Goal: Register for event/course: Register for event/course

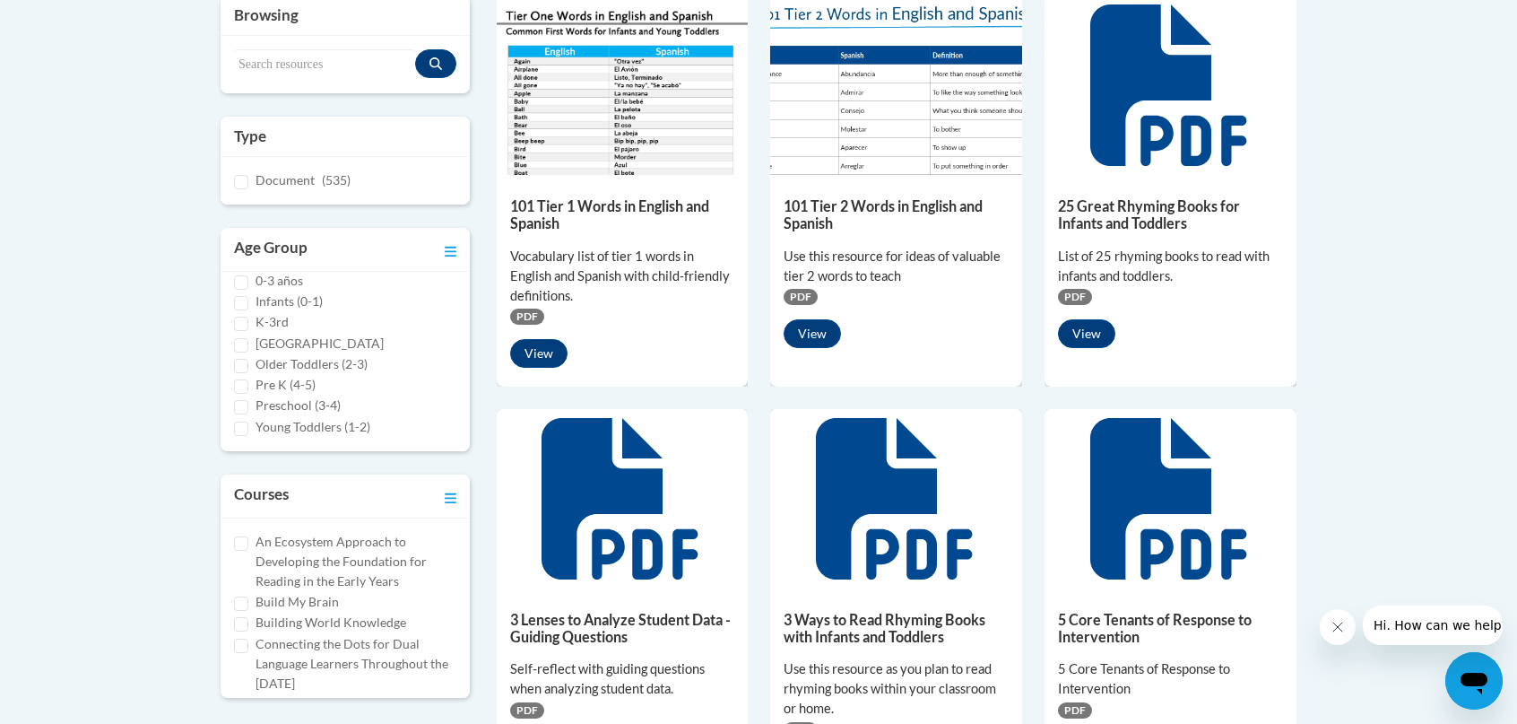
scroll to position [538, 0]
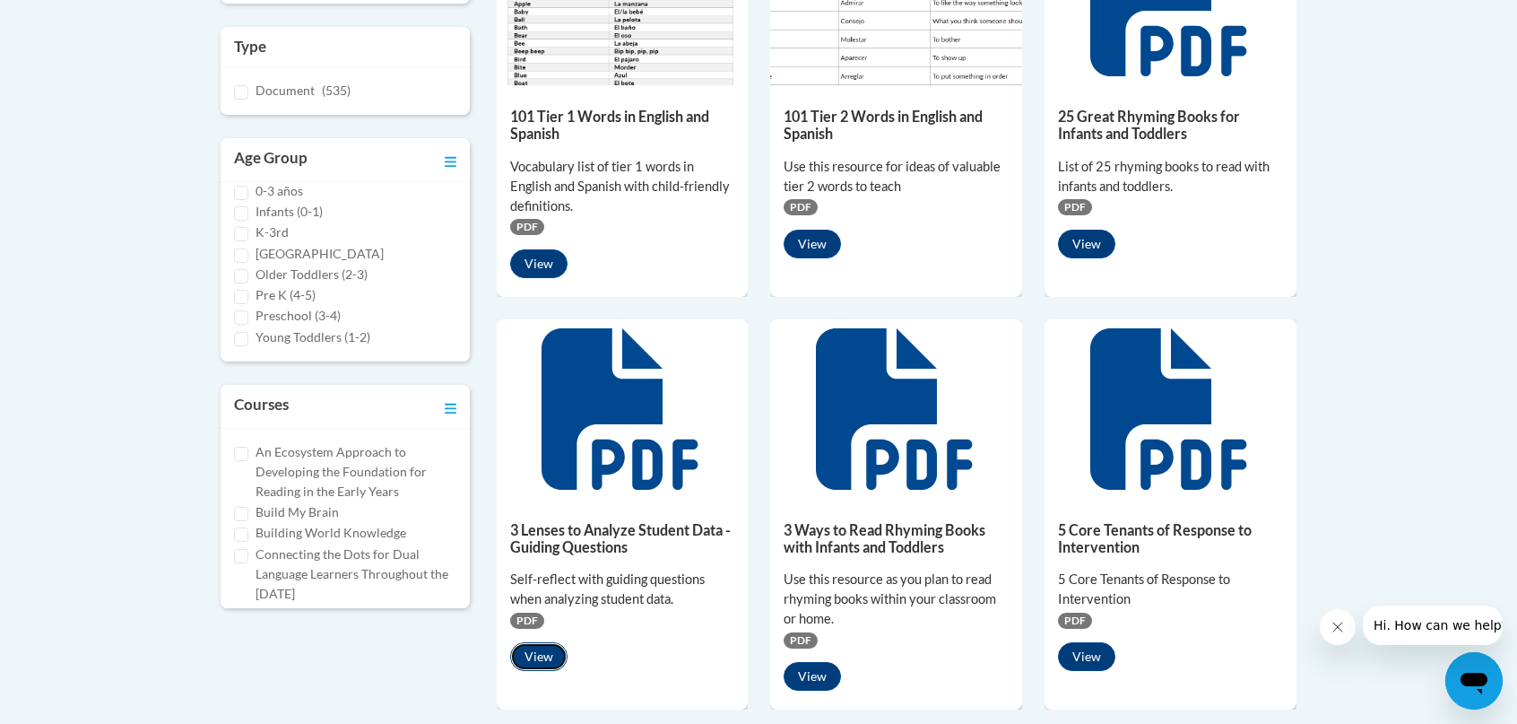
click at [549, 661] on button "View" at bounding box center [538, 656] width 57 height 29
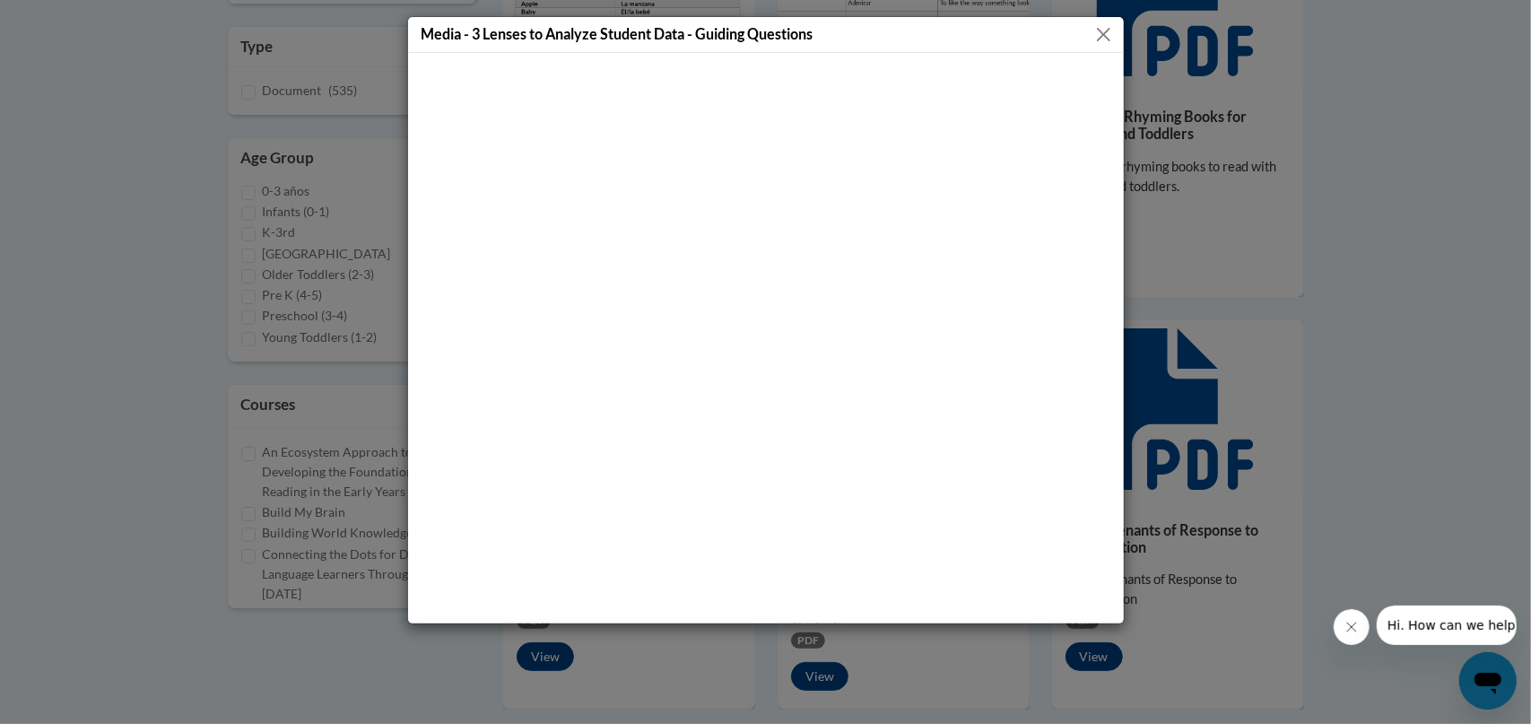
click at [1103, 32] on button "Close" at bounding box center [1103, 34] width 22 height 22
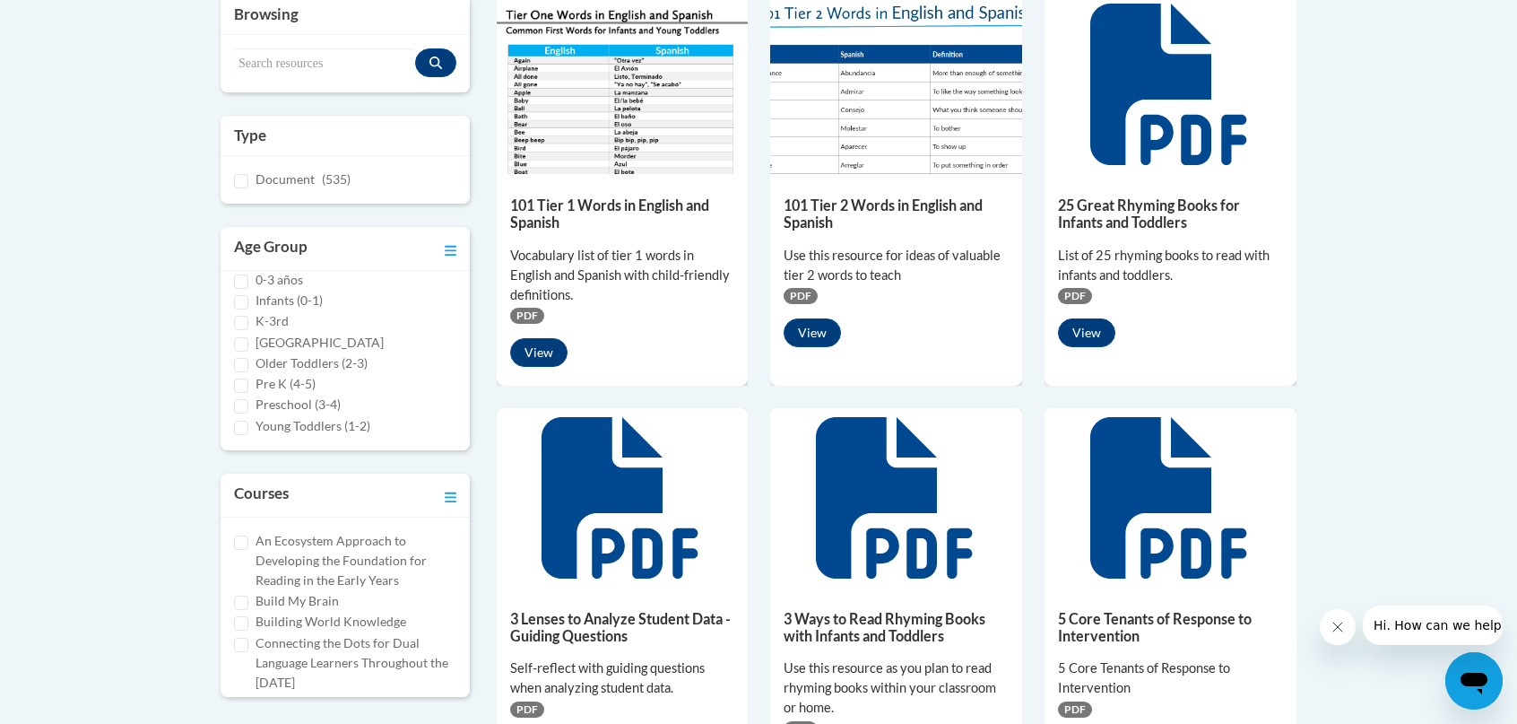
scroll to position [0, 0]
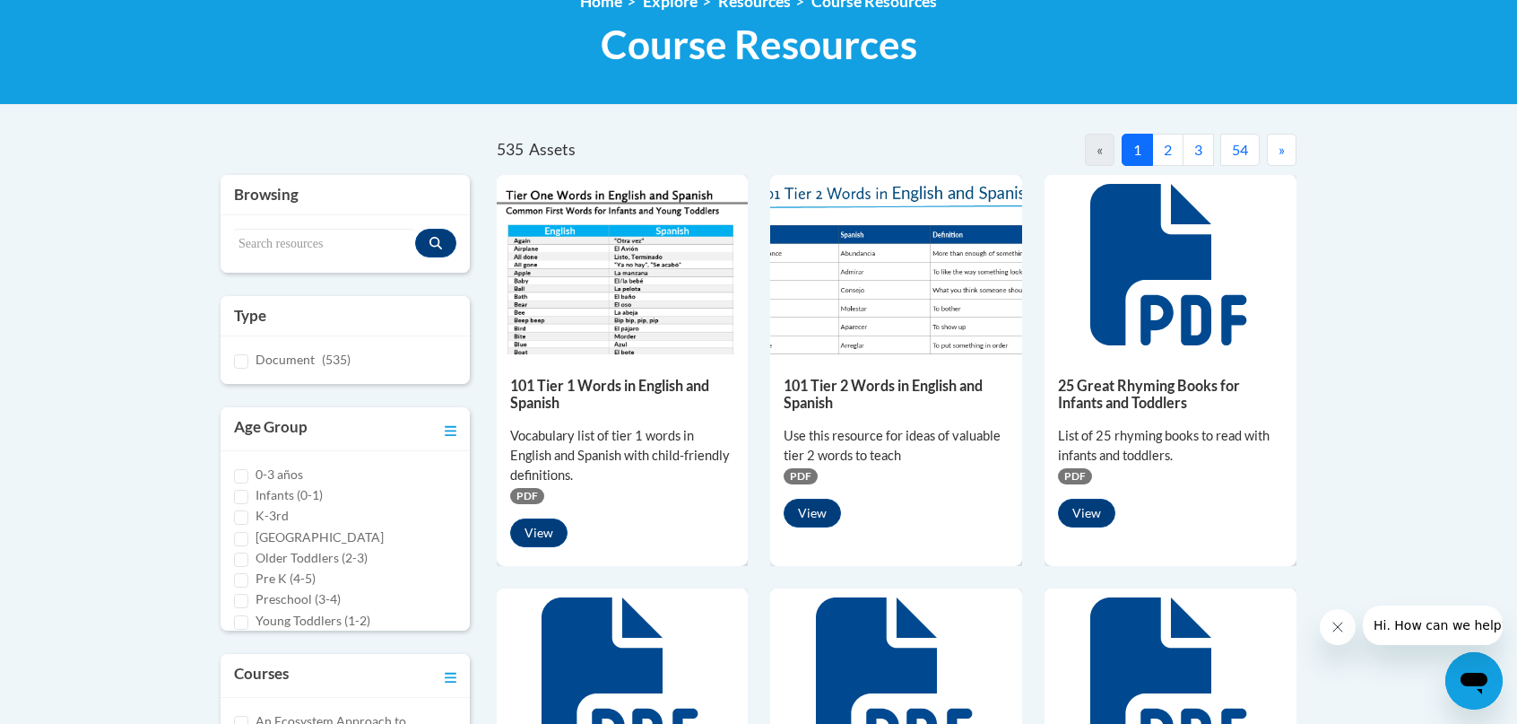
scroll to position [298, 0]
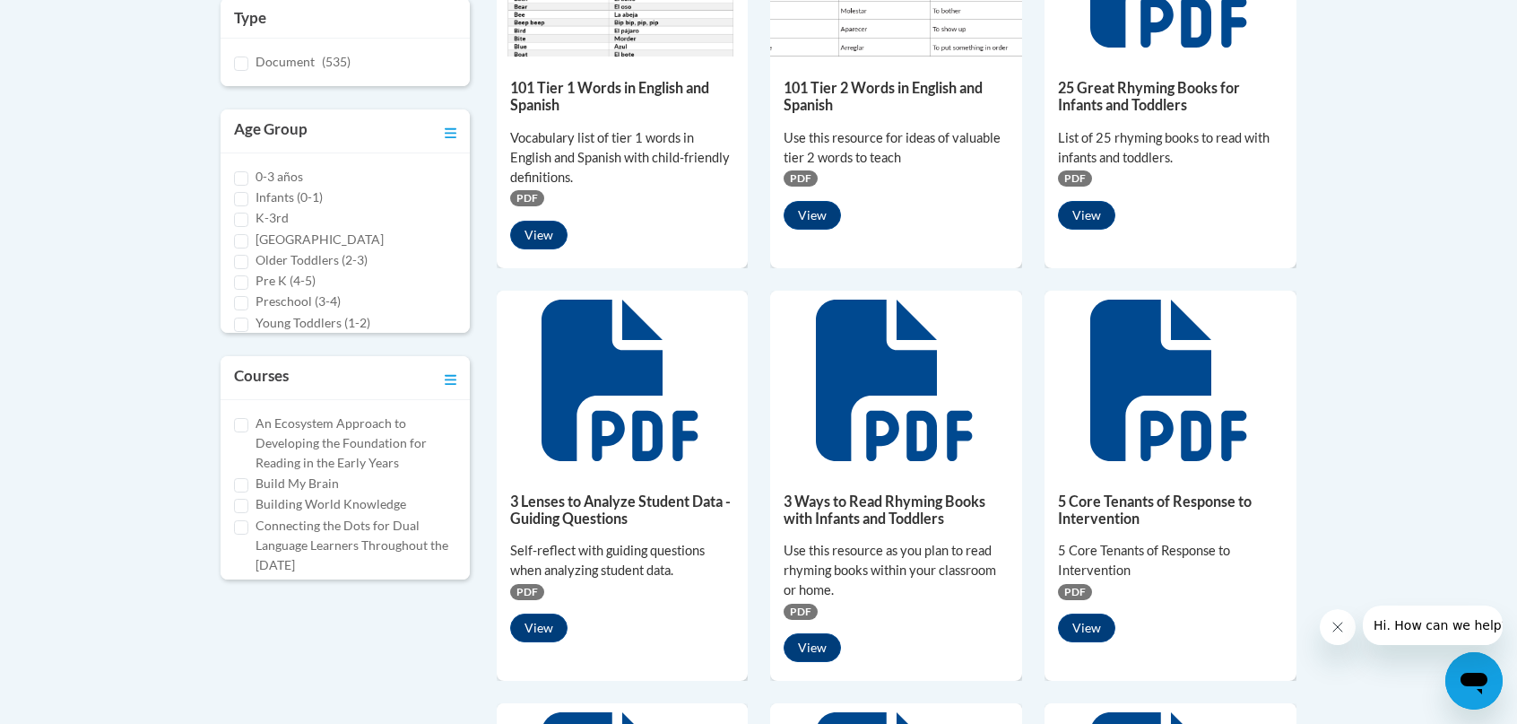
scroll to position [746, 0]
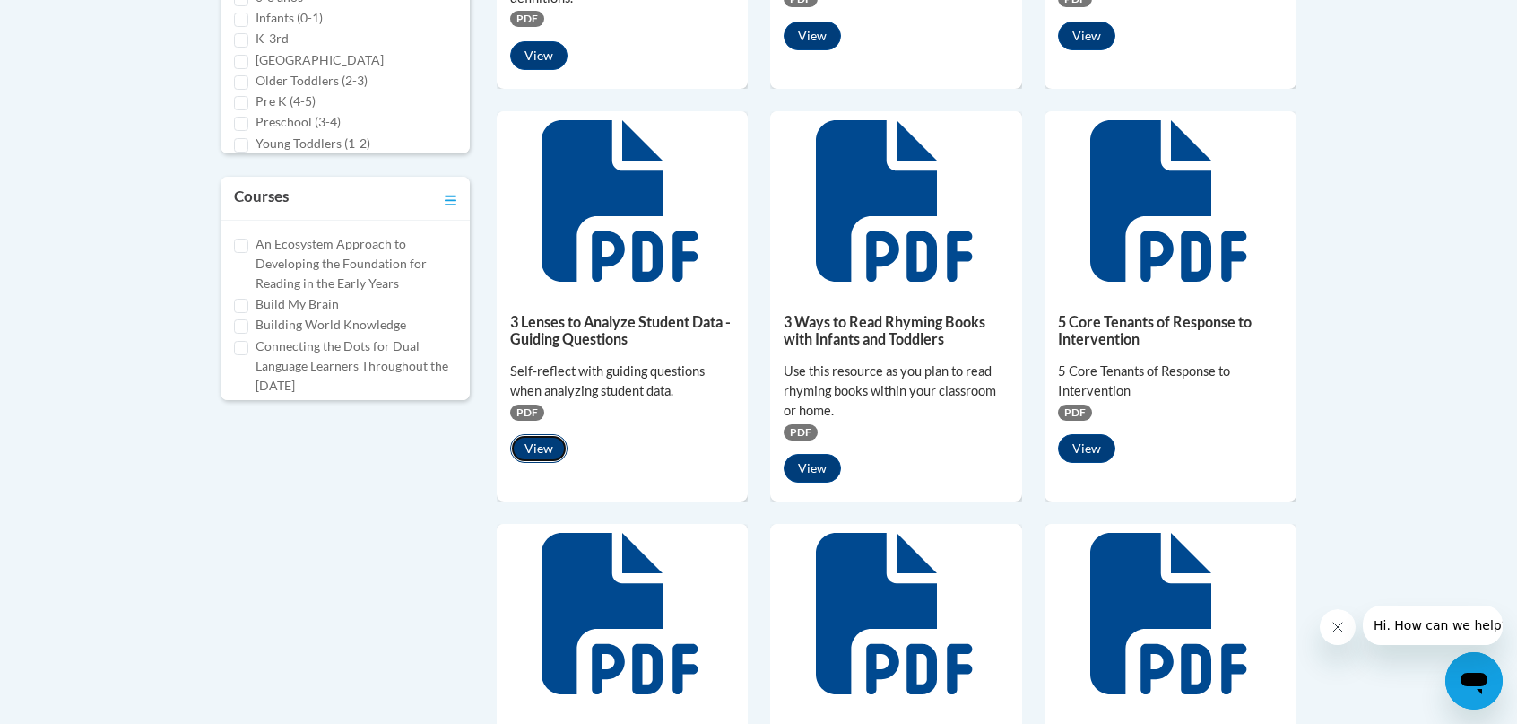
click at [537, 451] on button "View" at bounding box center [538, 448] width 57 height 29
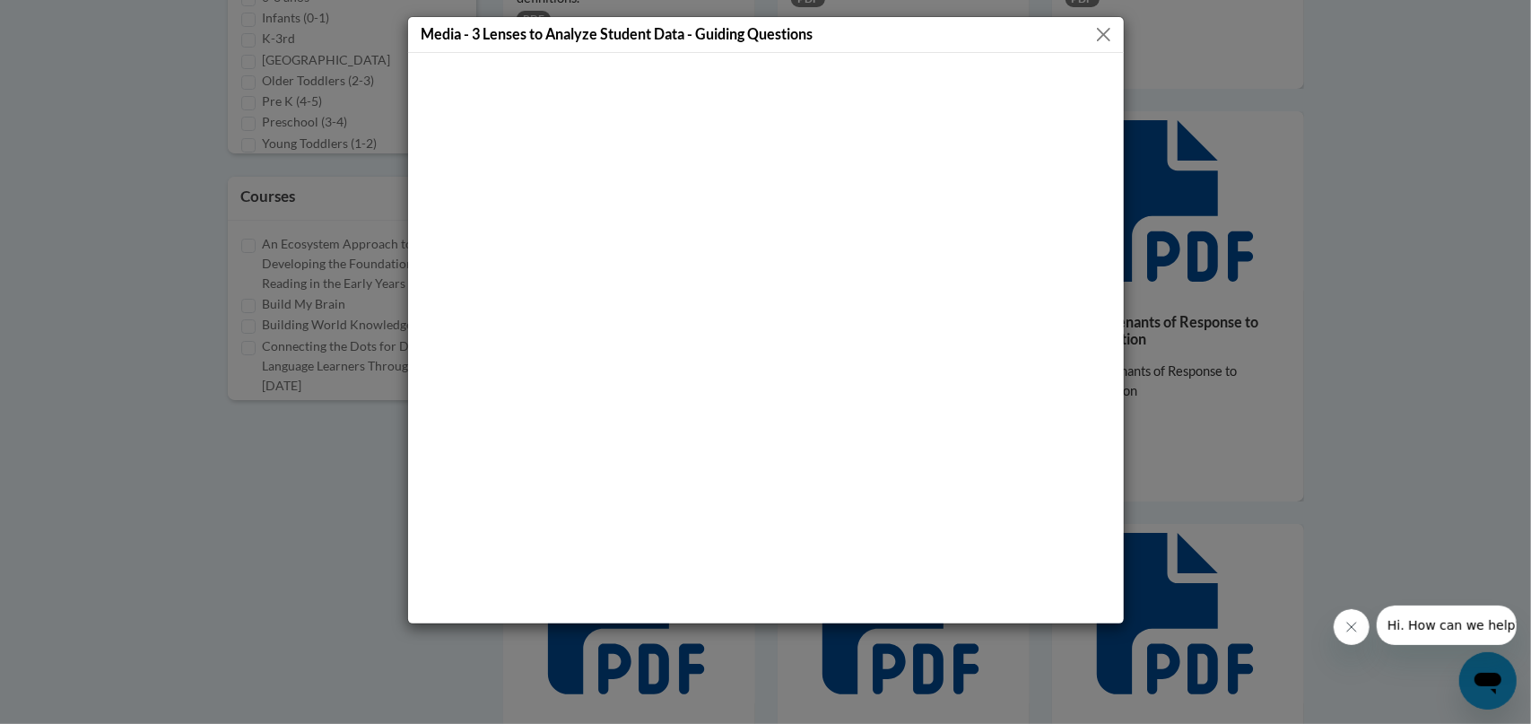
click at [1106, 31] on button "Close" at bounding box center [1103, 34] width 22 height 22
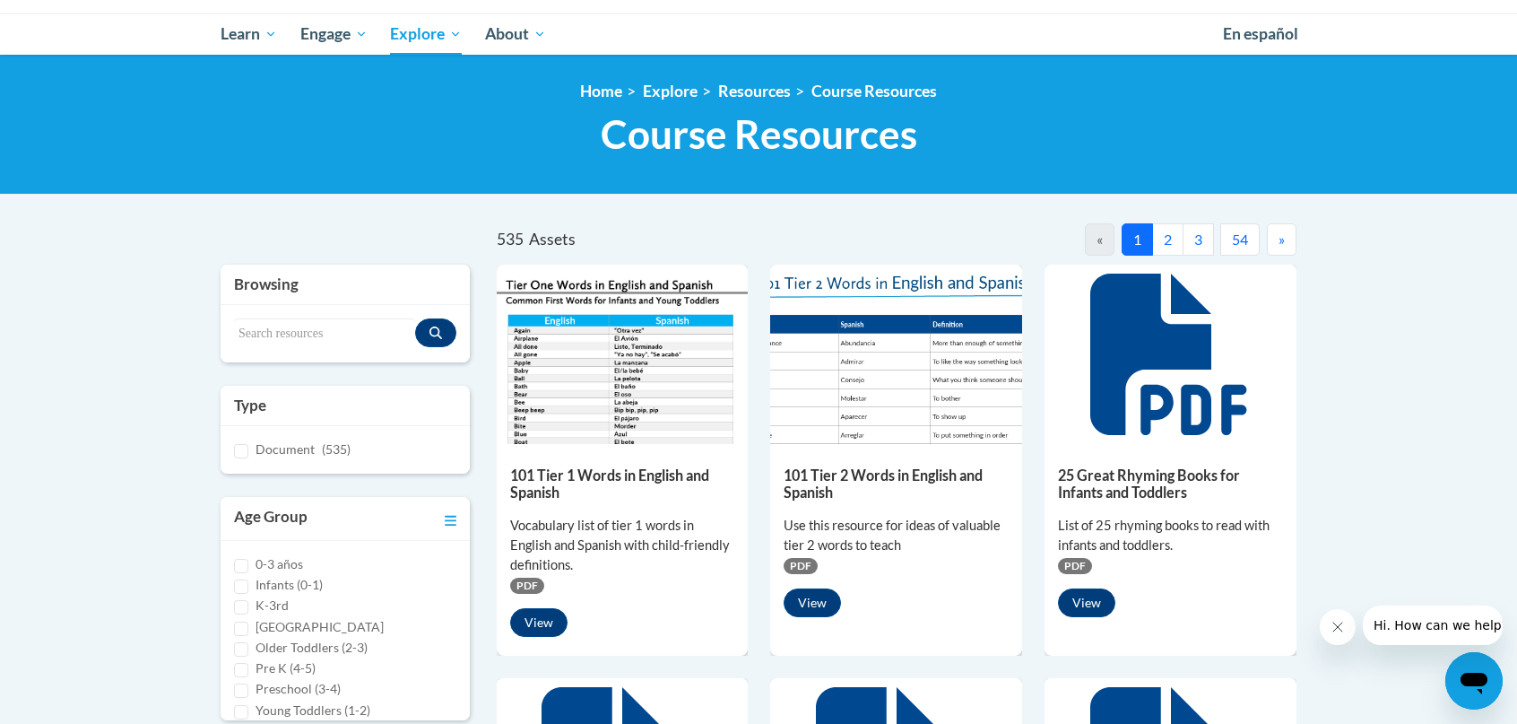
scroll to position [0, 0]
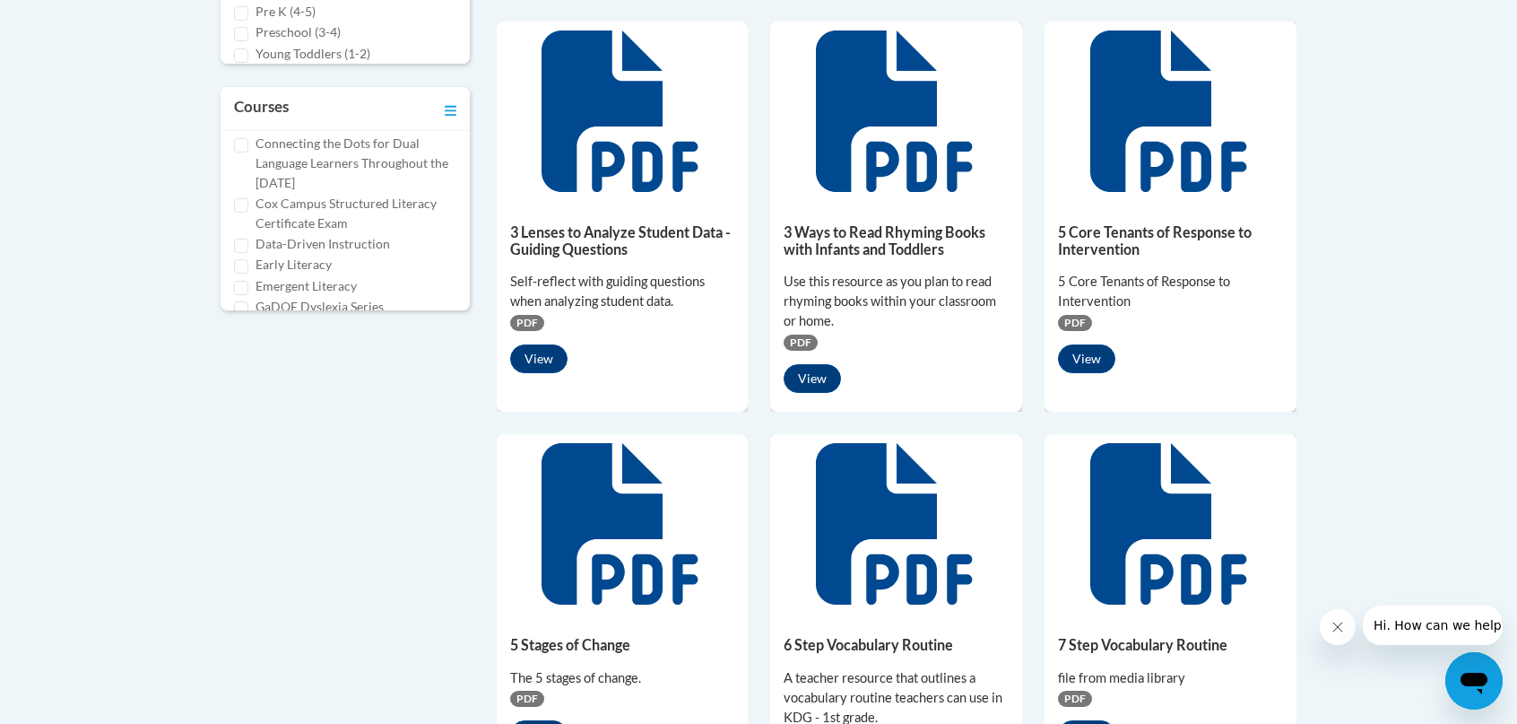
scroll to position [134, 0]
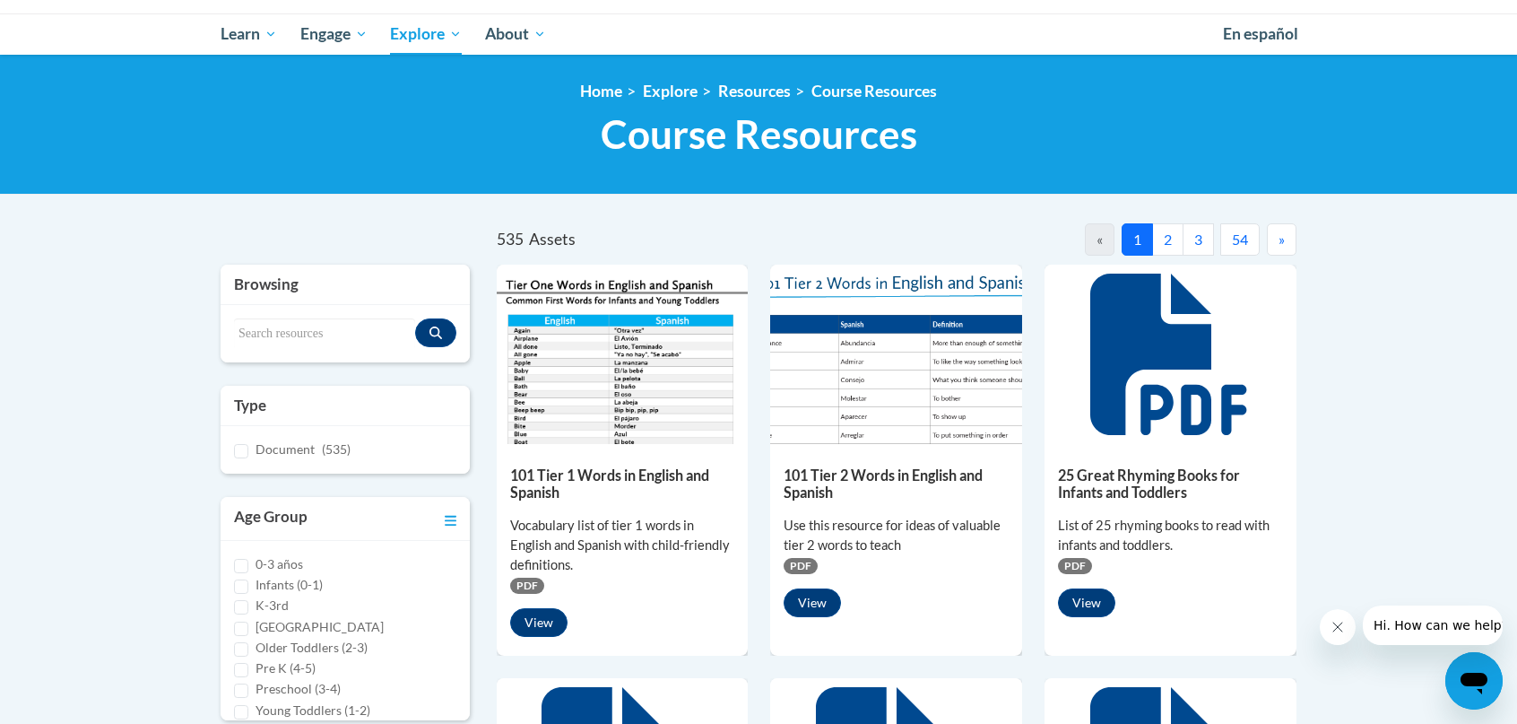
scroll to position [208, 0]
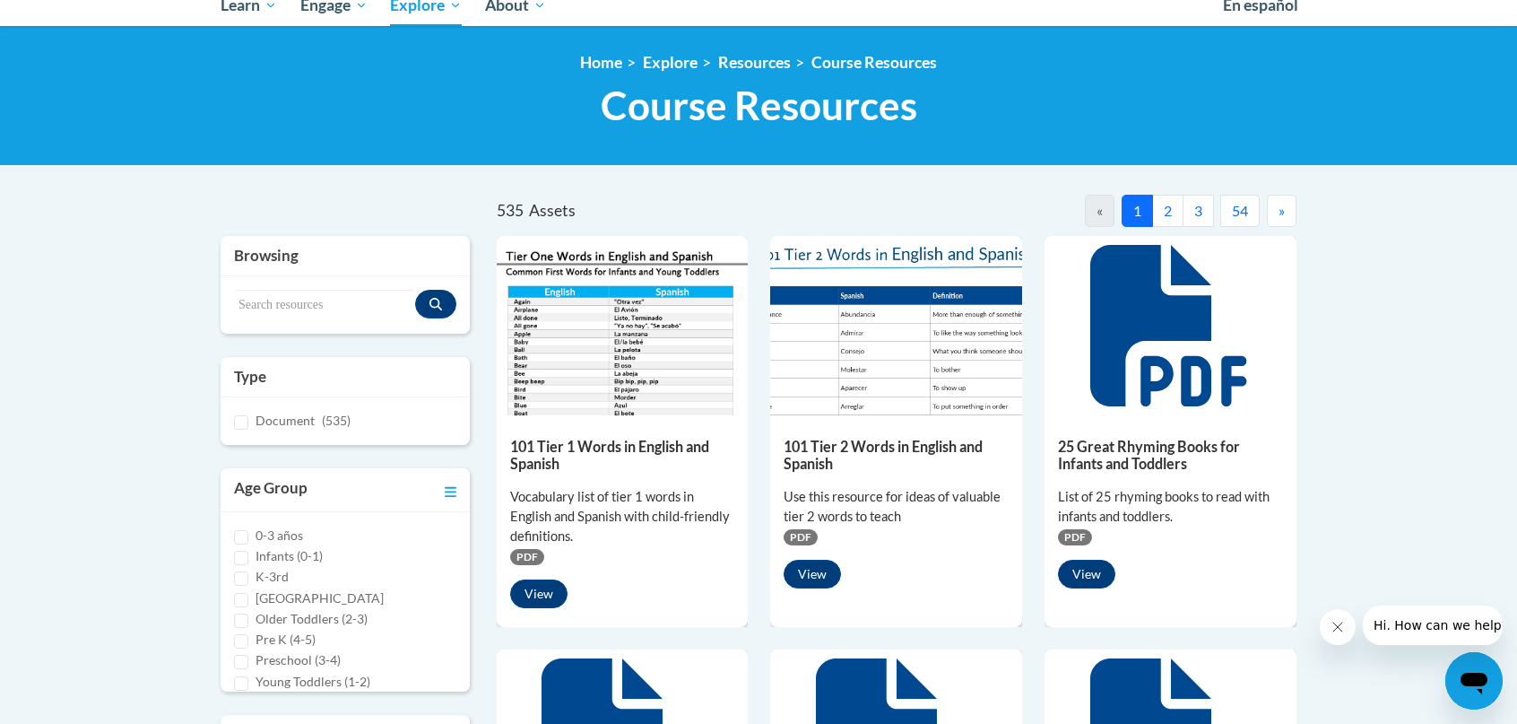
click at [1171, 211] on button "2" at bounding box center [1167, 211] width 31 height 32
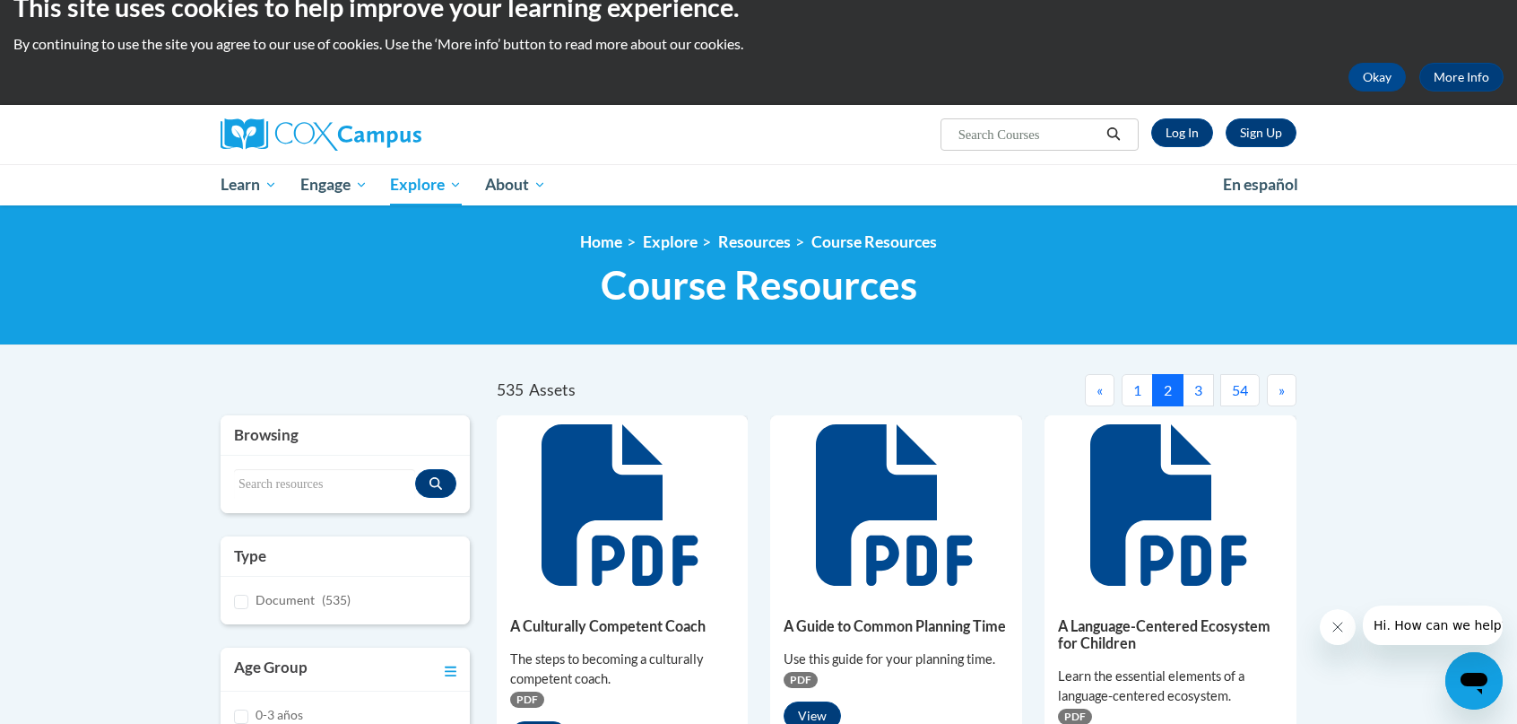
scroll to position [0, 0]
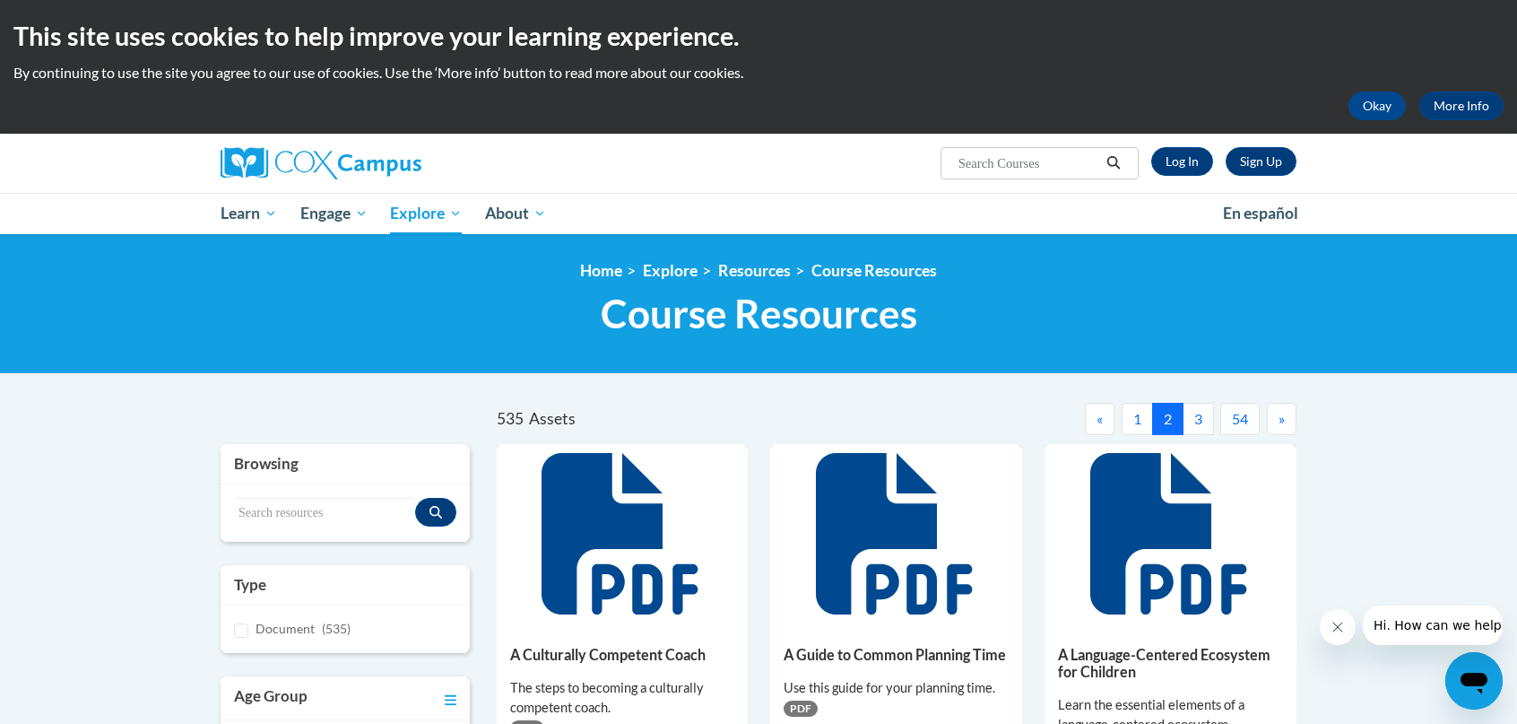
click at [980, 164] on input "Search..." at bounding box center [1028, 163] width 143 height 22
type input "professional learning checklist"
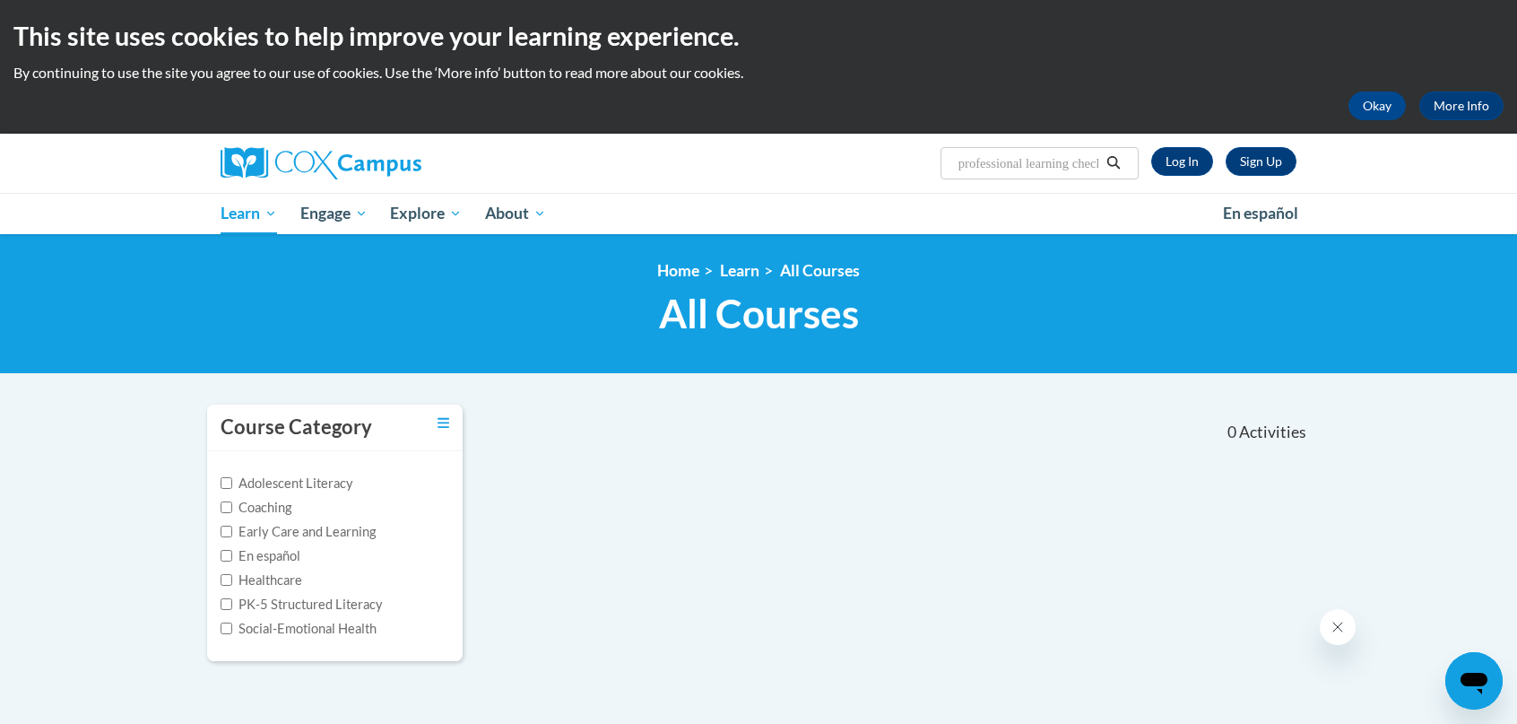
scroll to position [0, 33]
drag, startPoint x: 959, startPoint y: 166, endPoint x: 1133, endPoint y: 167, distance: 173.9
click at [1133, 167] on span "Search Search... professional learning checklist" at bounding box center [1040, 163] width 198 height 32
type input "checklish"
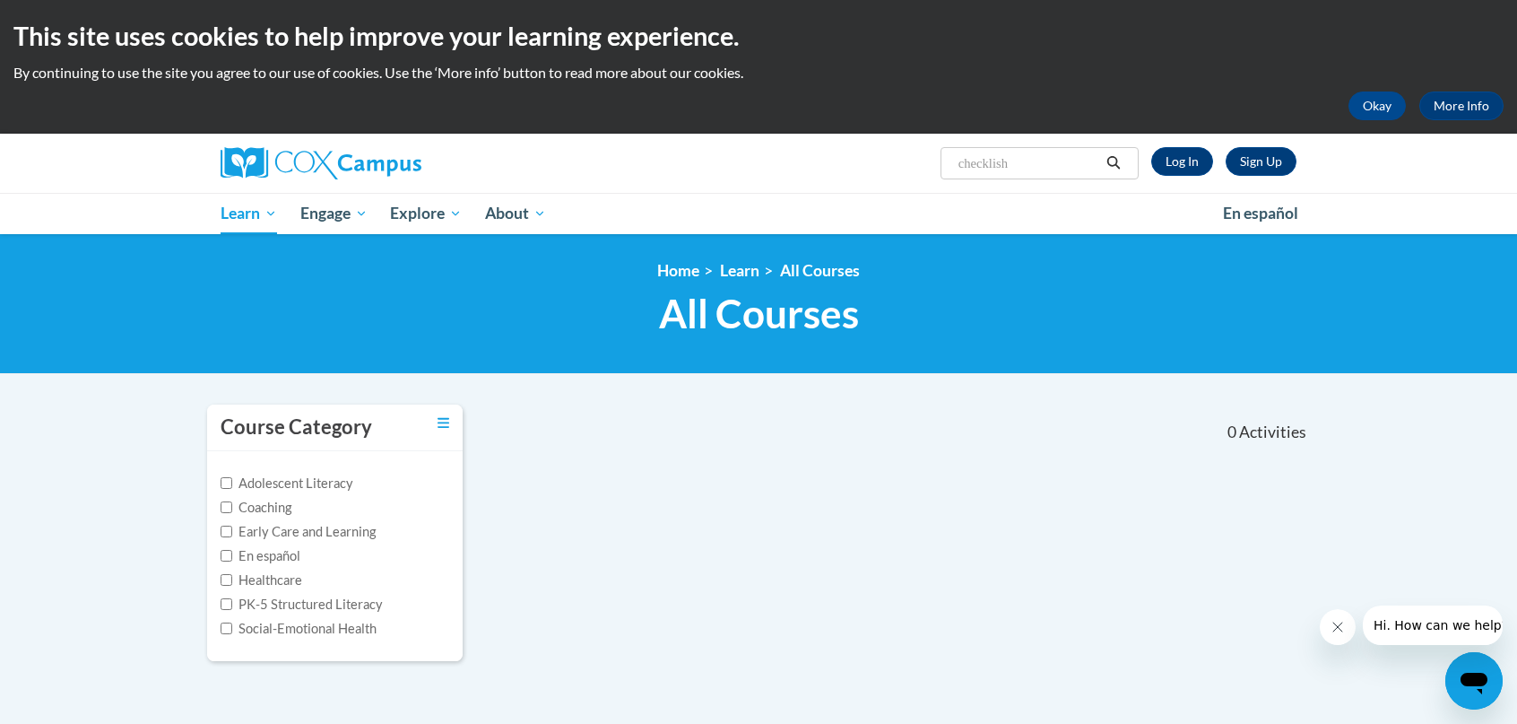
click at [1032, 162] on input "checklish" at bounding box center [1028, 163] width 143 height 22
type input "checklist"
drag, startPoint x: 1022, startPoint y: 160, endPoint x: 915, endPoint y: 169, distance: 107.1
click at [915, 169] on div "Sign Up Log In Search Search... checklist" at bounding box center [942, 157] width 735 height 46
type input "professional learning"
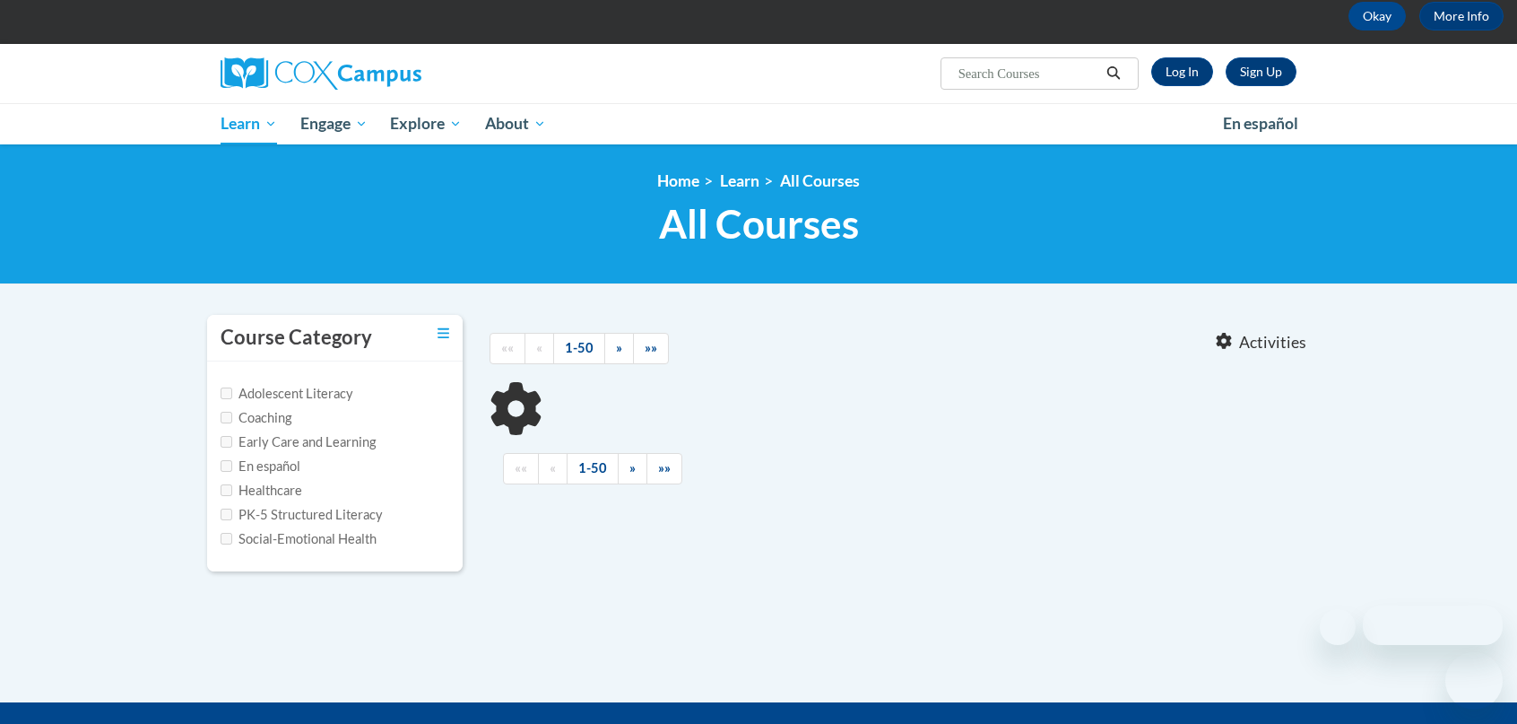
type input "professional learning"
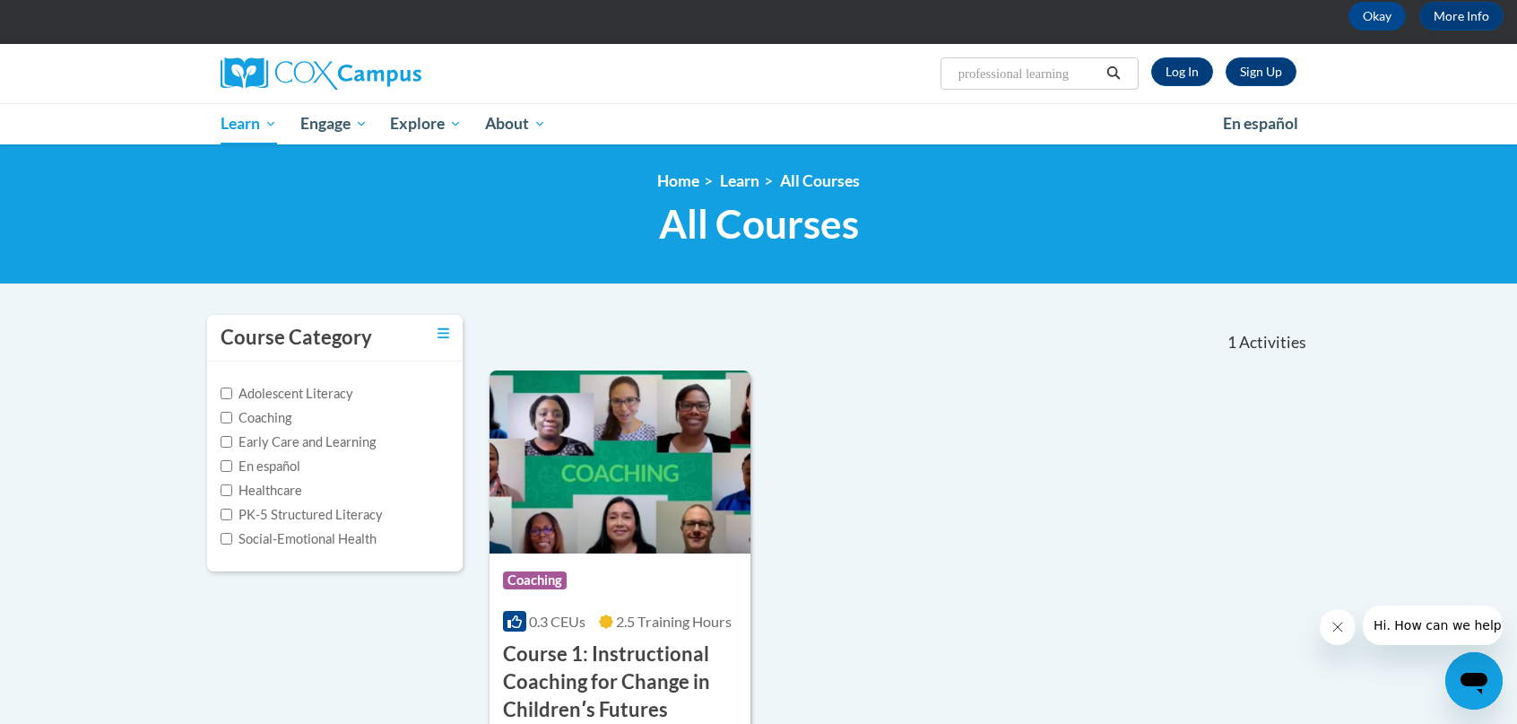
scroll to position [269, 0]
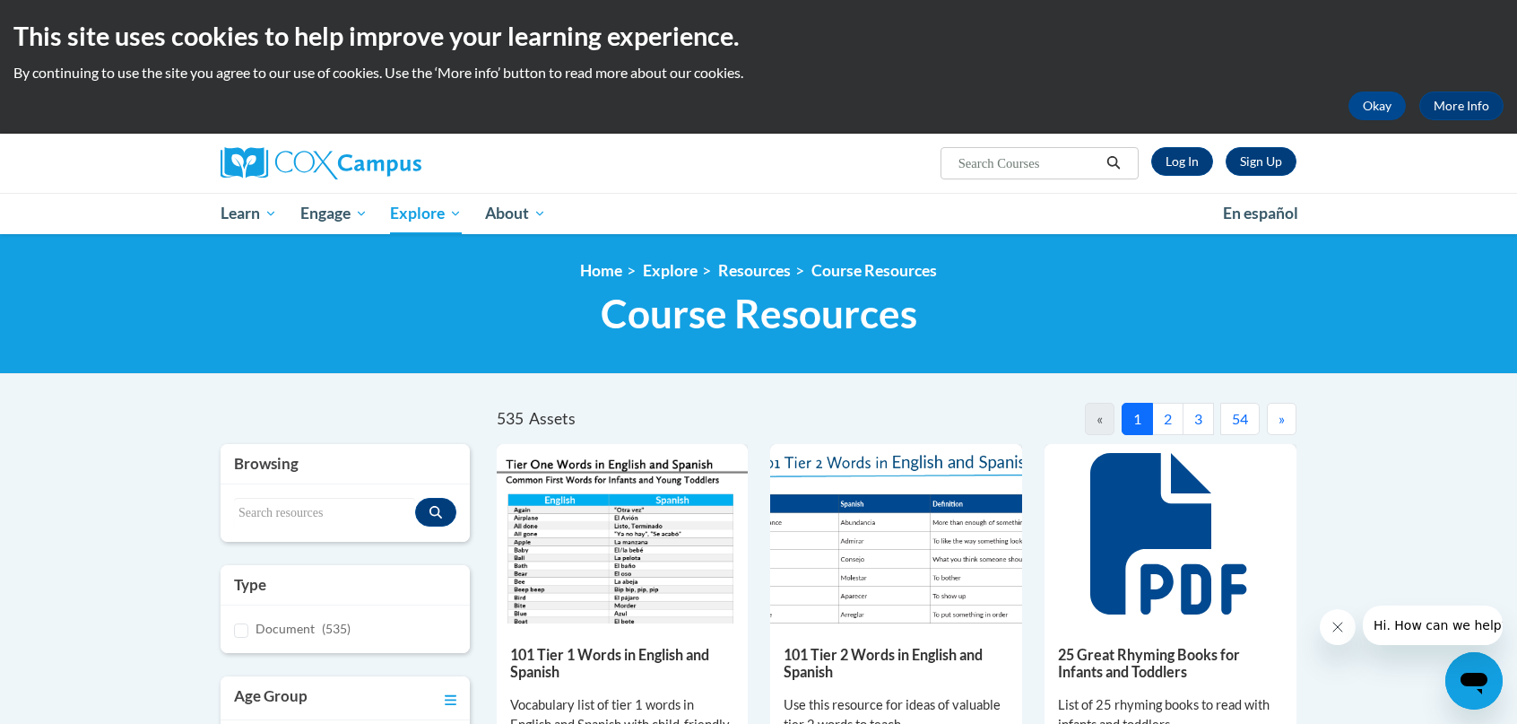
click at [984, 164] on input "Search..." at bounding box center [1028, 163] width 143 height 22
type input "gradual release"
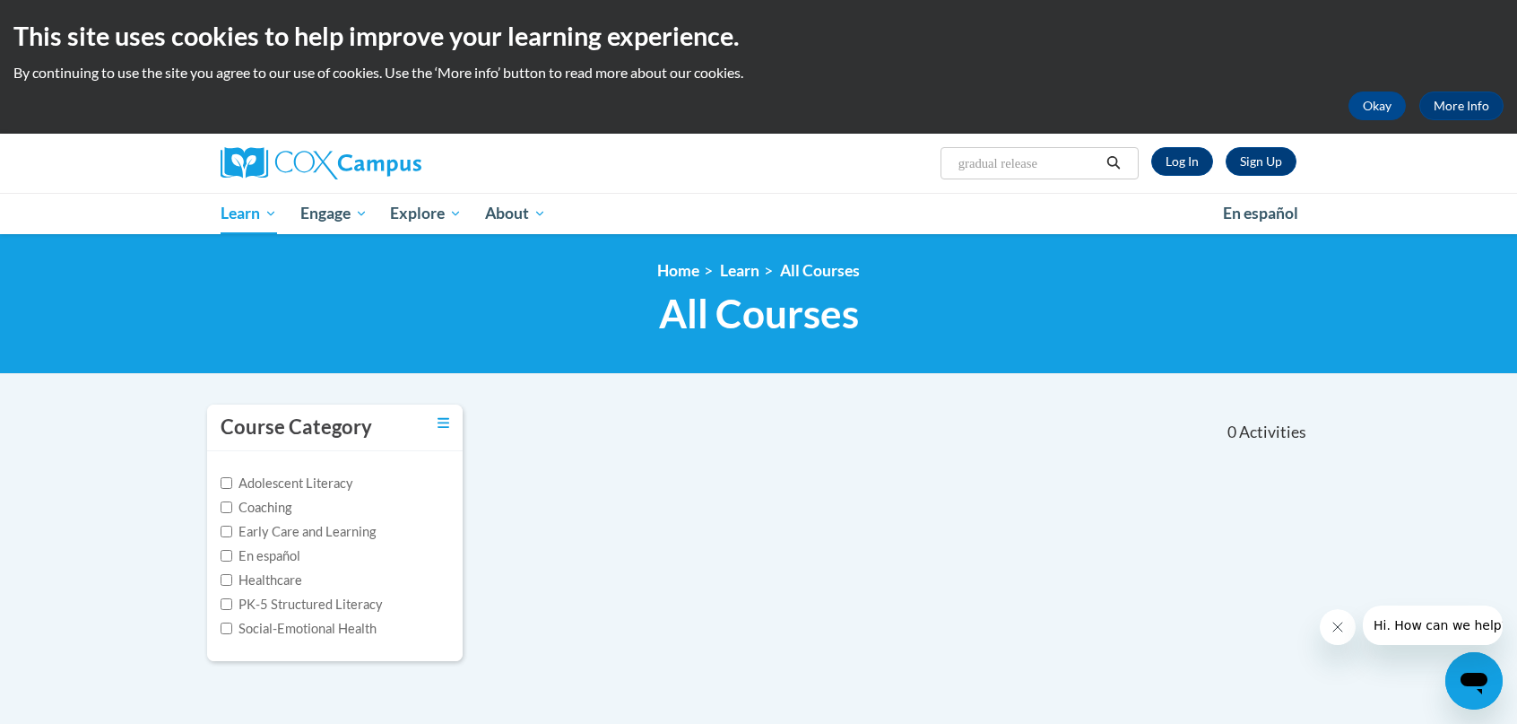
drag, startPoint x: 1049, startPoint y: 164, endPoint x: 1009, endPoint y: 171, distance: 41.0
click at [1009, 171] on input "gradual release" at bounding box center [1028, 163] width 143 height 22
type input "gradual"
click at [1162, 160] on link "Log In" at bounding box center [1182, 161] width 62 height 29
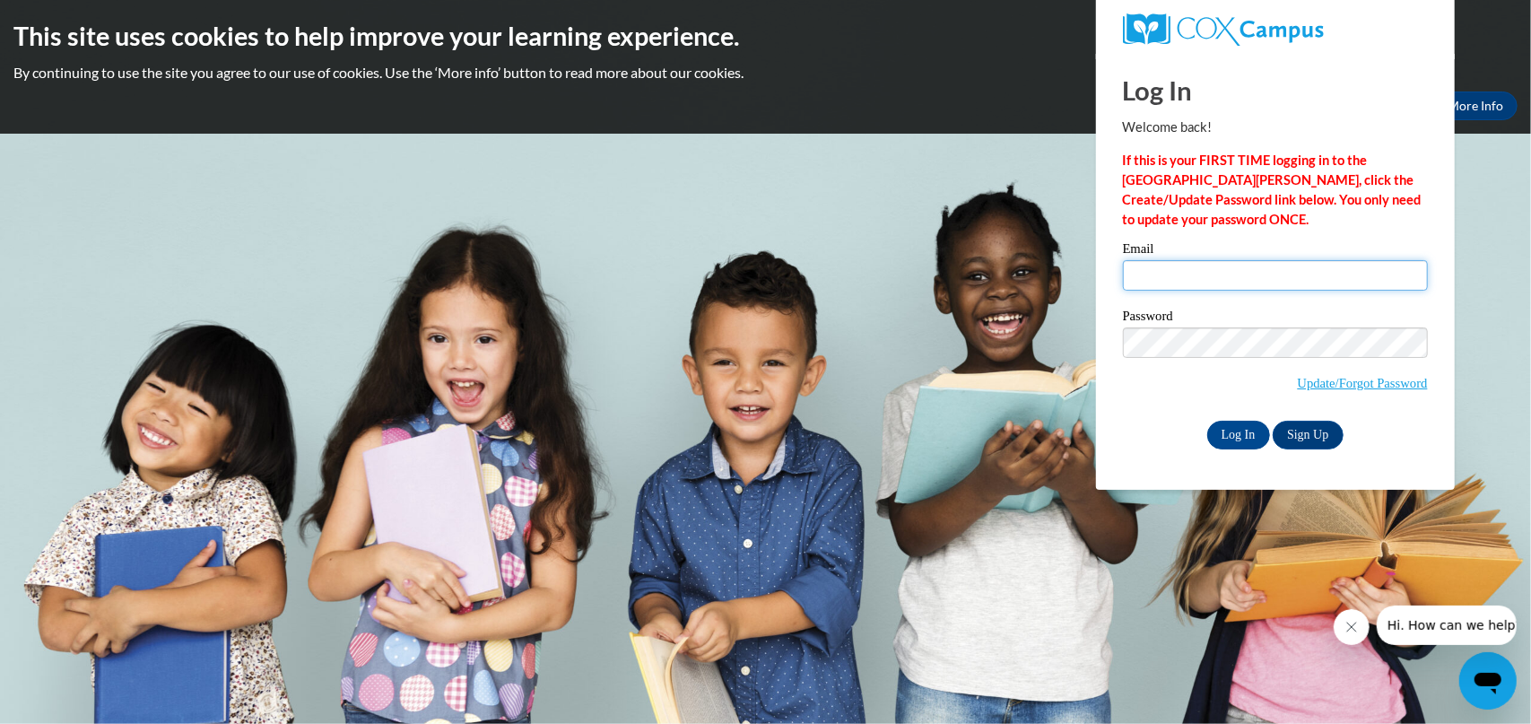
click at [1160, 276] on input "Email" at bounding box center [1275, 275] width 305 height 30
click at [1172, 432] on div "Log In Sign Up" at bounding box center [1275, 435] width 305 height 29
click at [1319, 381] on link "Update/Forgot Password" at bounding box center [1362, 383] width 130 height 14
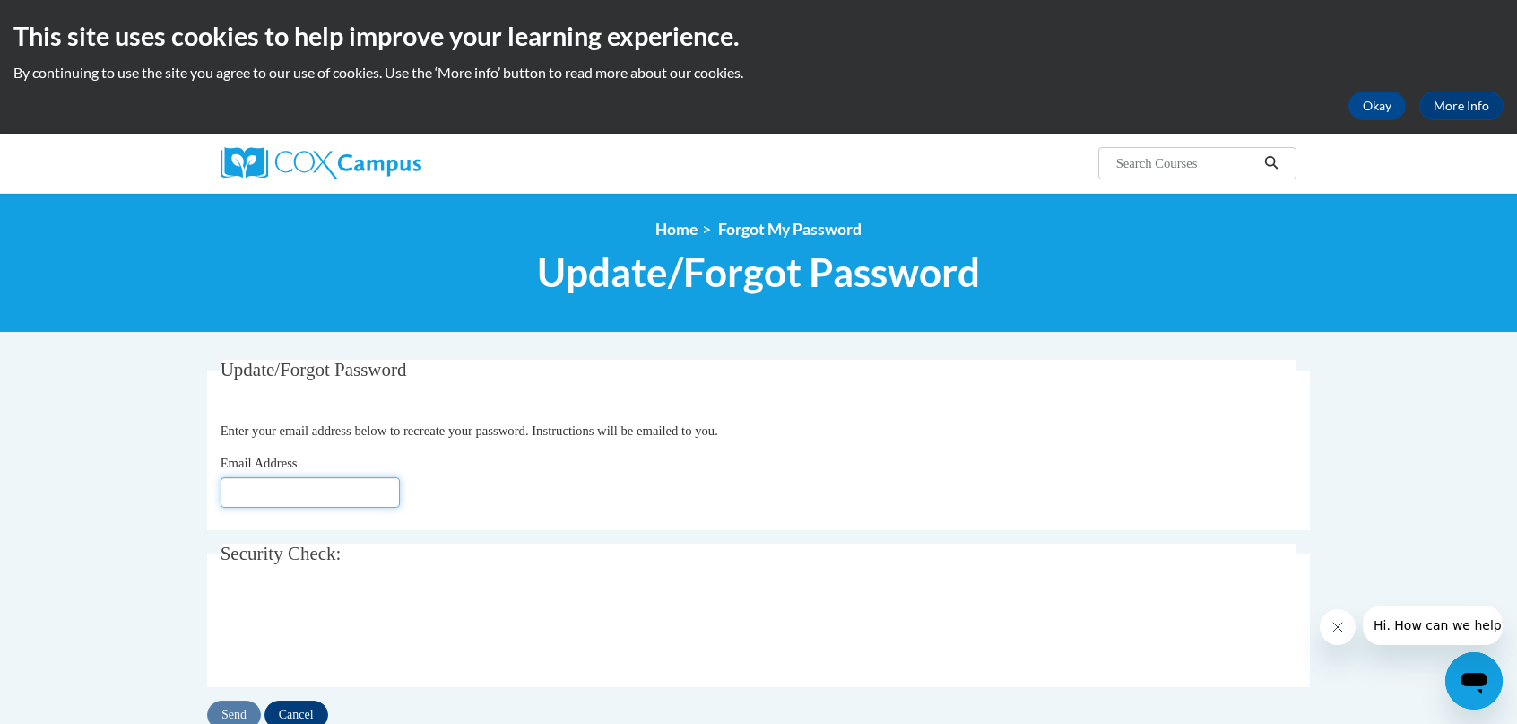
click at [291, 507] on input "Email Address" at bounding box center [310, 492] width 179 height 30
type input "[EMAIL_ADDRESS][DOMAIN_NAME]"
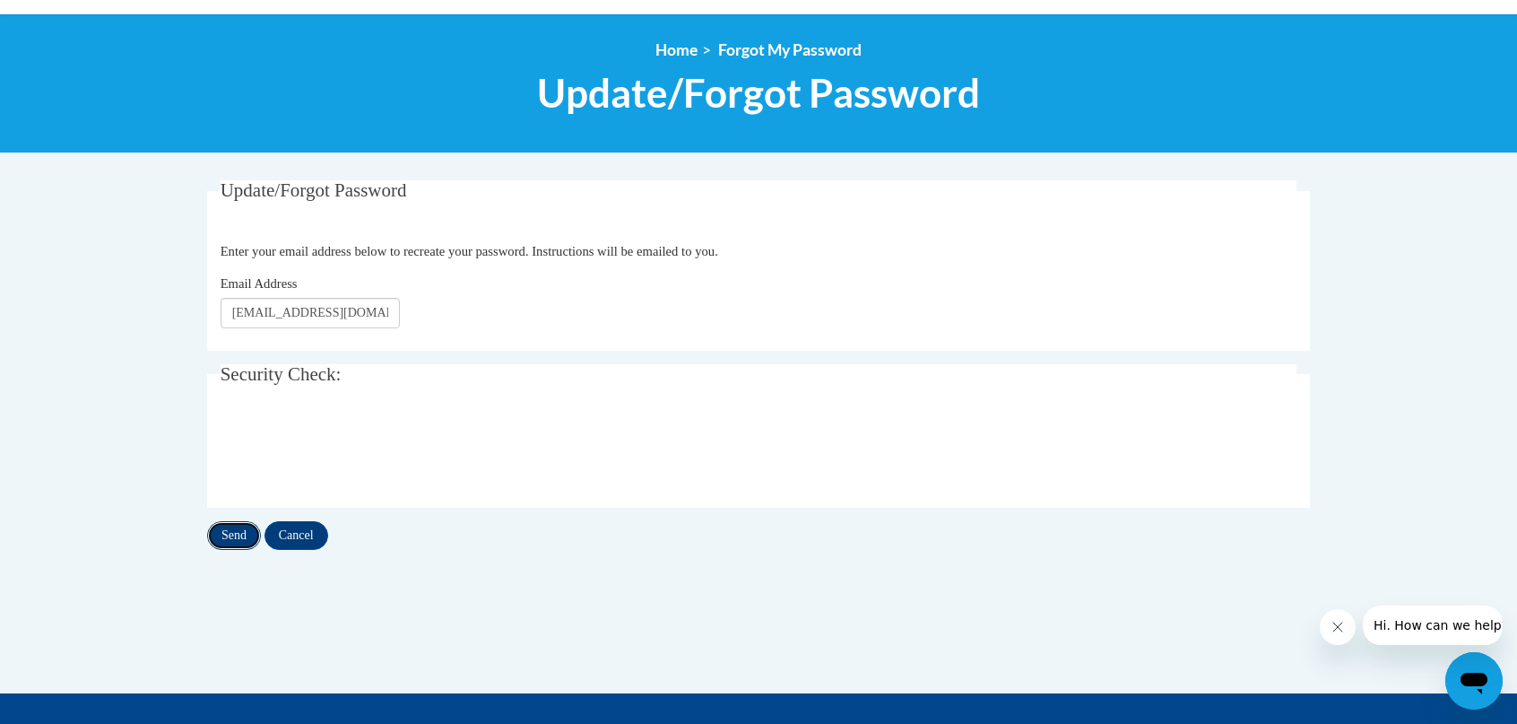
click at [230, 541] on input "Send" at bounding box center [234, 535] width 54 height 29
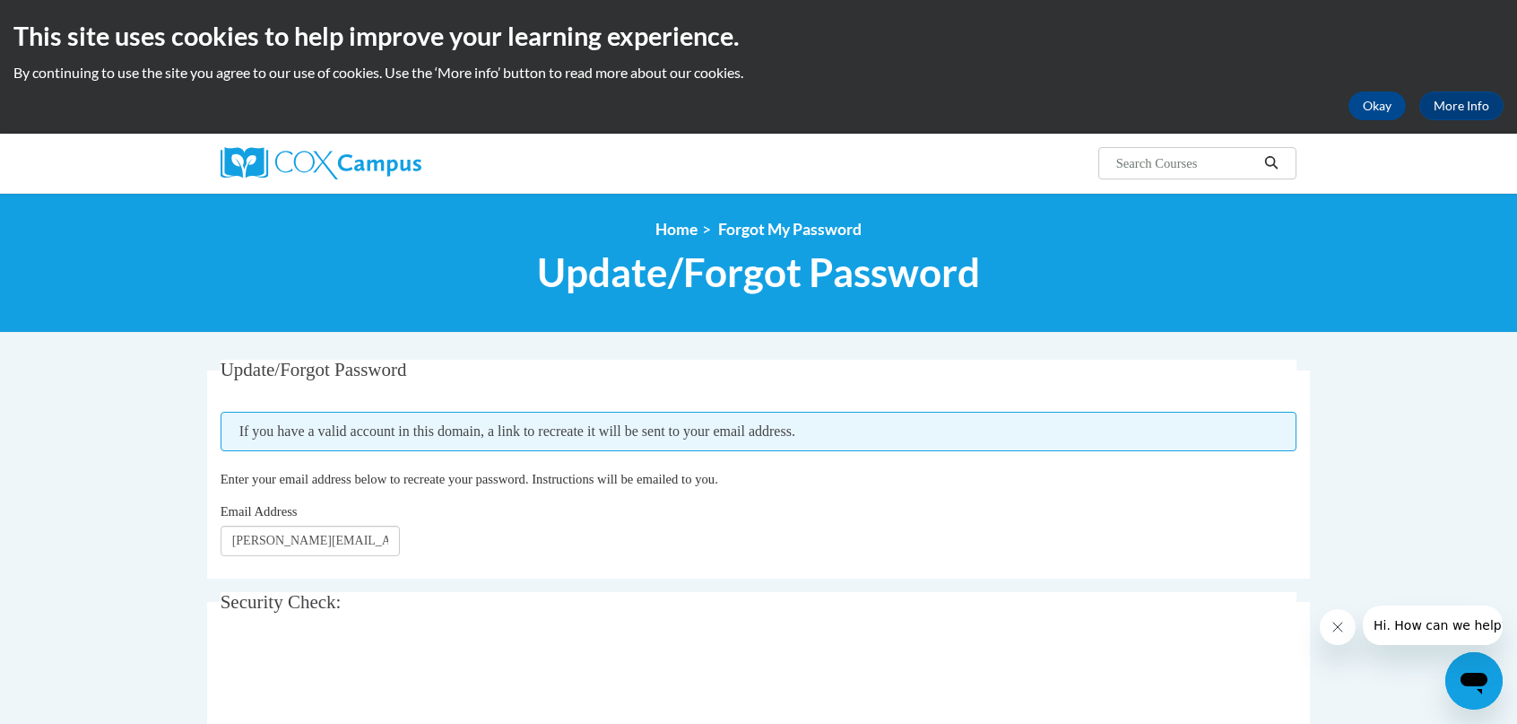
scroll to position [269, 0]
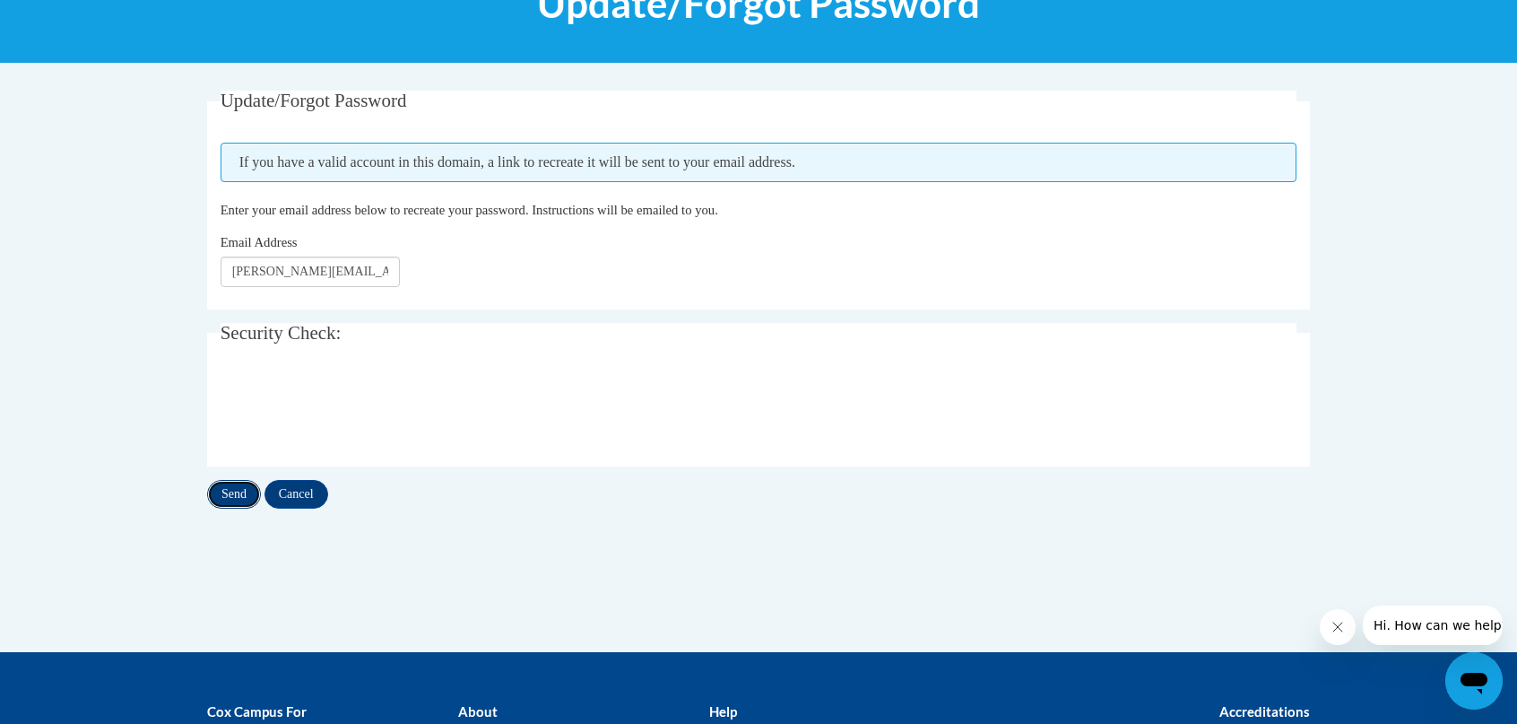
click at [235, 493] on input "Send" at bounding box center [234, 494] width 54 height 29
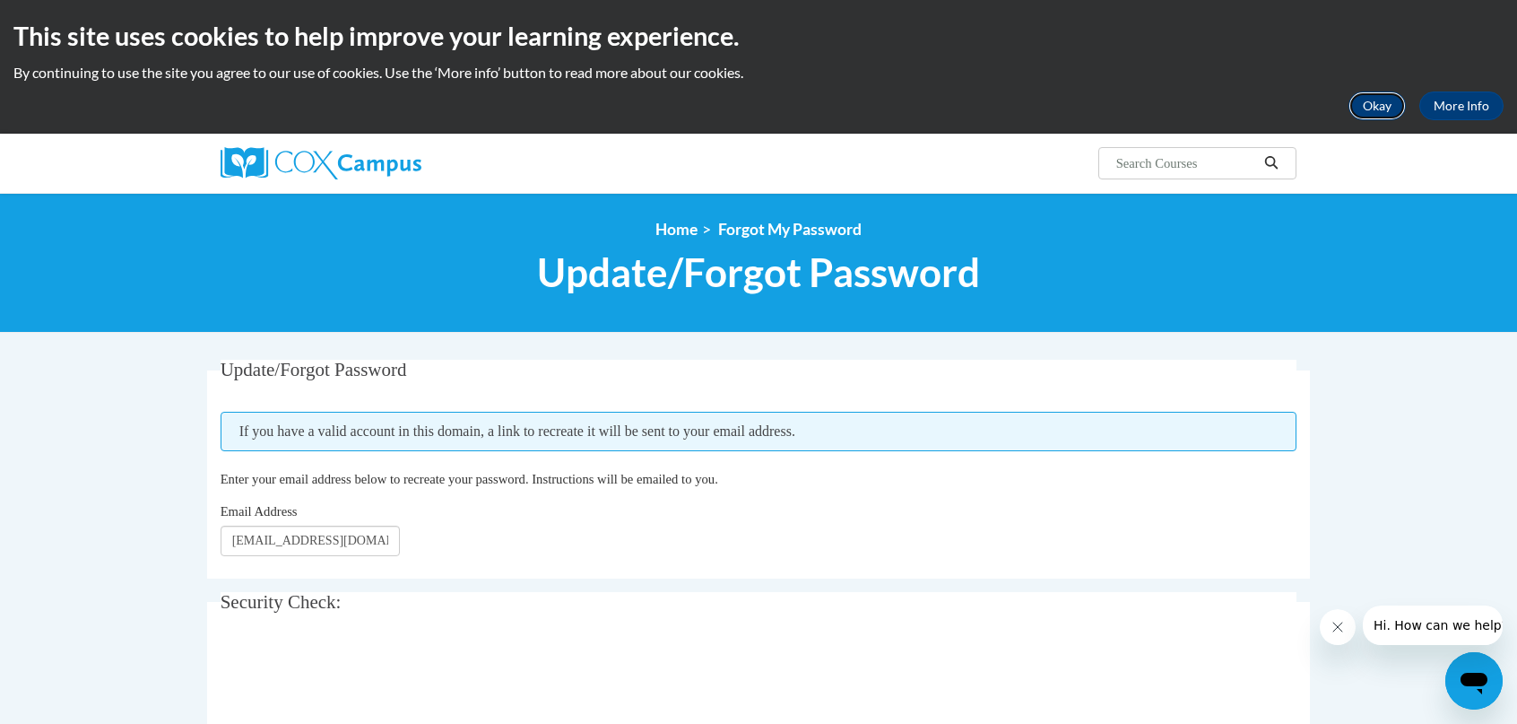
click at [1375, 107] on button "Okay" at bounding box center [1377, 105] width 57 height 29
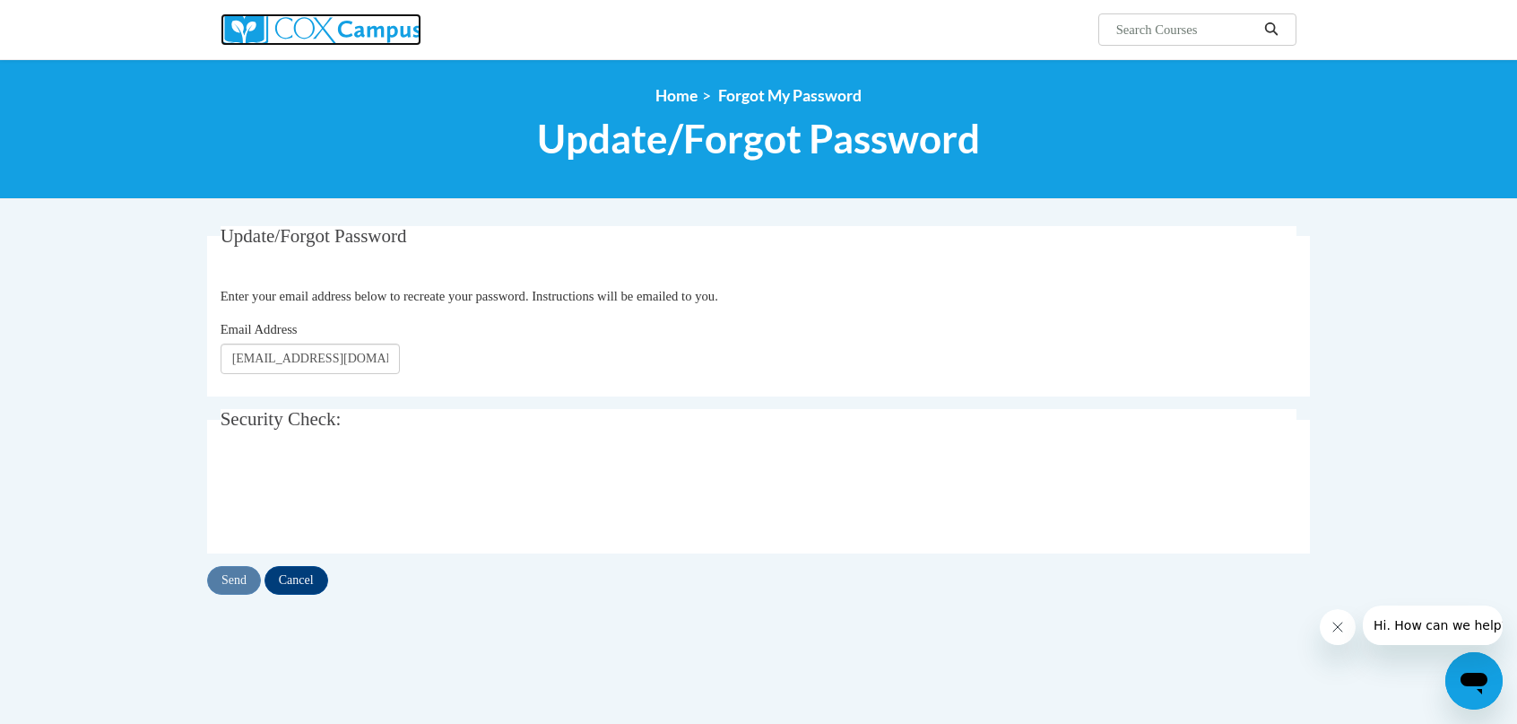
click at [314, 30] on img at bounding box center [321, 29] width 201 height 32
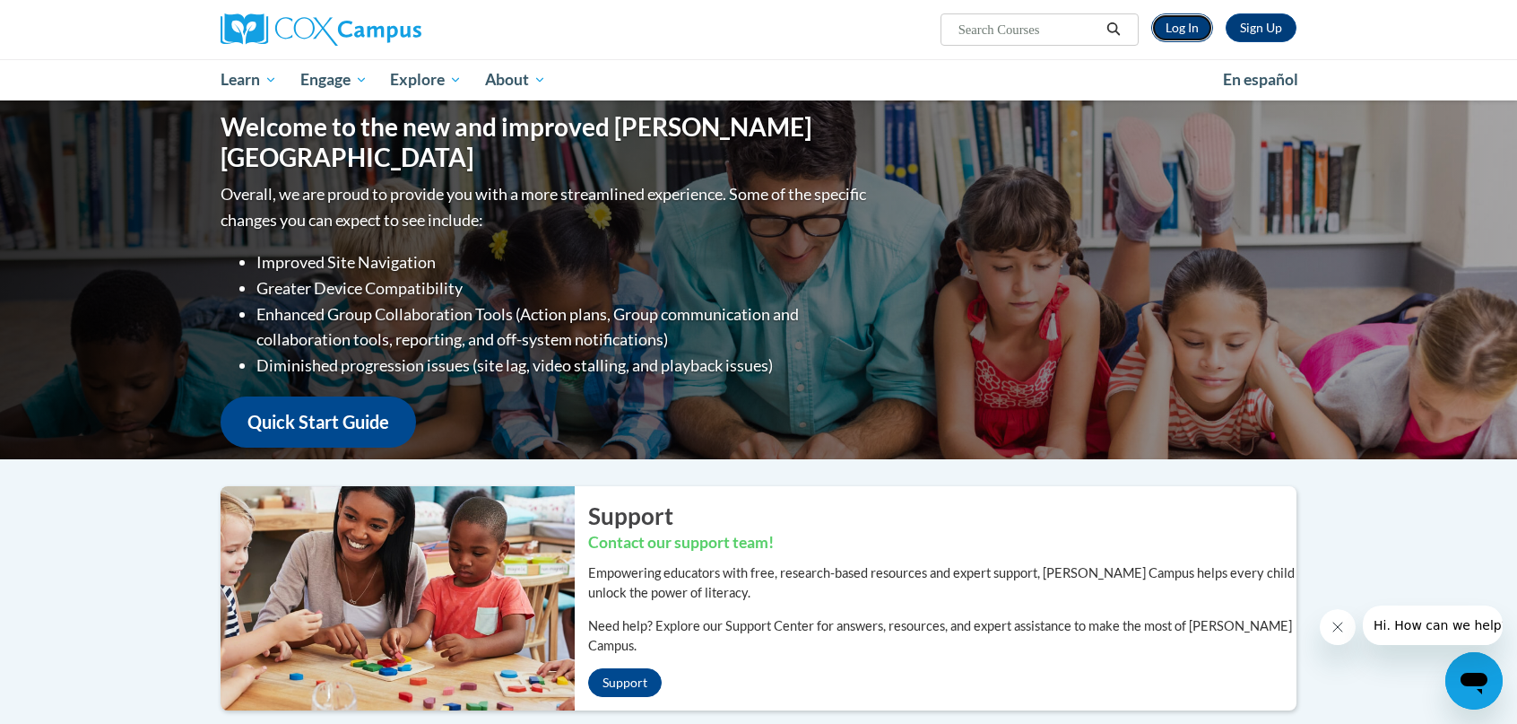
click at [1178, 28] on link "Log In" at bounding box center [1182, 27] width 62 height 29
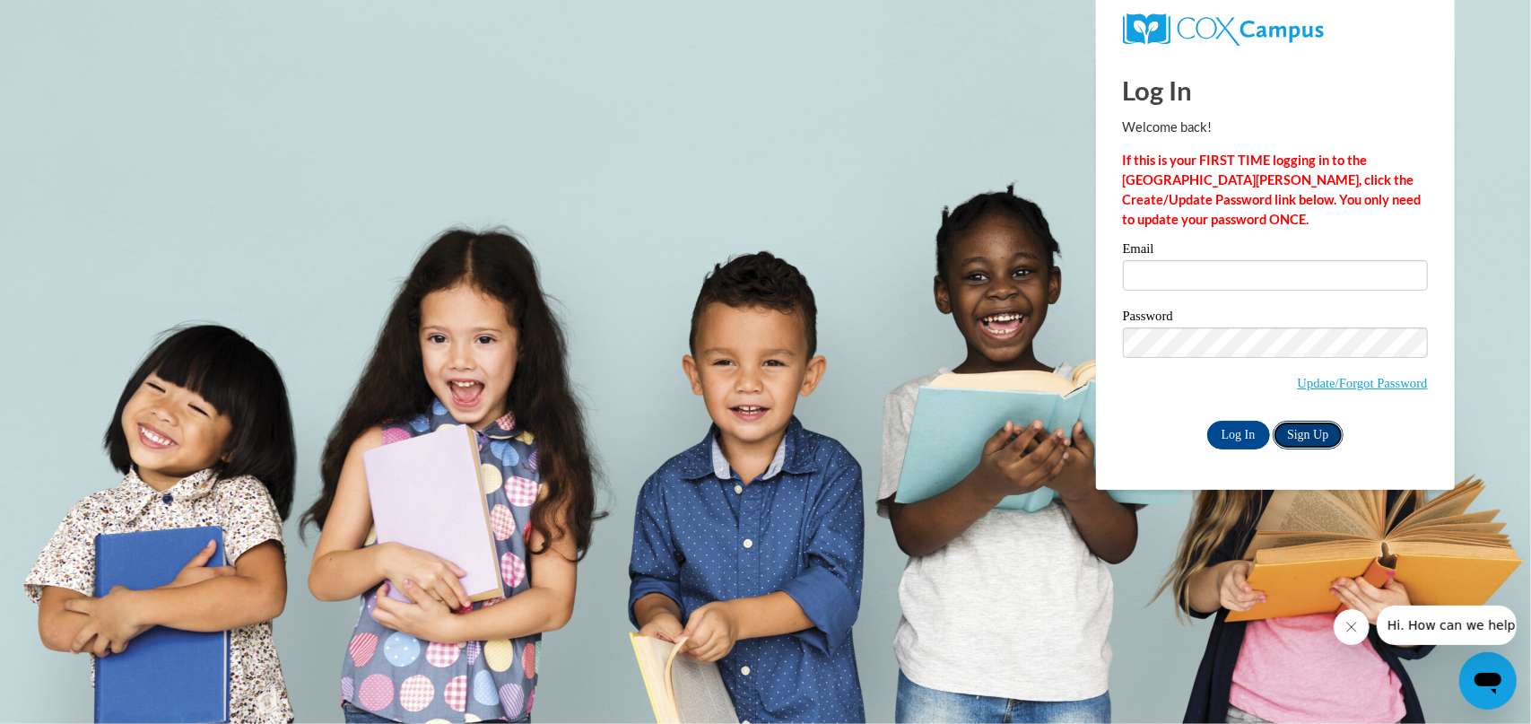
click at [1308, 437] on link "Sign Up" at bounding box center [1307, 435] width 70 height 29
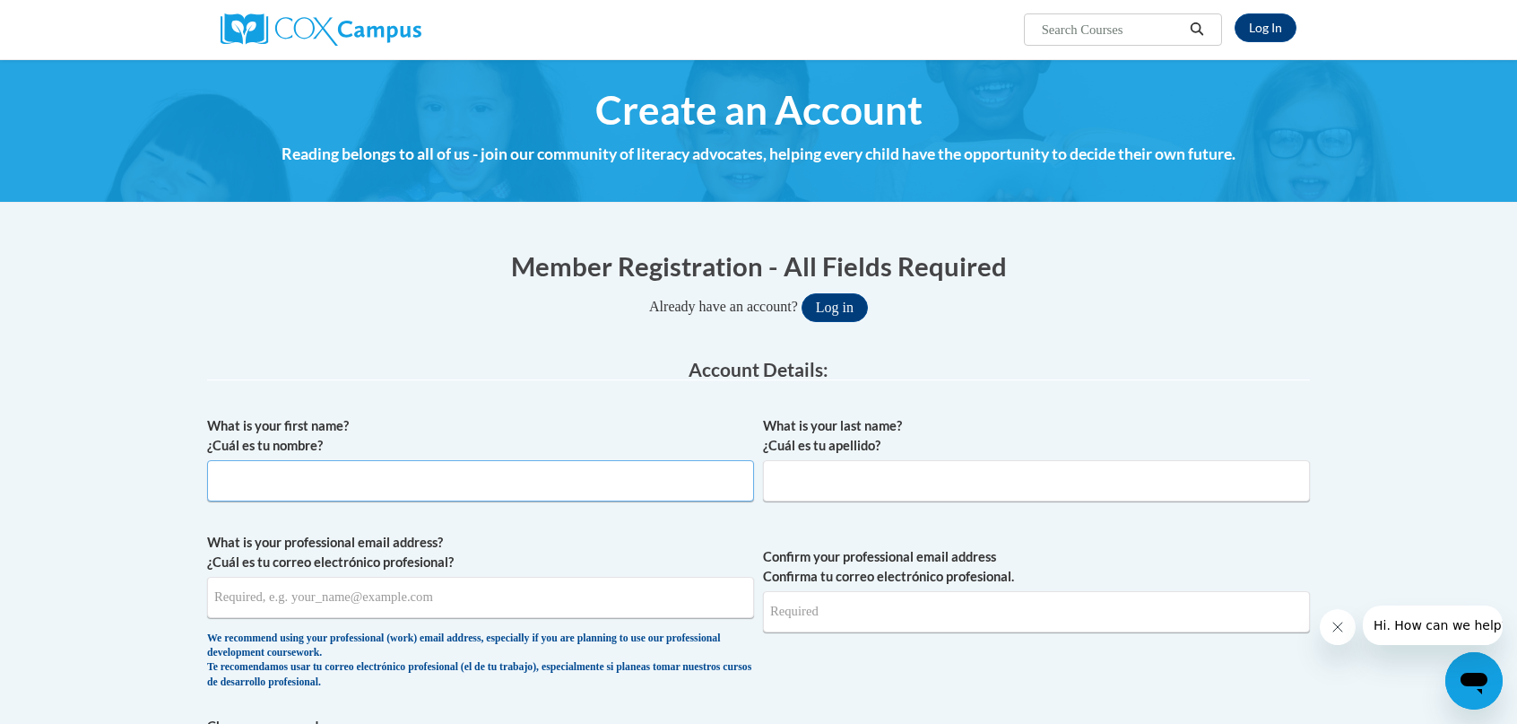
click at [355, 480] on input "What is your first name? ¿Cuál es tu nombre?" at bounding box center [480, 480] width 547 height 41
click at [785, 465] on input "What is your last name? ¿Cuál es tu apellido?" at bounding box center [1036, 480] width 547 height 41
type input "Young"
type input "Delphia"
type input "delphia.young@clayton.k12.ga.us"
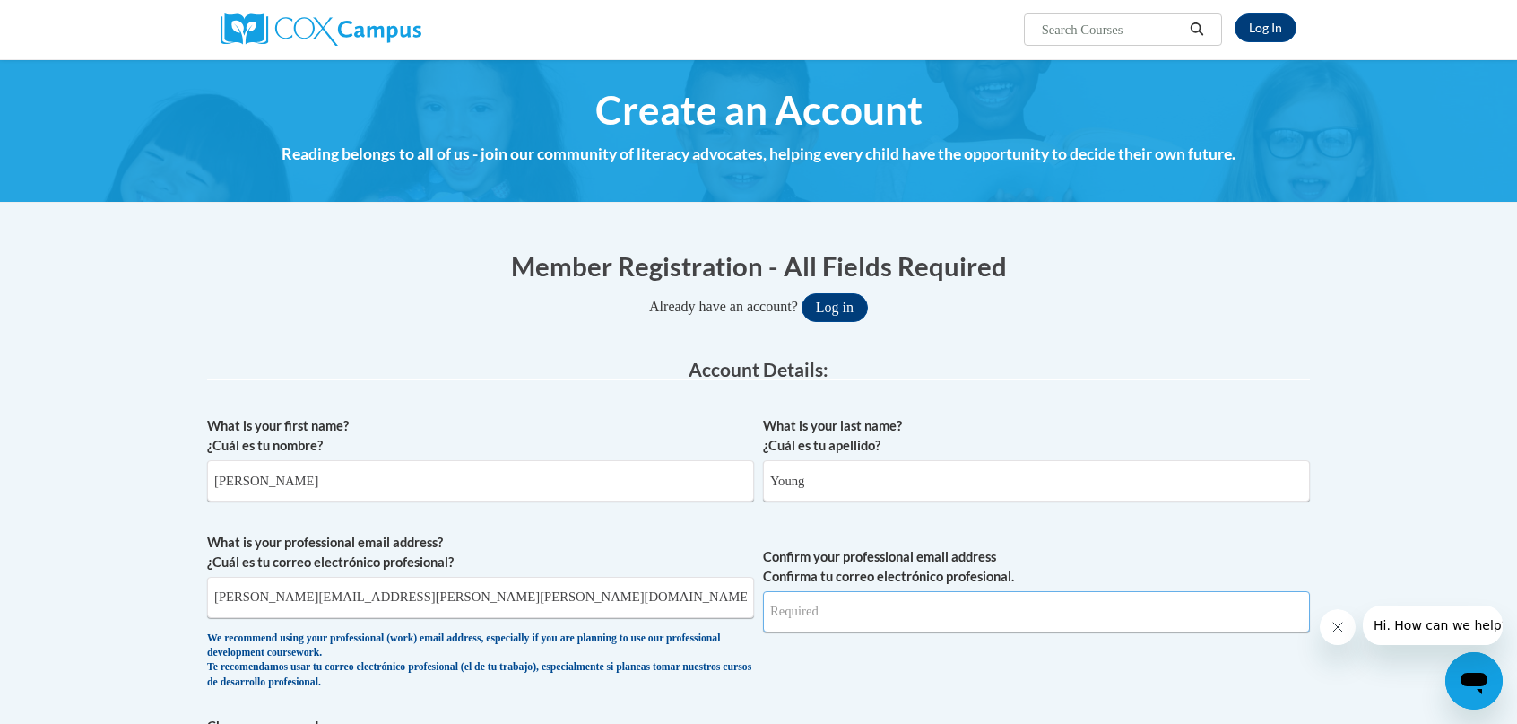
type input "delphia.young@clayton.k12.ga.us"
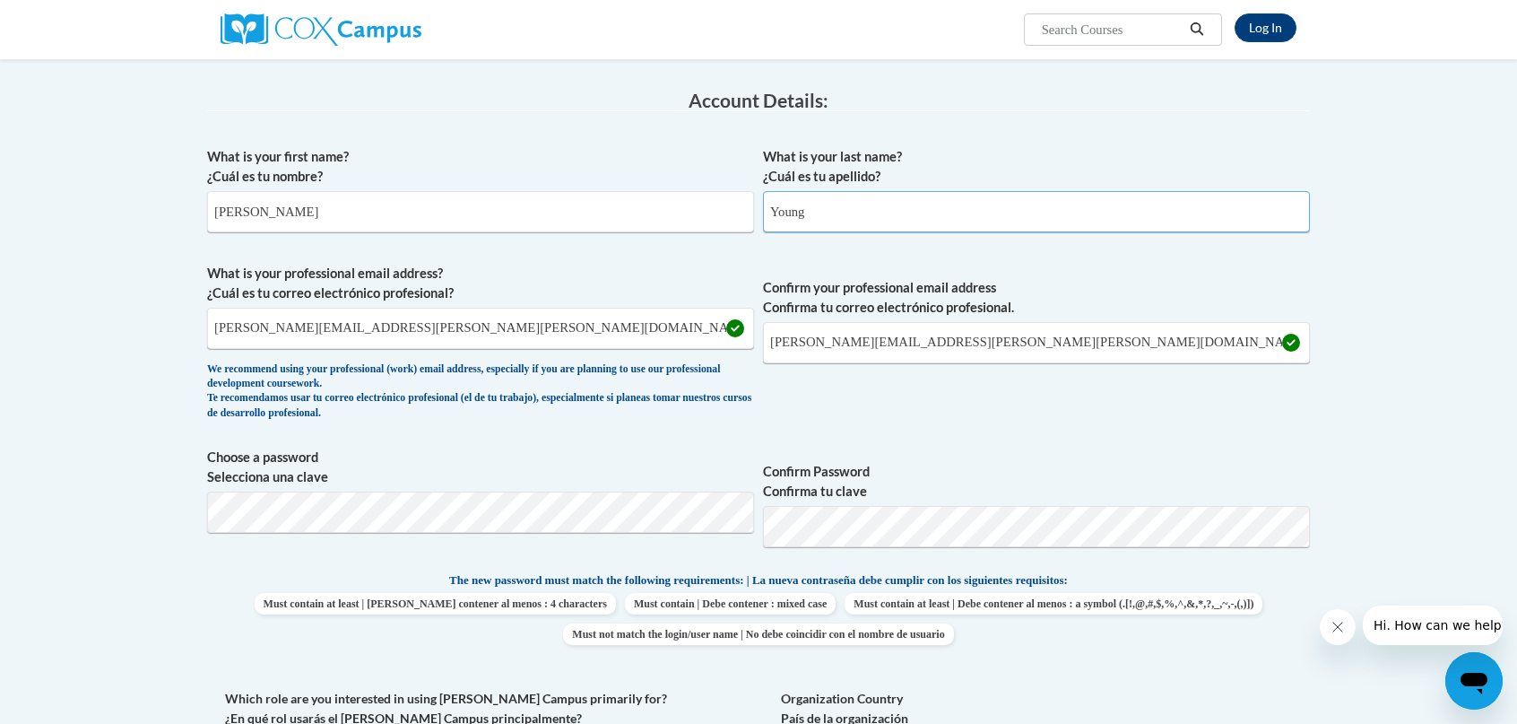
scroll to position [359, 0]
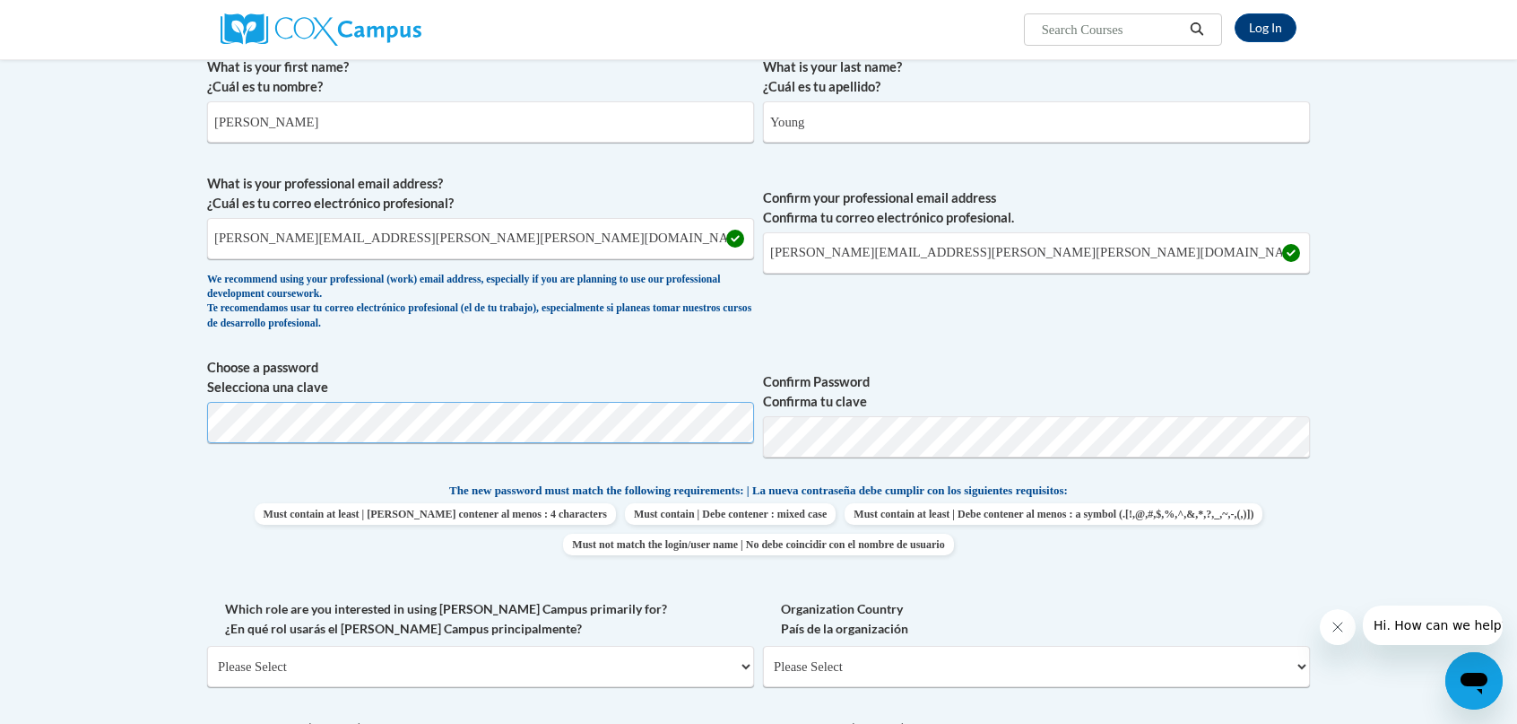
click at [201, 429] on div "Member Registration - All Fields Required Already have an account? Log in Prefe…" at bounding box center [759, 571] width 1130 height 1400
click at [1170, 342] on div "What is your first name? ¿Cuál es tu nombre? Delphia What is your last name? ¿C…" at bounding box center [758, 457] width 1103 height 818
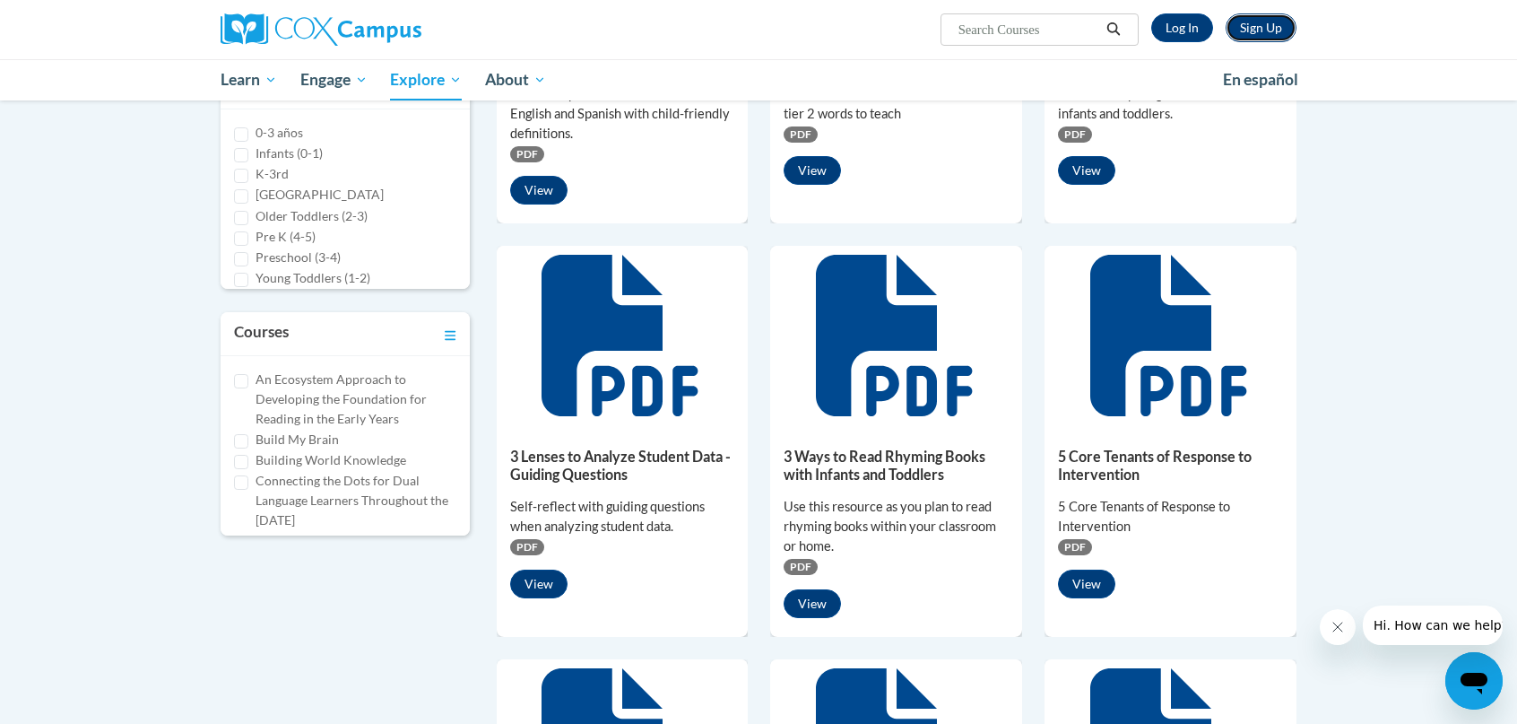
scroll to position [448, 0]
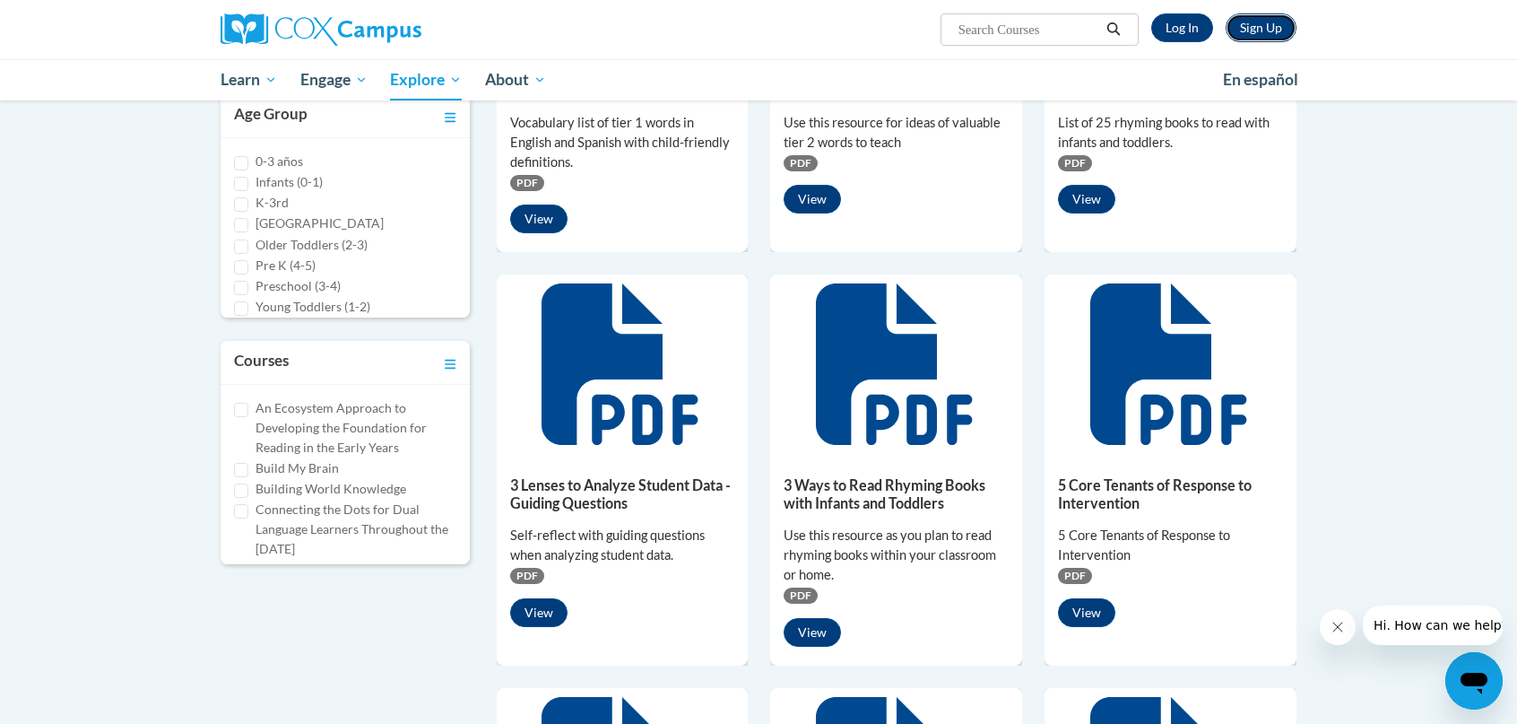
click at [1262, 28] on link "Sign Up" at bounding box center [1261, 27] width 71 height 29
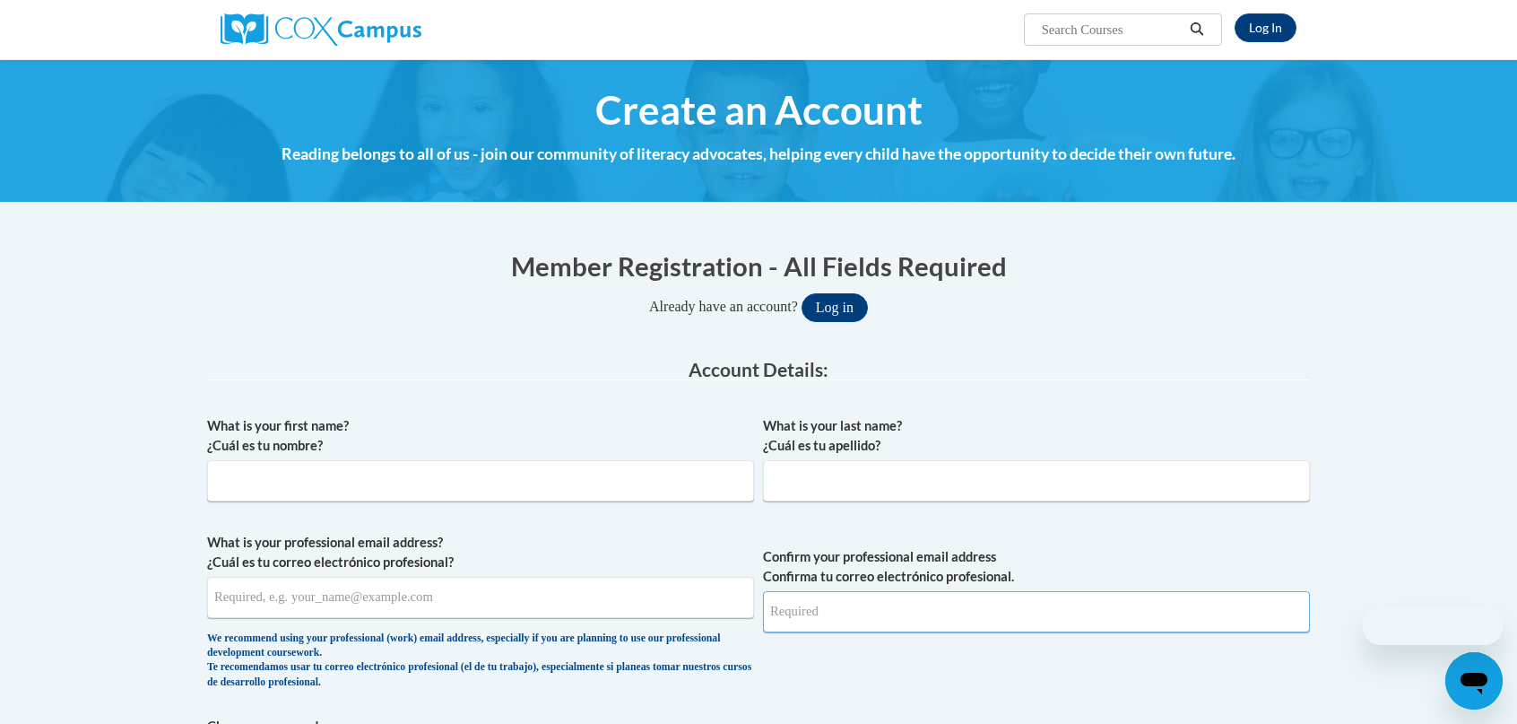
type input "[EMAIL_ADDRESS][PERSON_NAME][DOMAIN_NAME]"
click at [307, 481] on input "What is your first name? ¿Cuál es tu nombre?" at bounding box center [480, 480] width 547 height 41
click at [305, 478] on input "What is your first name? ¿Cuál es tu nombre?" at bounding box center [480, 480] width 547 height 41
type input "Delphia"
type input "Young"
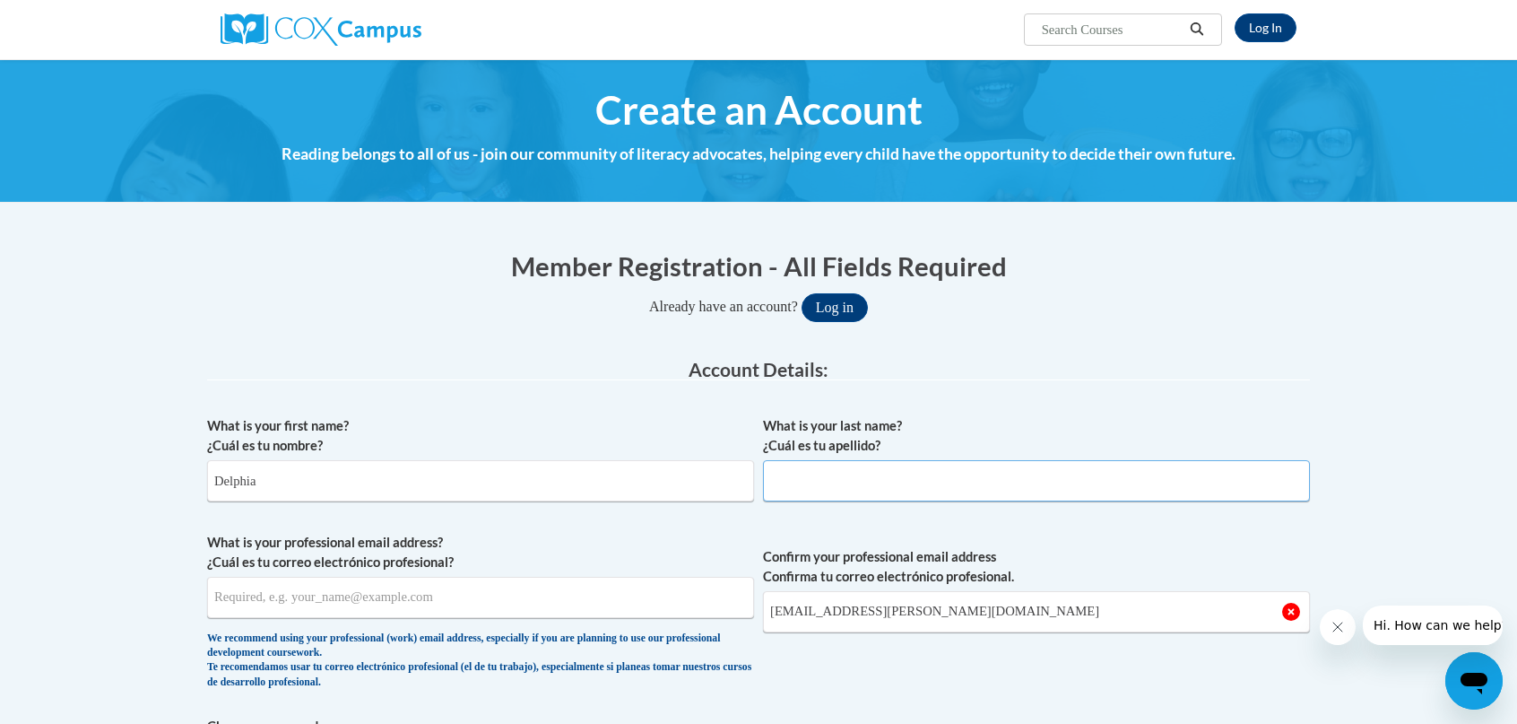
type input "[EMAIL_ADDRESS][PERSON_NAME][DOMAIN_NAME]"
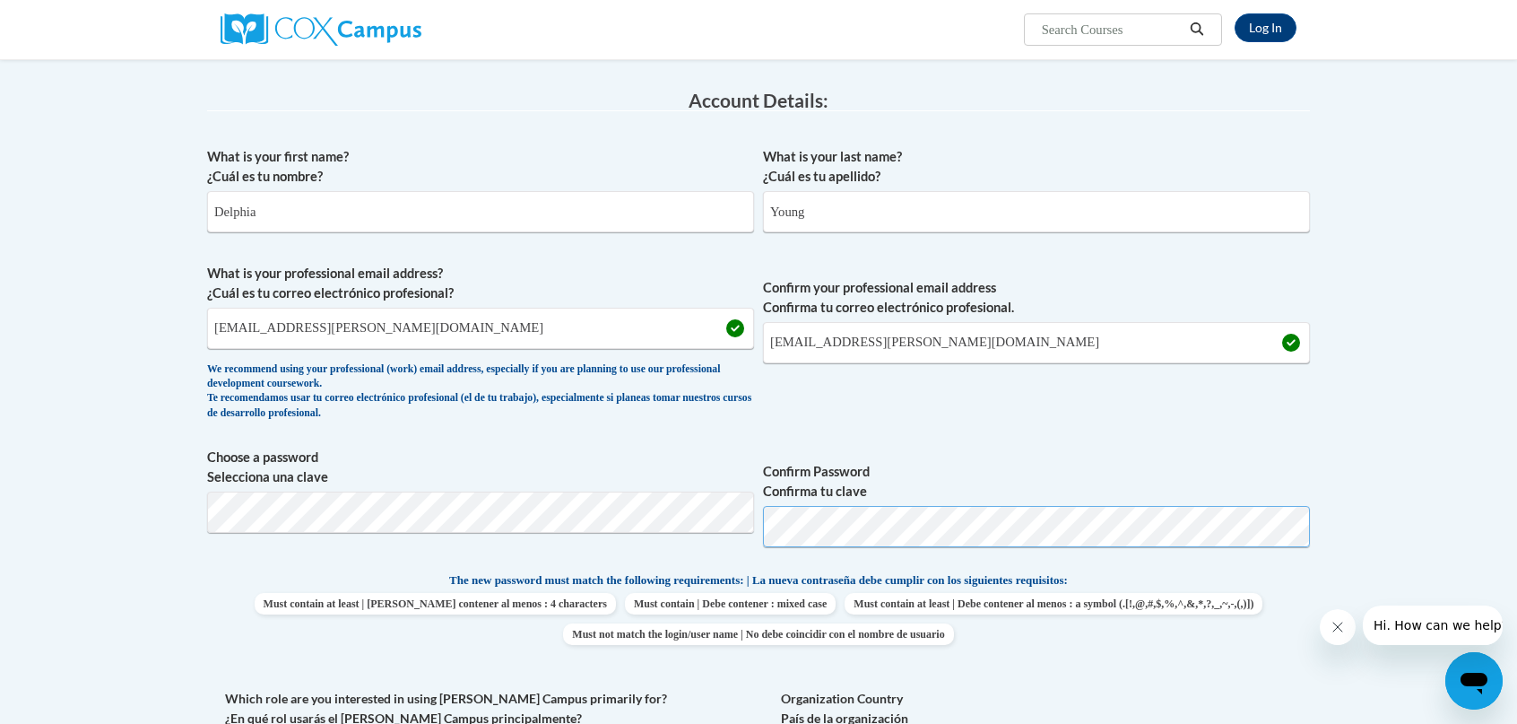
scroll to position [448, 0]
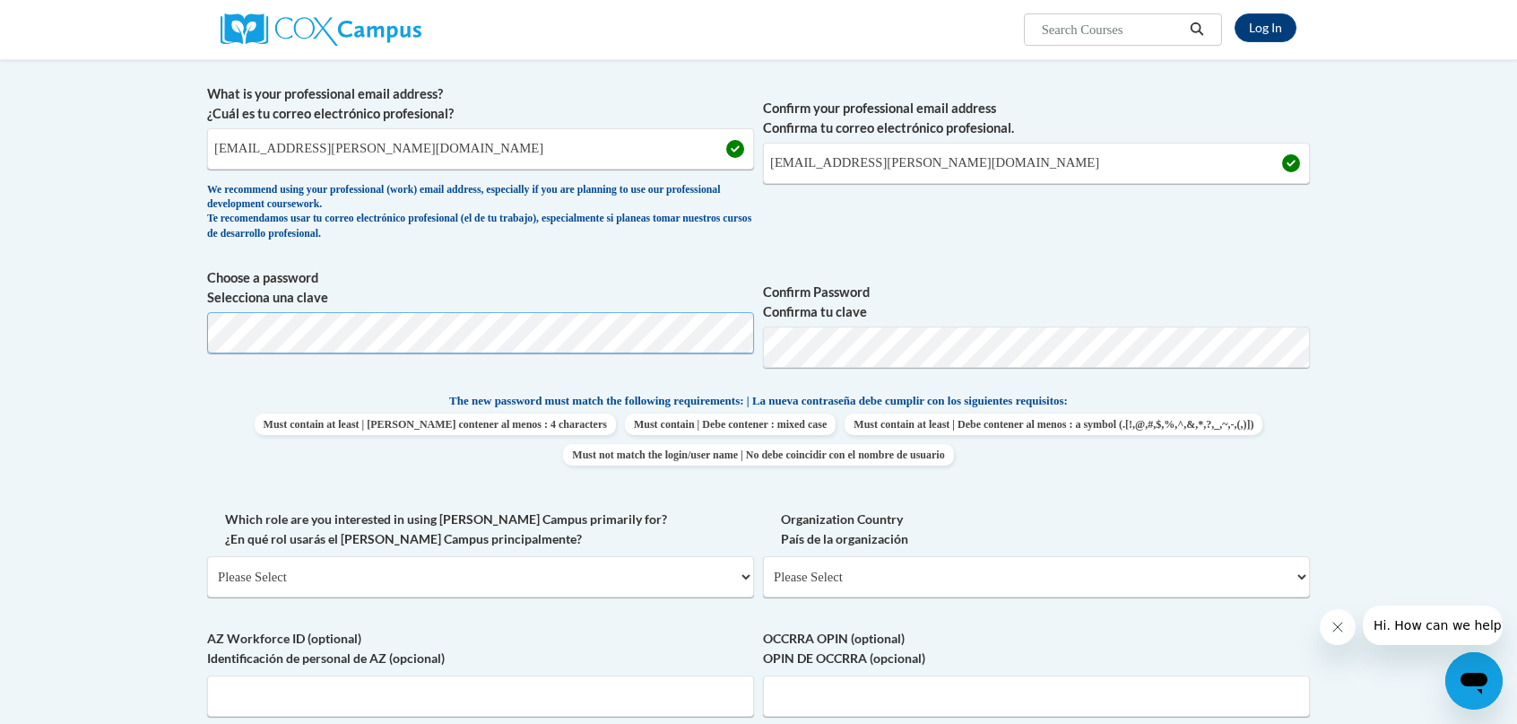
click at [185, 331] on body "Log In Search Search... Create an Account Reading belongs to all of us - join o…" at bounding box center [758, 579] width 1517 height 2054
click at [169, 340] on body "Log In Search Search... Create an Account Reading belongs to all of us - join o…" at bounding box center [758, 579] width 1517 height 2054
click at [759, 351] on span "Choose a password Selecciona una clave Confirm Password Confirma tu clave" at bounding box center [758, 325] width 1103 height 114
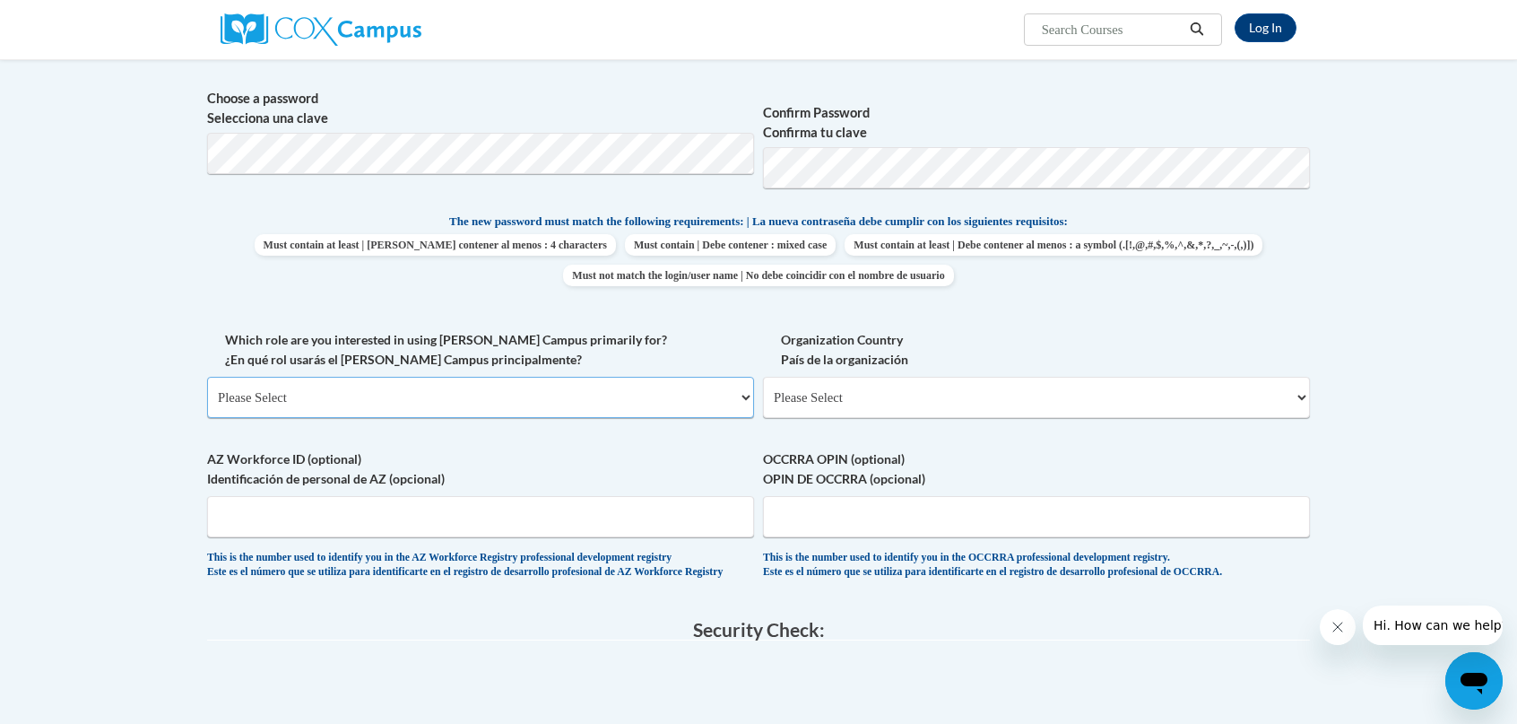
click at [336, 403] on select "Please Select College/University | Colegio/Universidad Community/Nonprofit Part…" at bounding box center [480, 397] width 547 height 41
select select "fbf2d438-af2f-41f8-98f1-81c410e29de3"
click at [207, 377] on select "Please Select College/University | Colegio/Universidad Community/Nonprofit Part…" at bounding box center [480, 397] width 547 height 41
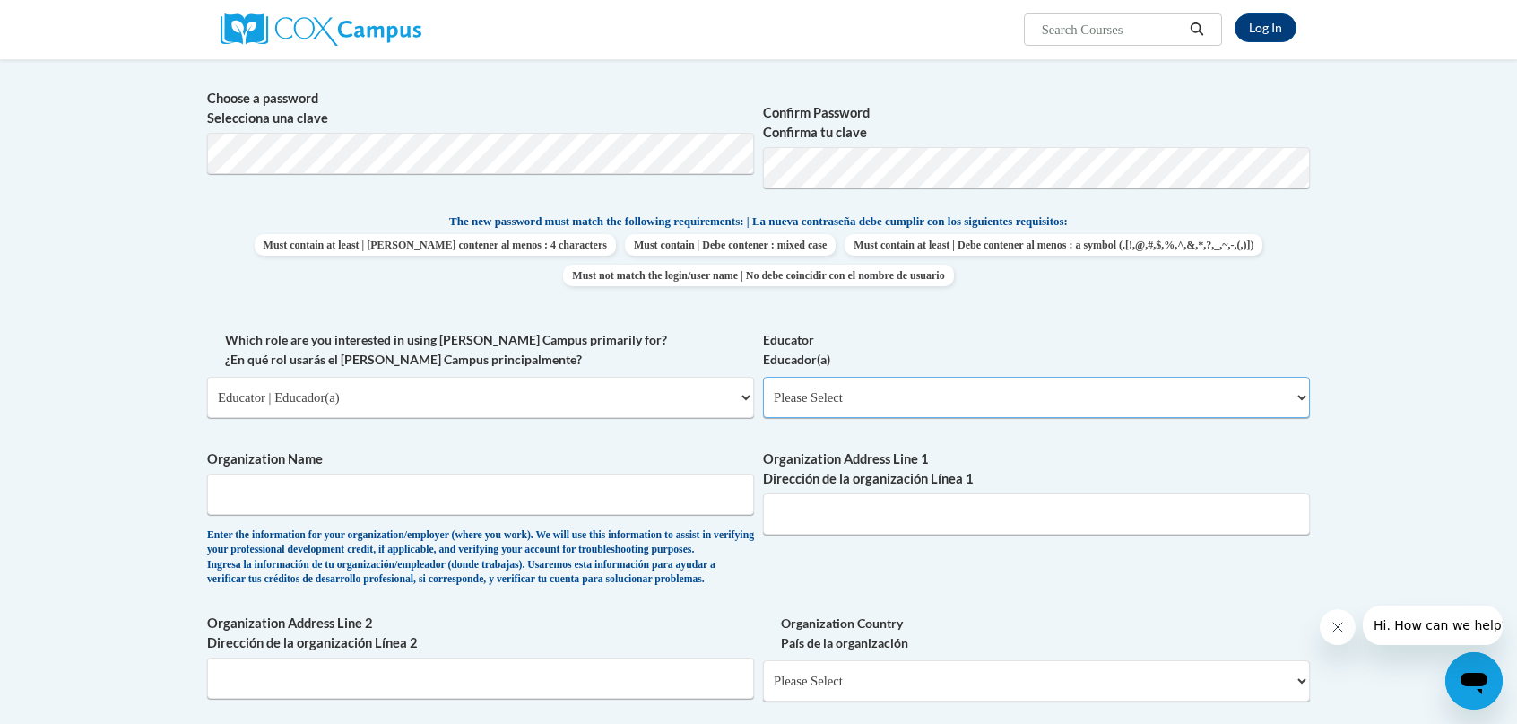
click at [828, 396] on select "Please Select Early Learning/Daycare Teacher/Family Home Care Provider | Maestr…" at bounding box center [1036, 397] width 547 height 41
select select "11a86997-7122-4e2e-80c7-11975180ece4"
click at [763, 377] on select "Please Select Early Learning/Daycare Teacher/Family Home Care Provider | Maestr…" at bounding box center [1036, 397] width 547 height 41
click at [289, 496] on input "Organization Name" at bounding box center [480, 493] width 547 height 41
type input "Clayton County Public Schools"
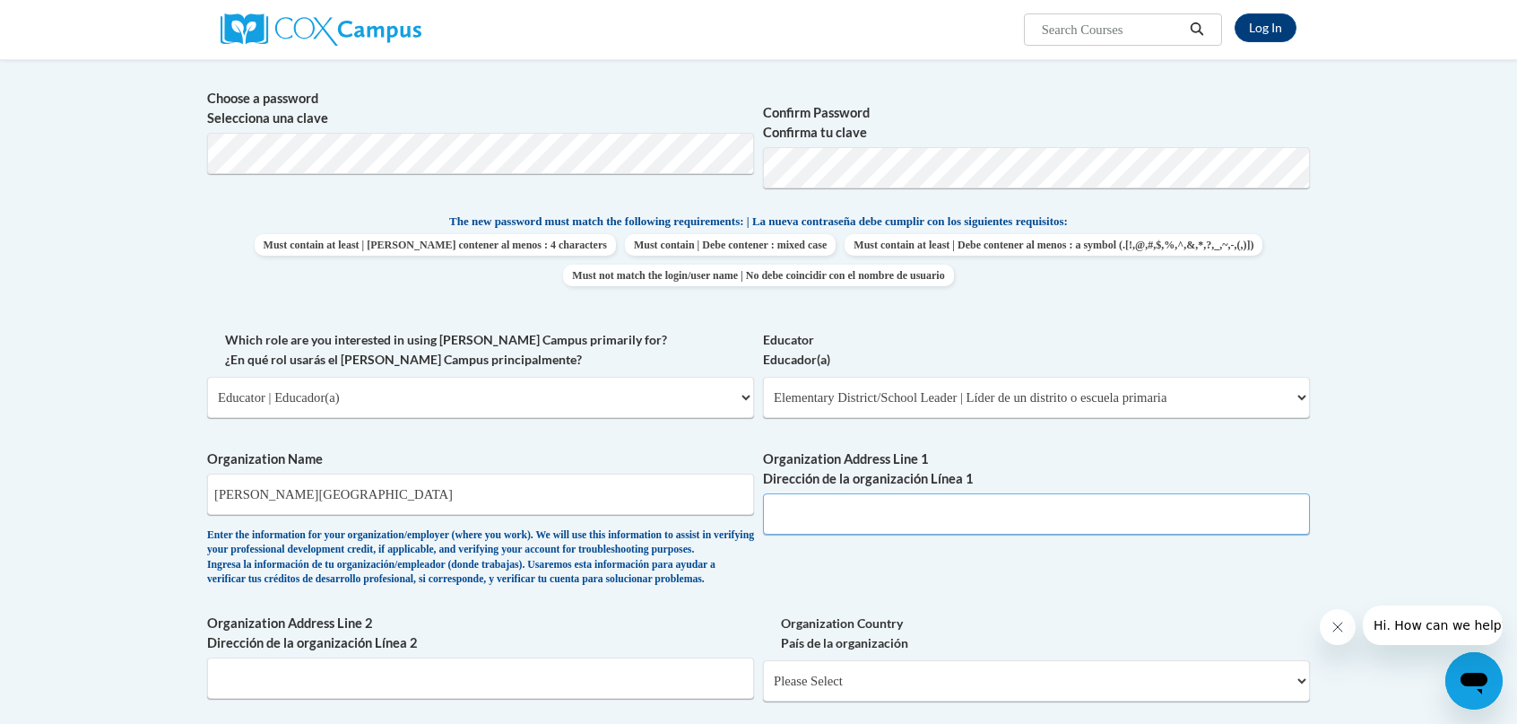
type input "1058 Fifth Avenue"
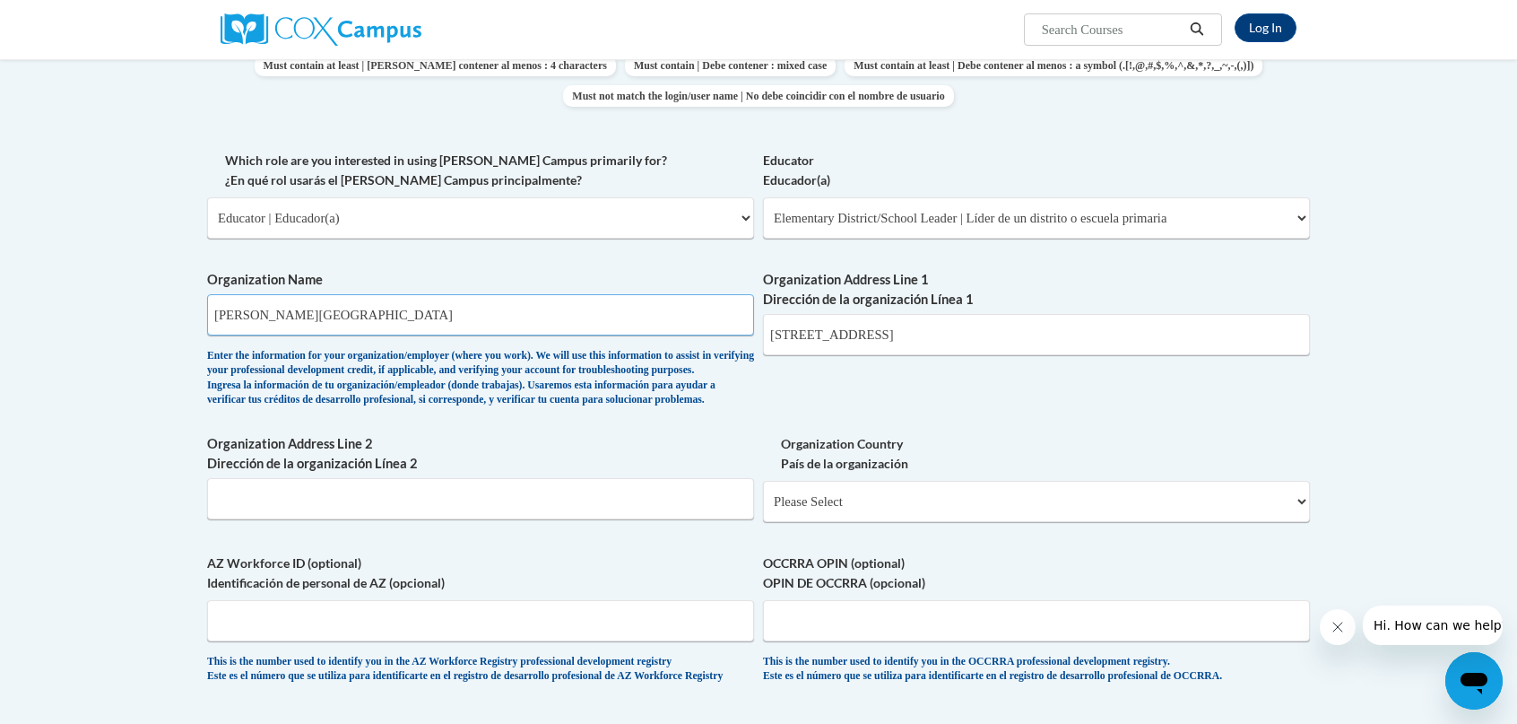
scroll to position [897, 0]
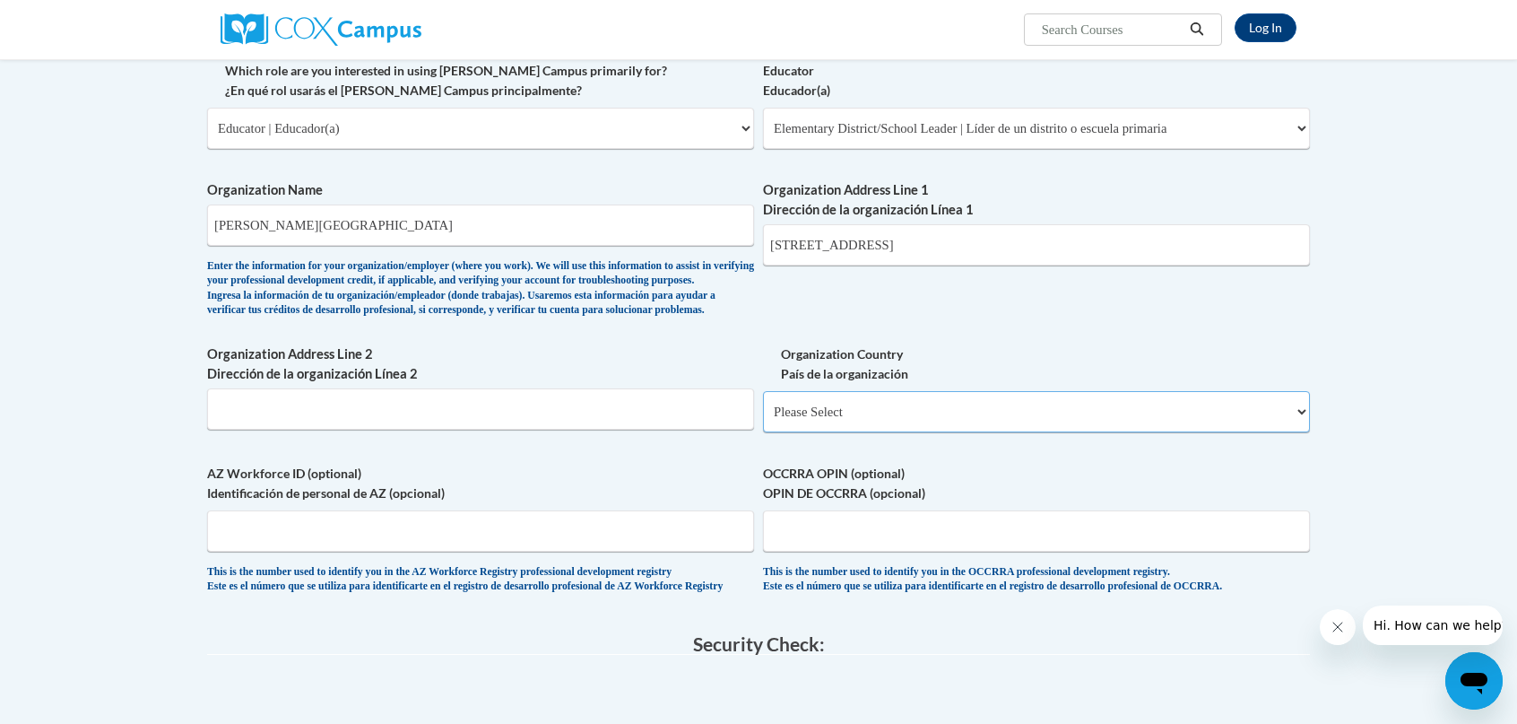
click at [1302, 432] on select "Please Select United States | Estados Unidos Outside of the United States | Fue…" at bounding box center [1036, 411] width 547 height 41
select select "ad49bcad-a171-4b2e-b99c-48b446064914"
click at [763, 420] on select "Please Select United States | Estados Unidos Outside of the United States | Fue…" at bounding box center [1036, 411] width 547 height 41
select select
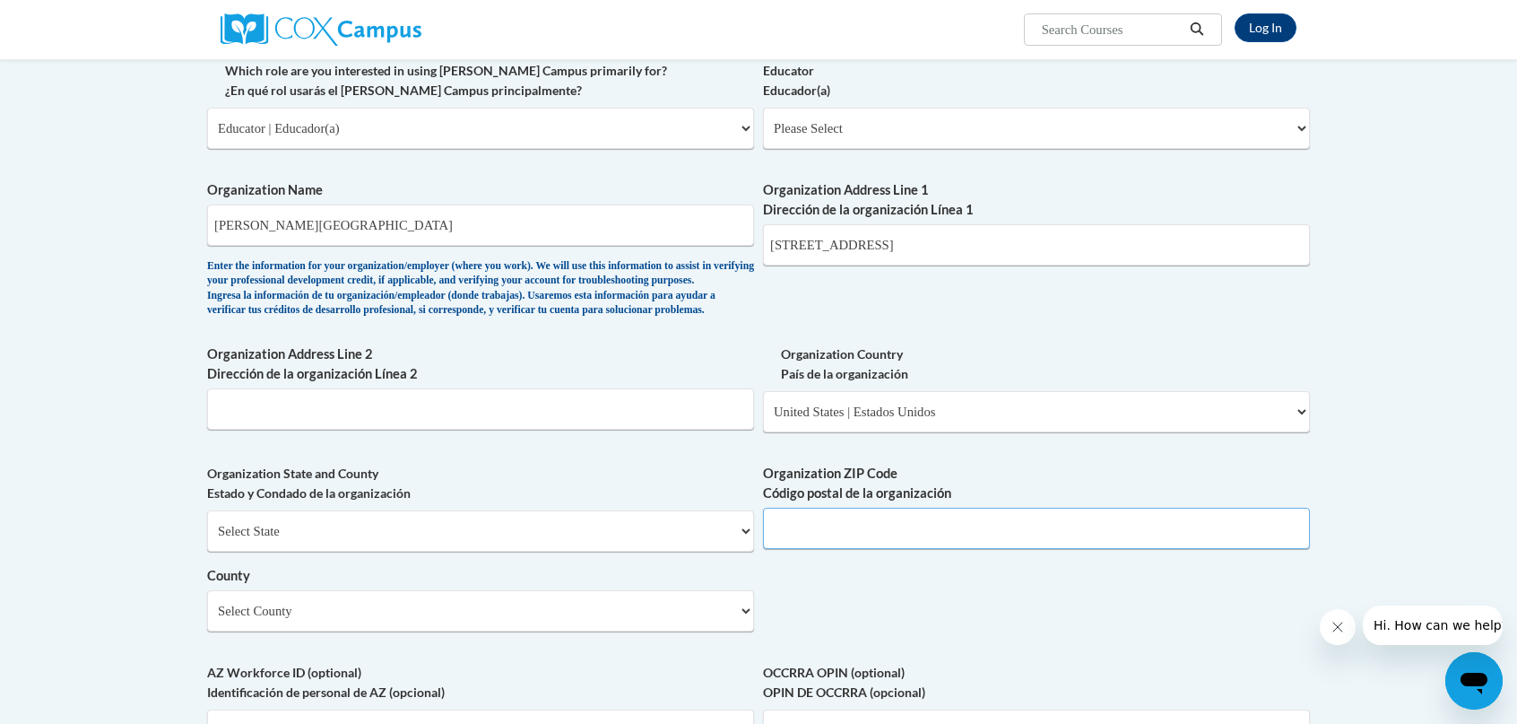
click at [802, 542] on input "Organization ZIP Code Código postal de la organización" at bounding box center [1036, 527] width 547 height 41
type input "30236"
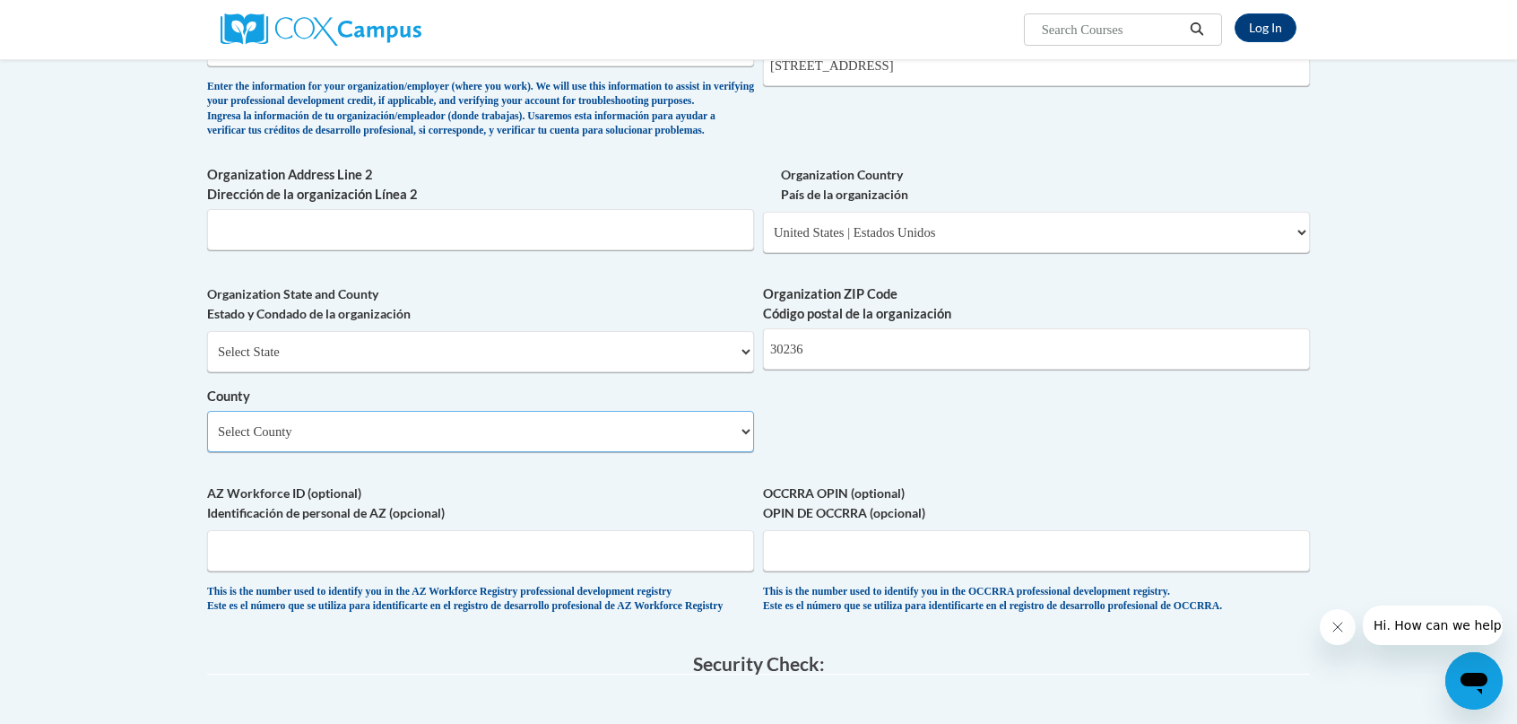
click at [407, 452] on select "Select County Appling Atkinson Bacon Baker Baldwin Banks Barrow Bartow Ben Hill…" at bounding box center [480, 431] width 547 height 41
select select "Clayton"
click at [207, 439] on select "Select County Appling Atkinson Bacon Baker Baldwin Banks Barrow Bartow Ben Hill…" at bounding box center [480, 431] width 547 height 41
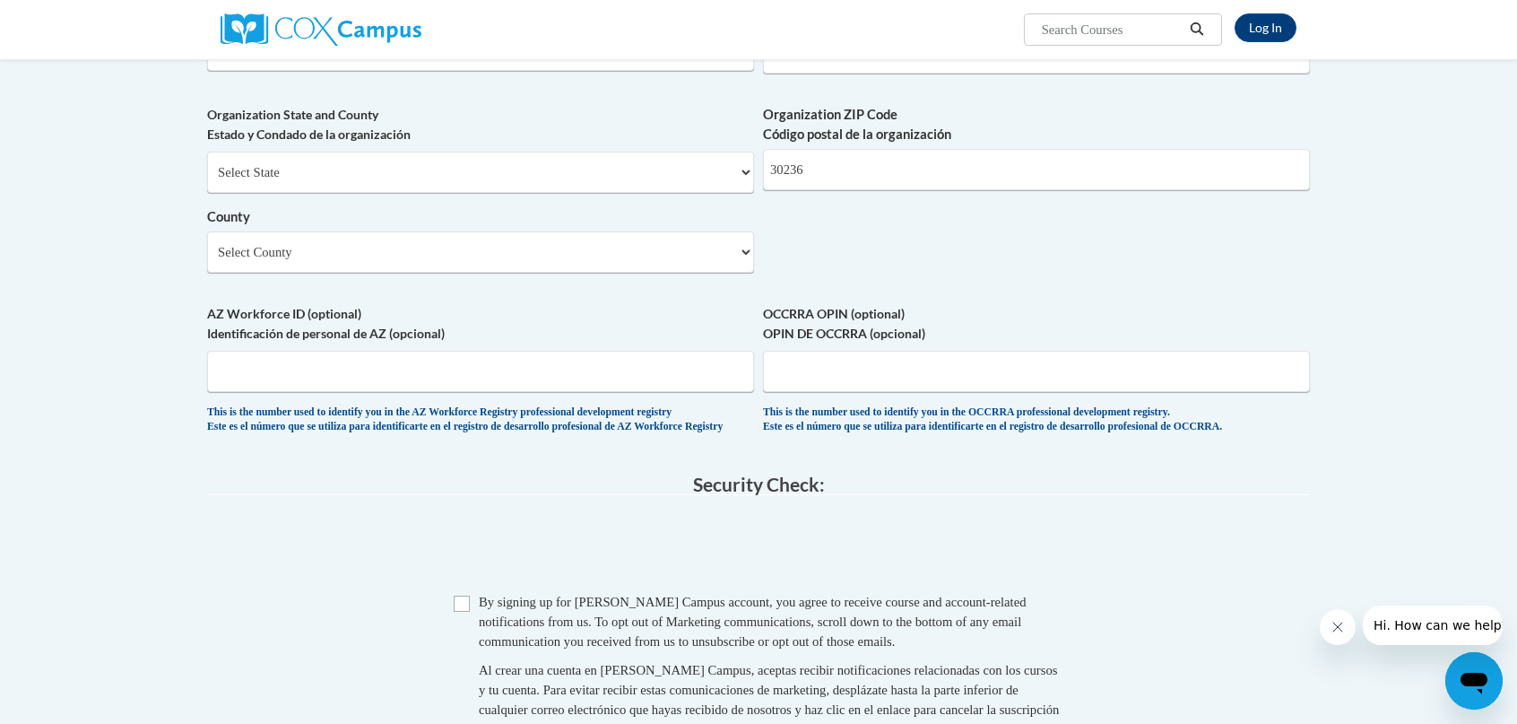
scroll to position [1435, 0]
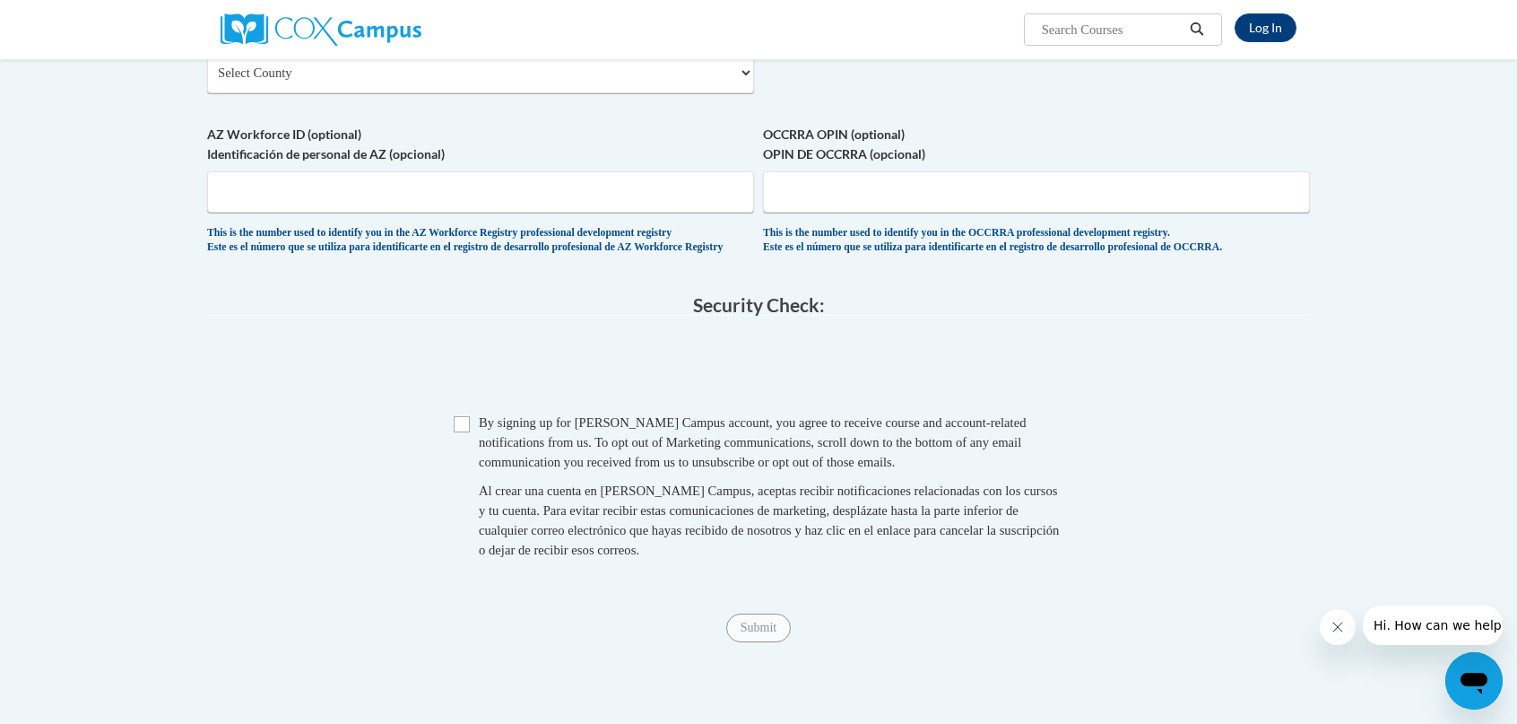
click at [465, 476] on span "Checkbox By signing up for a Cox Campus account, you agree to receive course an…" at bounding box center [759, 494] width 610 height 165
click at [466, 432] on input "Checkbox" at bounding box center [462, 424] width 16 height 16
checkbox input "true"
click at [767, 642] on input "Submit" at bounding box center [758, 627] width 65 height 29
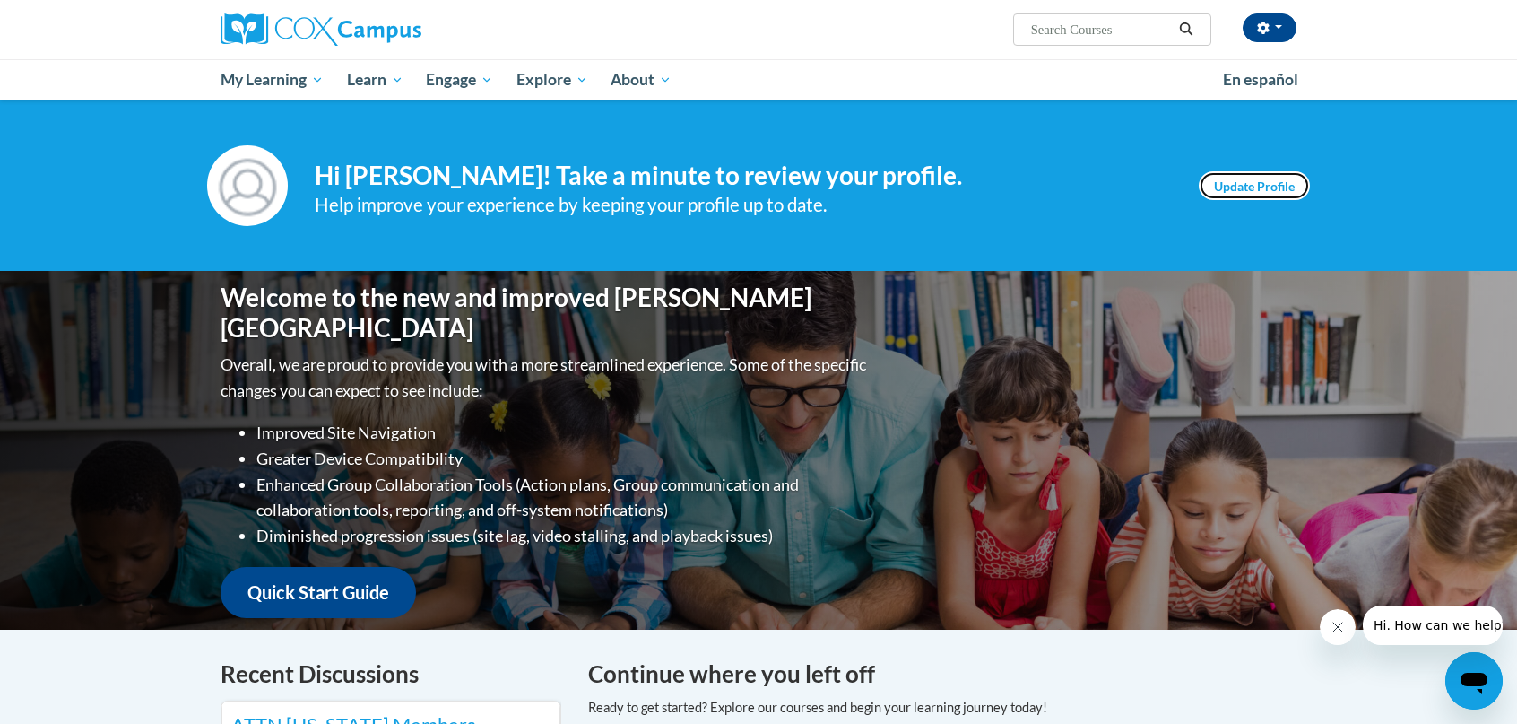
click at [1253, 195] on link "Update Profile" at bounding box center [1254, 185] width 111 height 29
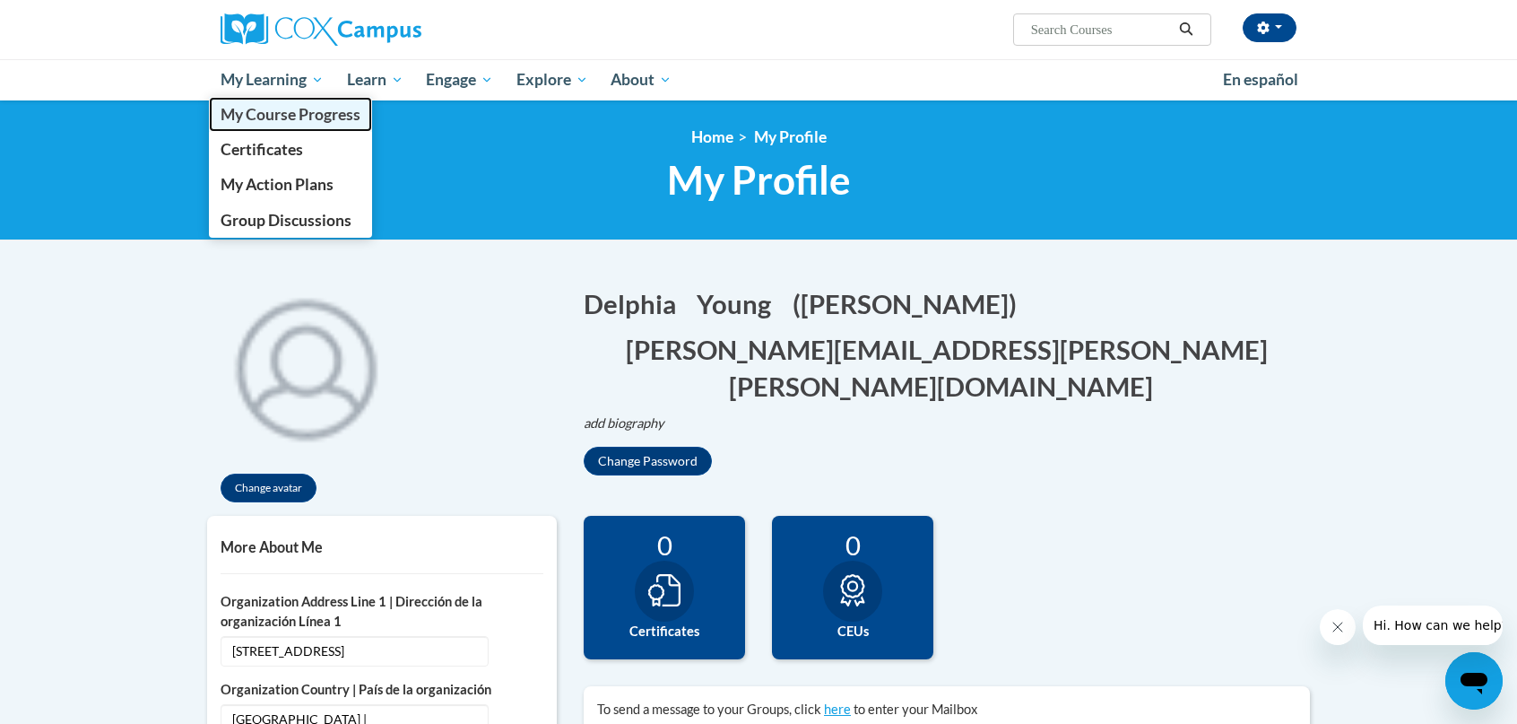
click at [251, 116] on span "My Course Progress" at bounding box center [291, 114] width 140 height 19
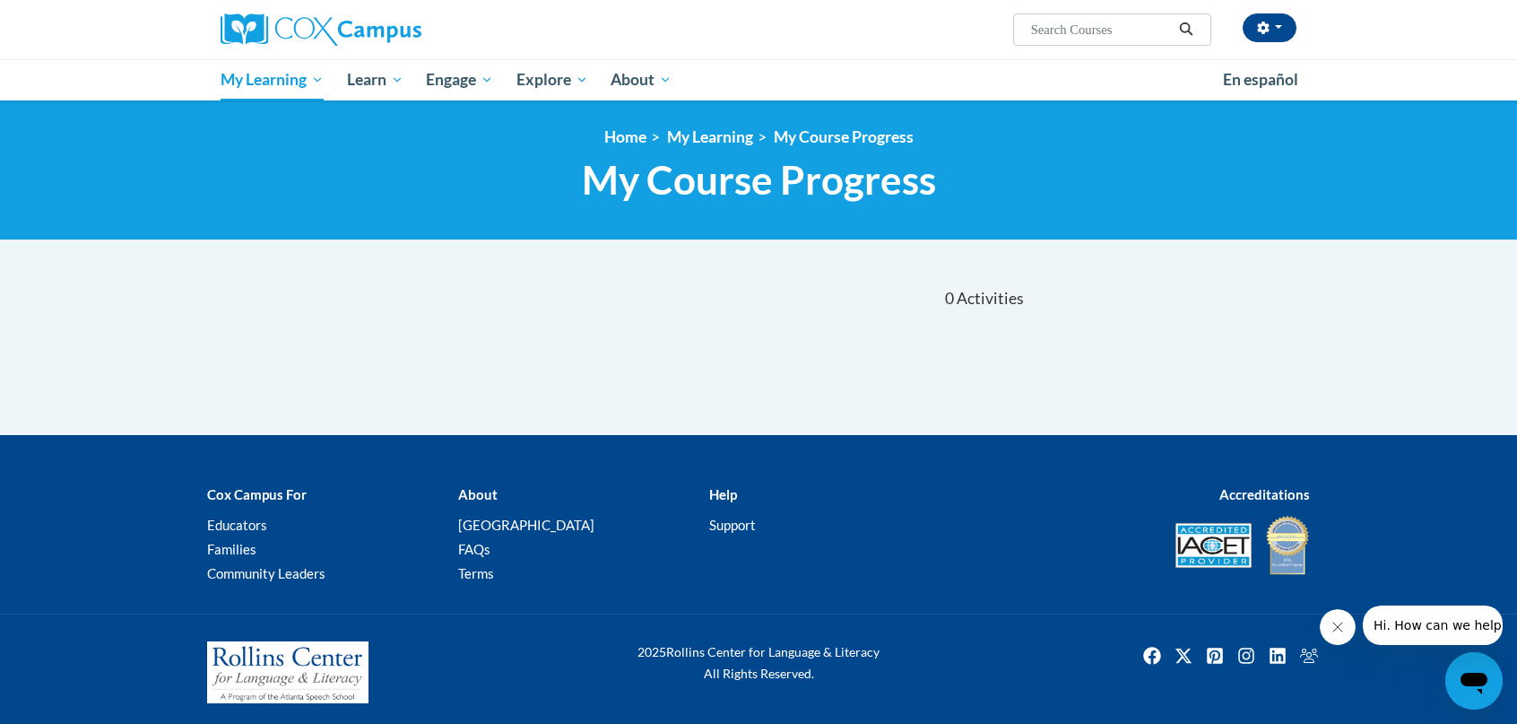
click at [1075, 29] on input "Search..." at bounding box center [1100, 30] width 143 height 22
type input "gradual release"
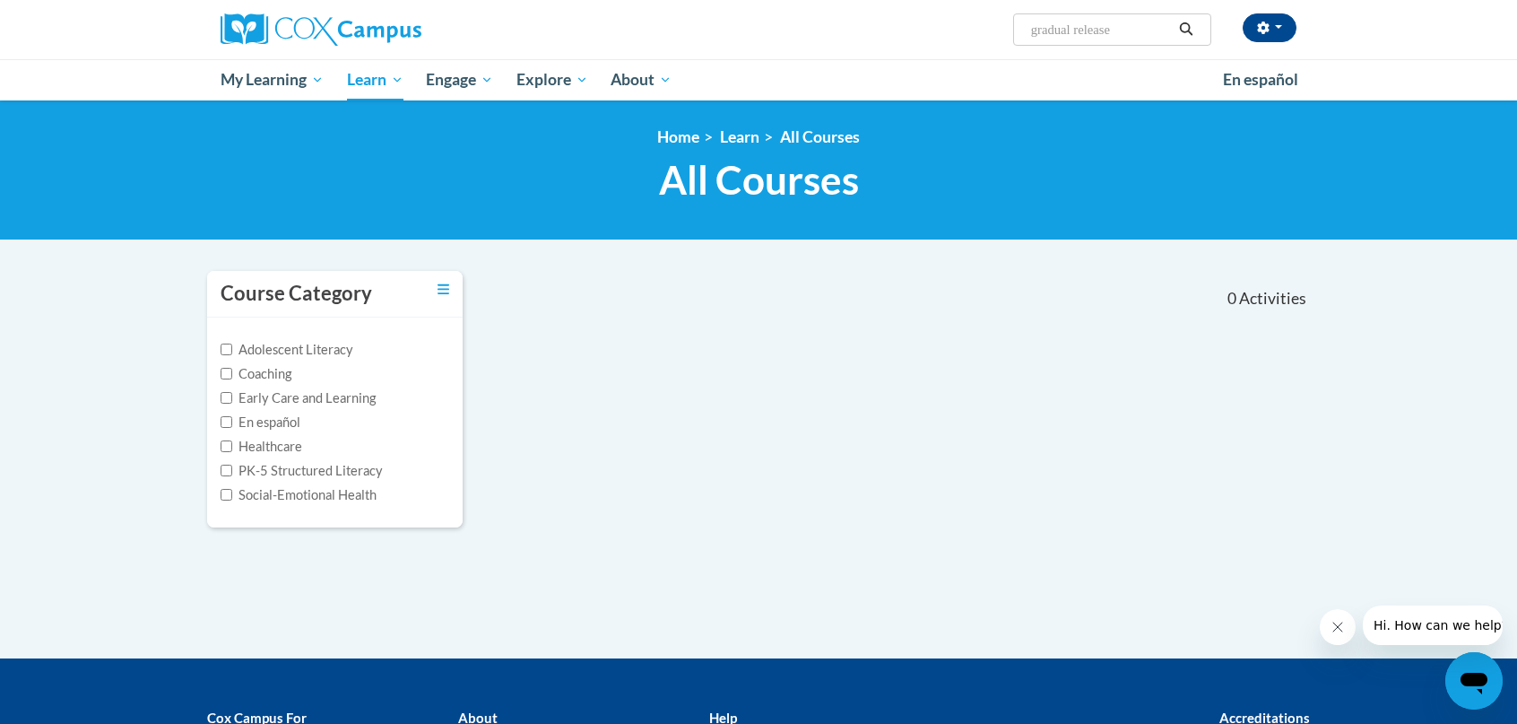
drag, startPoint x: 1127, startPoint y: 37, endPoint x: 962, endPoint y: 8, distance: 167.5
click at [962, 8] on div "Delphia Young (Eastern Daylight Time GMT-0400 ) My Profile Inbox My Transcripts…" at bounding box center [942, 23] width 735 height 46
type input "explicit instruction"
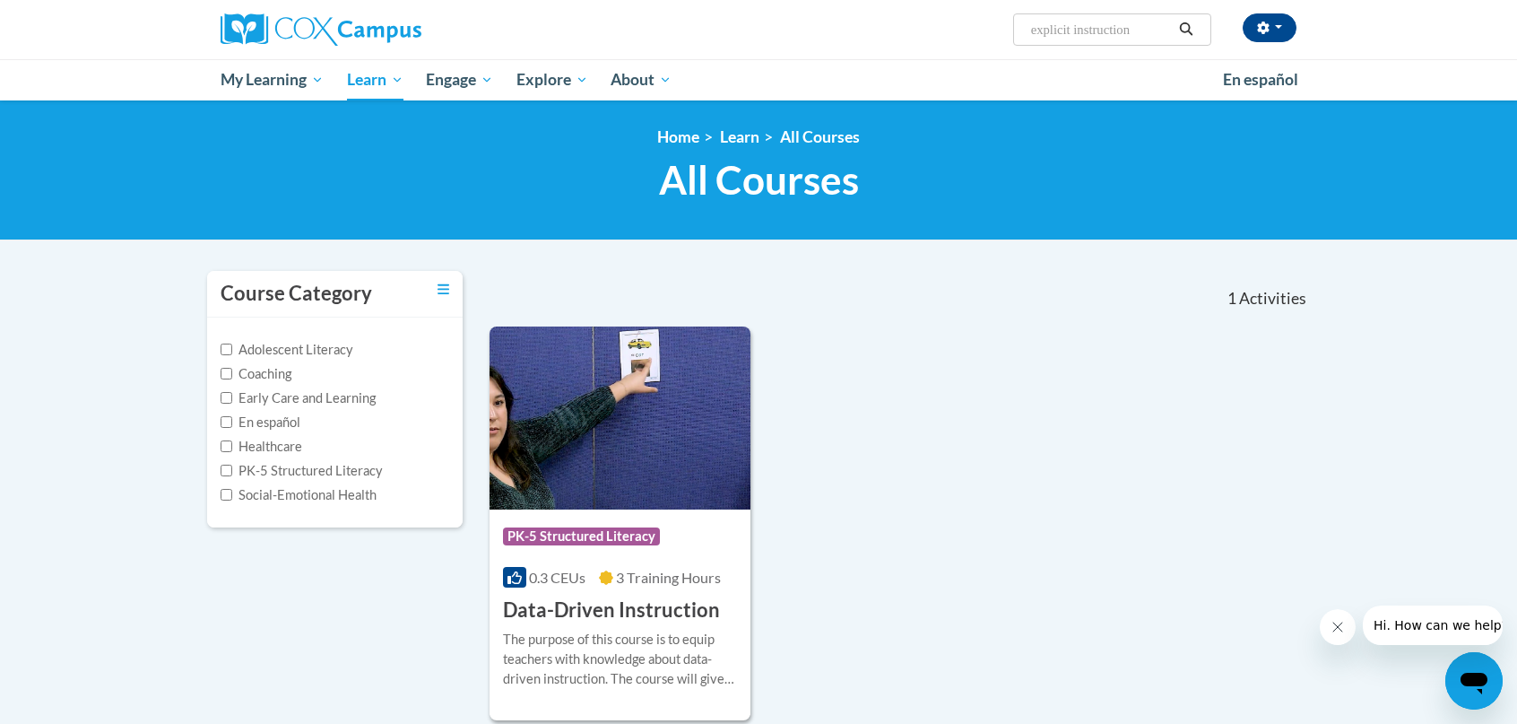
click at [1142, 33] on input "explicit instruction" at bounding box center [1100, 30] width 143 height 22
drag, startPoint x: 1142, startPoint y: 33, endPoint x: 996, endPoint y: 31, distance: 146.2
click at [996, 31] on div "Delphia Young (Eastern Daylight Time GMT-0400 ) My Profile Inbox My Transcripts…" at bounding box center [942, 23] width 735 height 46
type input "instruction"
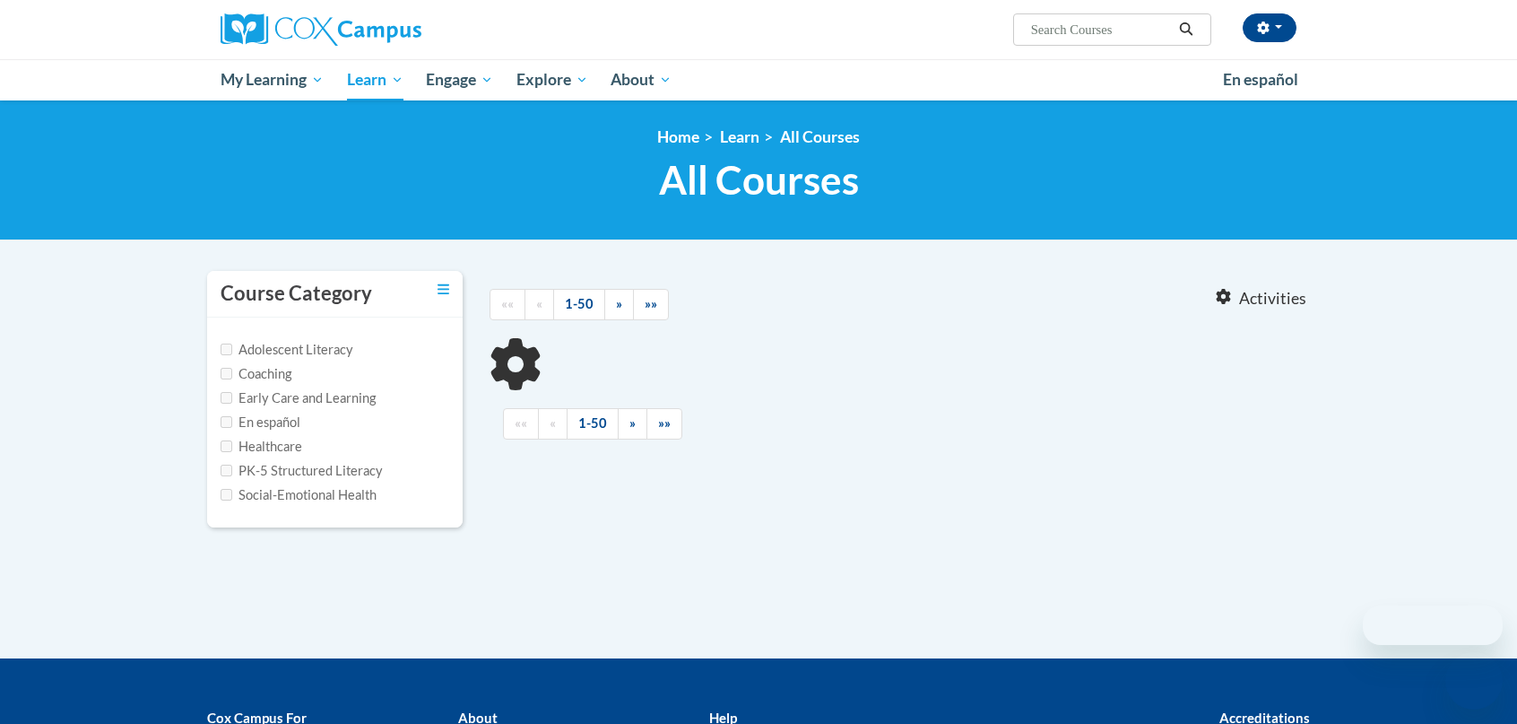
type input "instruction"
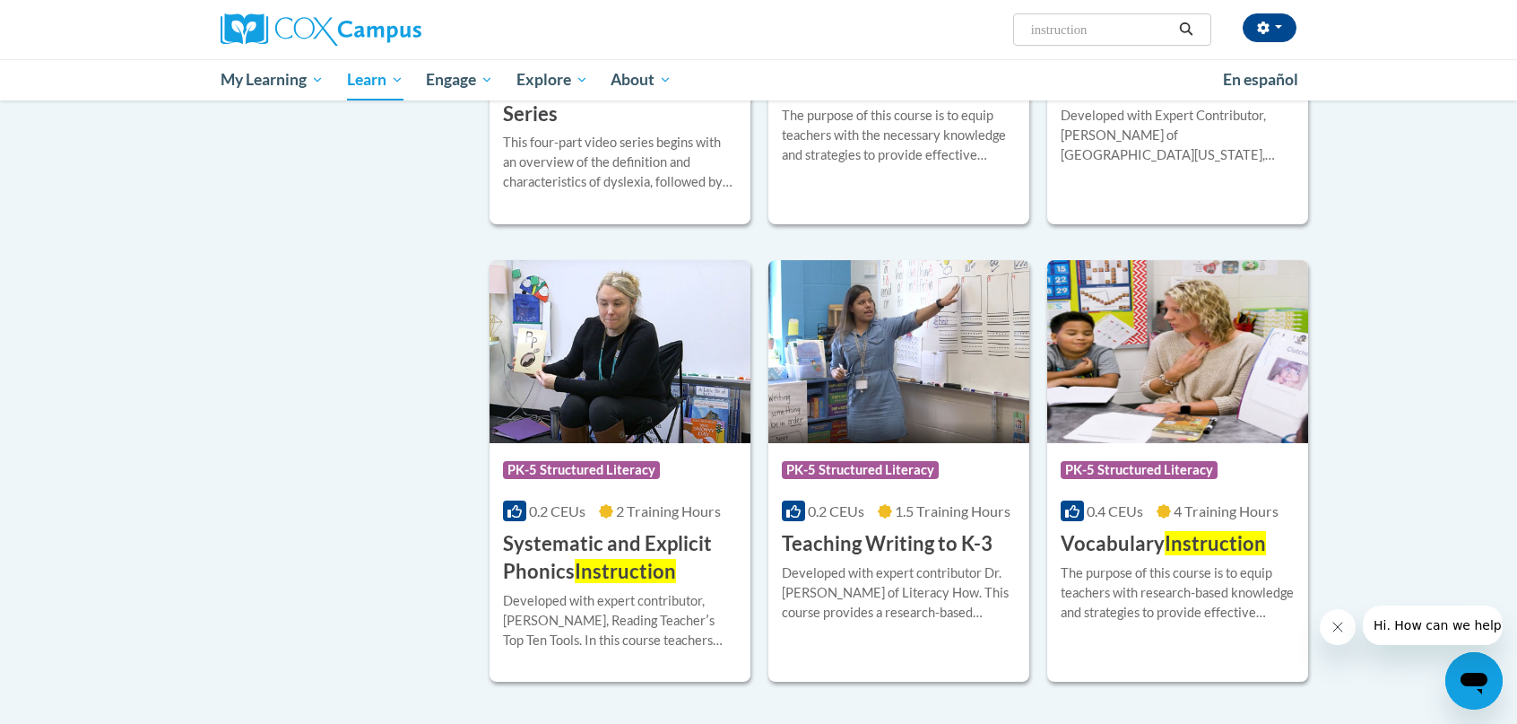
scroll to position [1170, 0]
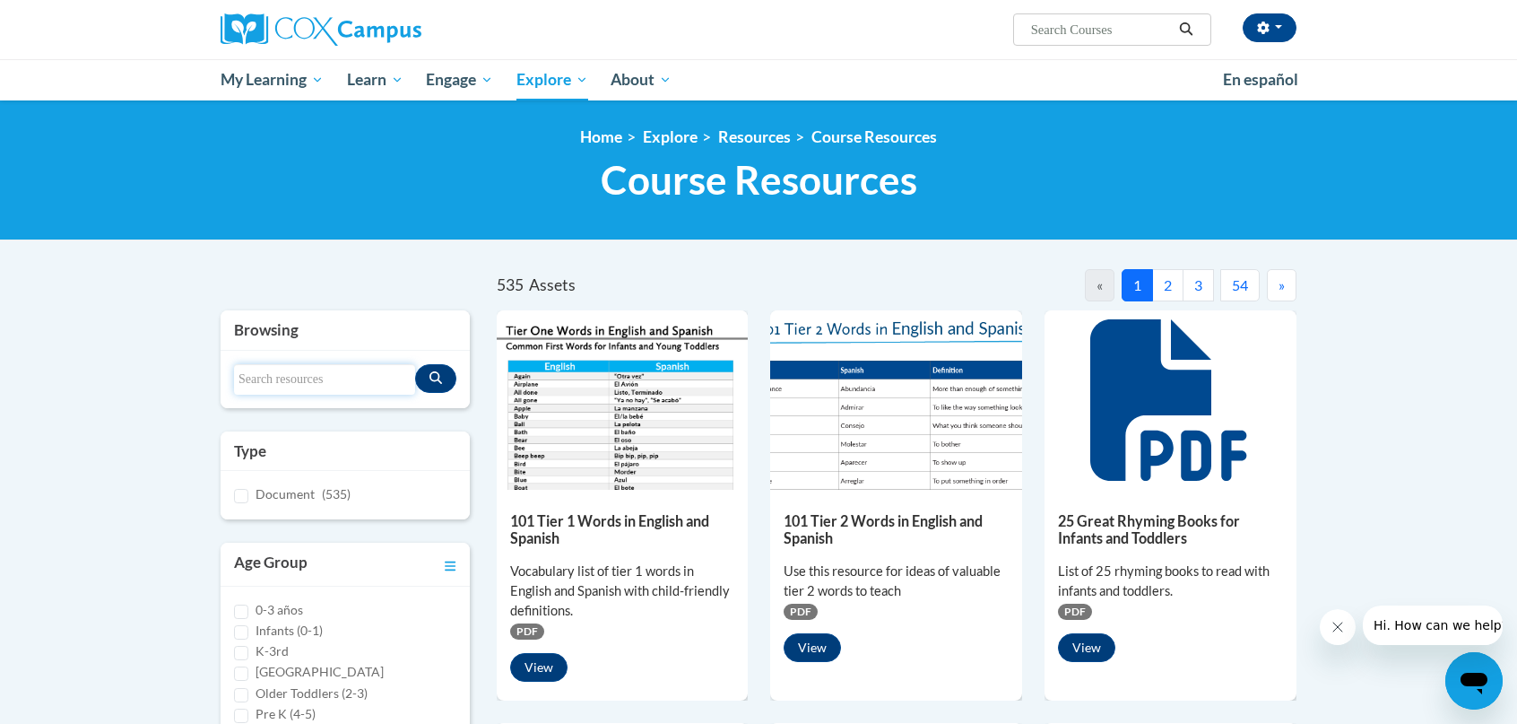
click at [346, 386] on input "Search resources" at bounding box center [324, 379] width 181 height 30
type input "gradual release"
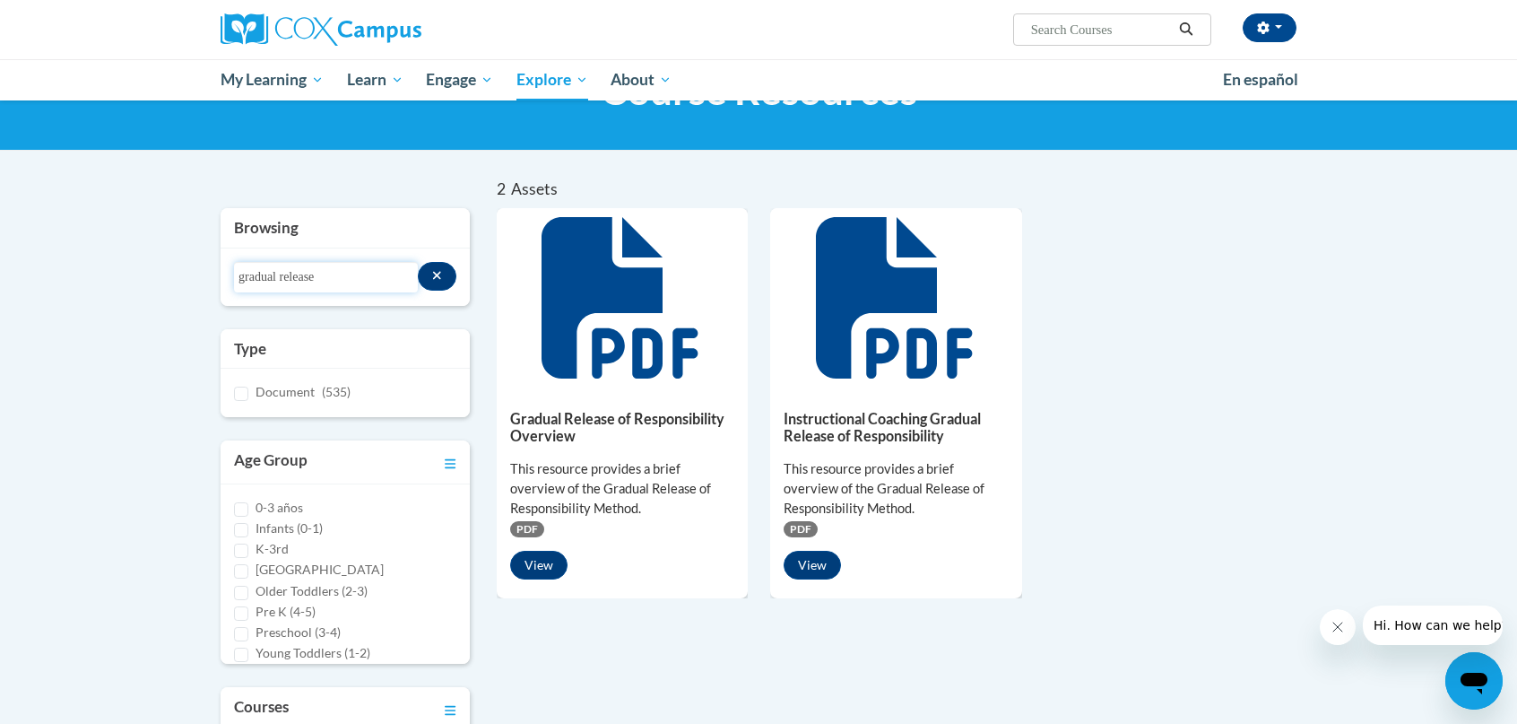
scroll to position [179, 0]
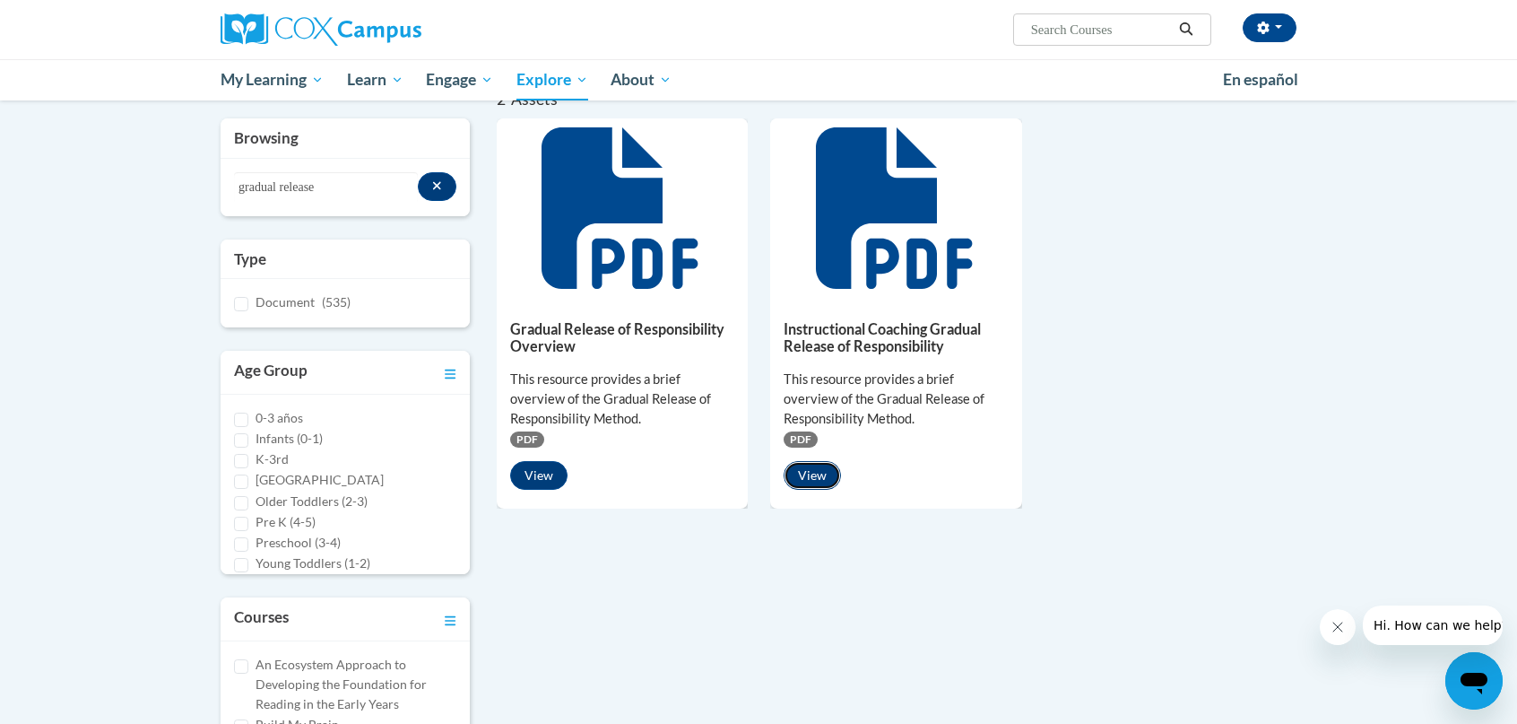
click at [819, 479] on button "View" at bounding box center [812, 475] width 57 height 29
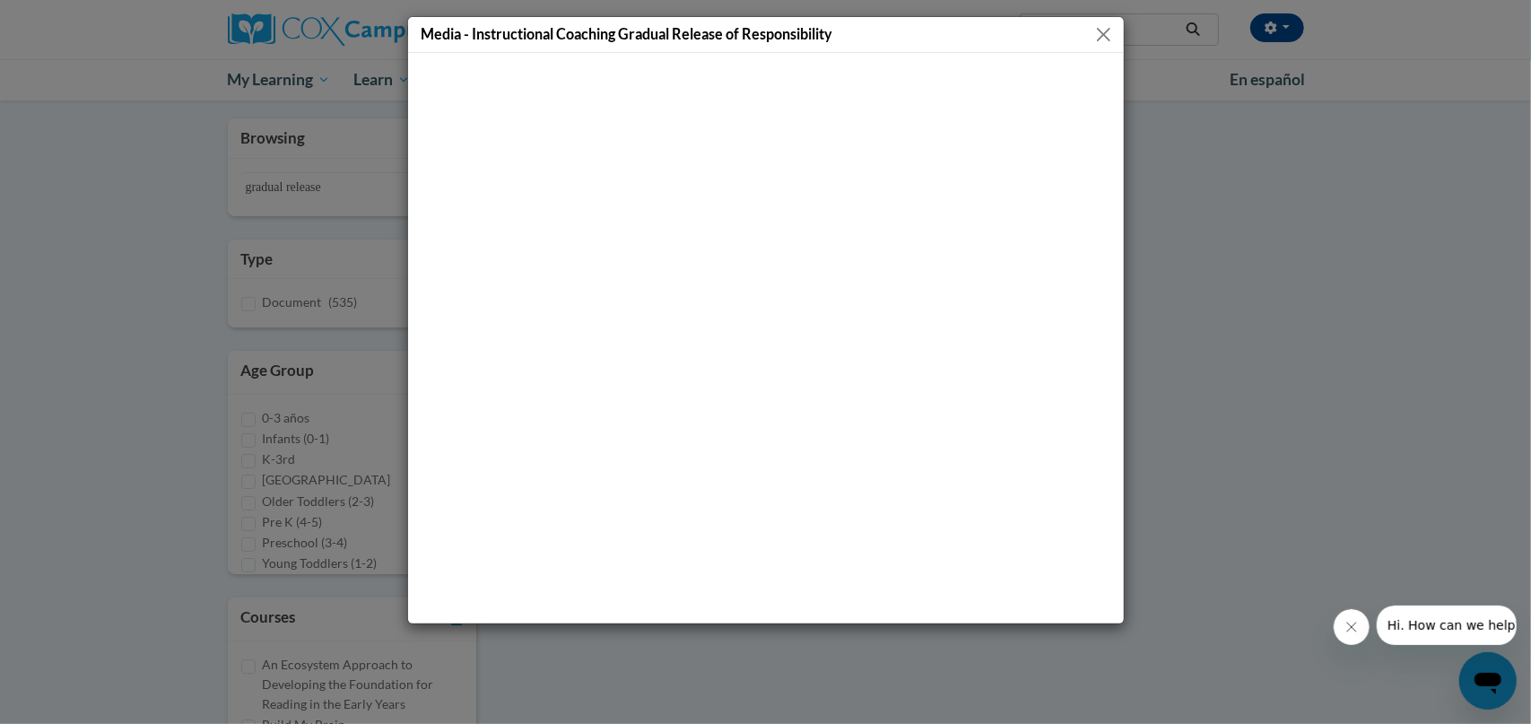
click at [1102, 27] on button "Close" at bounding box center [1103, 34] width 22 height 22
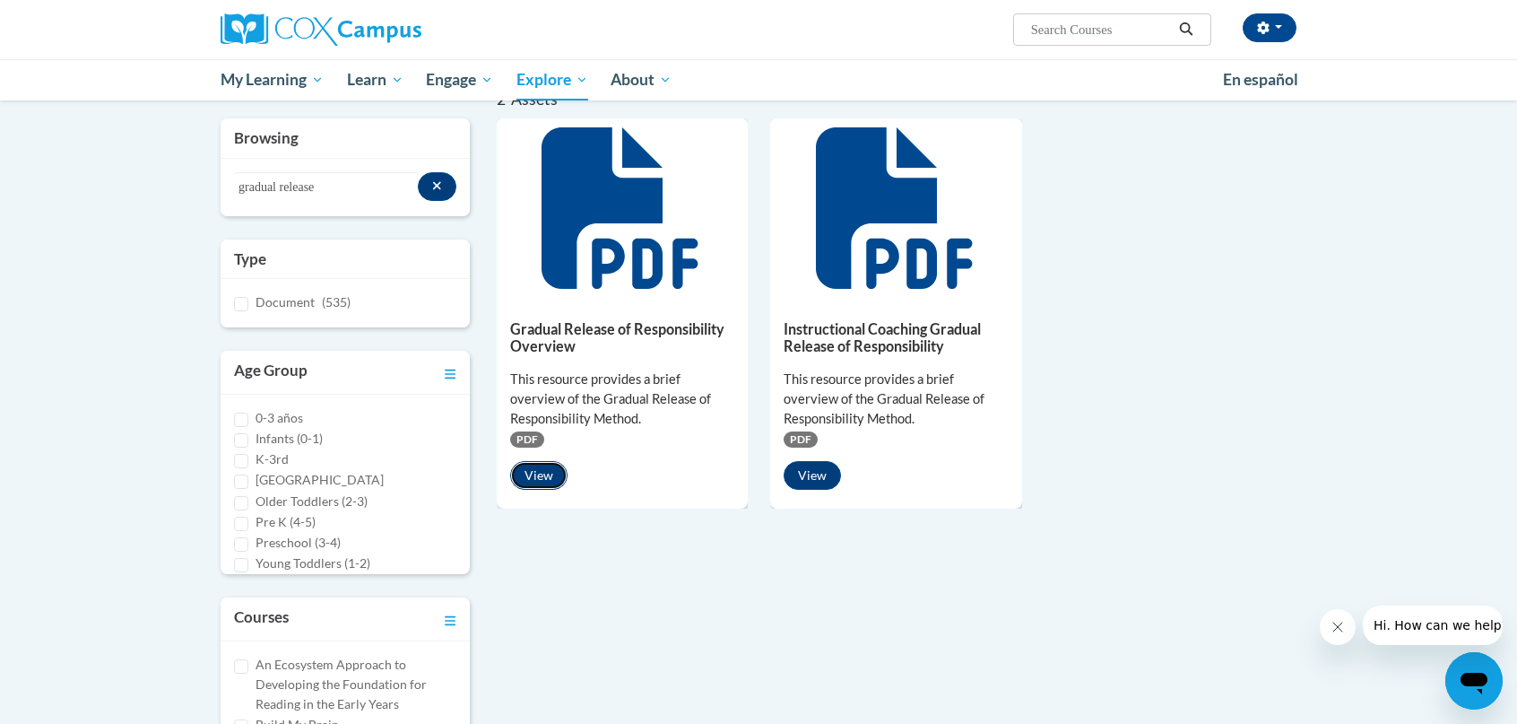
click at [541, 478] on button "View" at bounding box center [538, 475] width 57 height 29
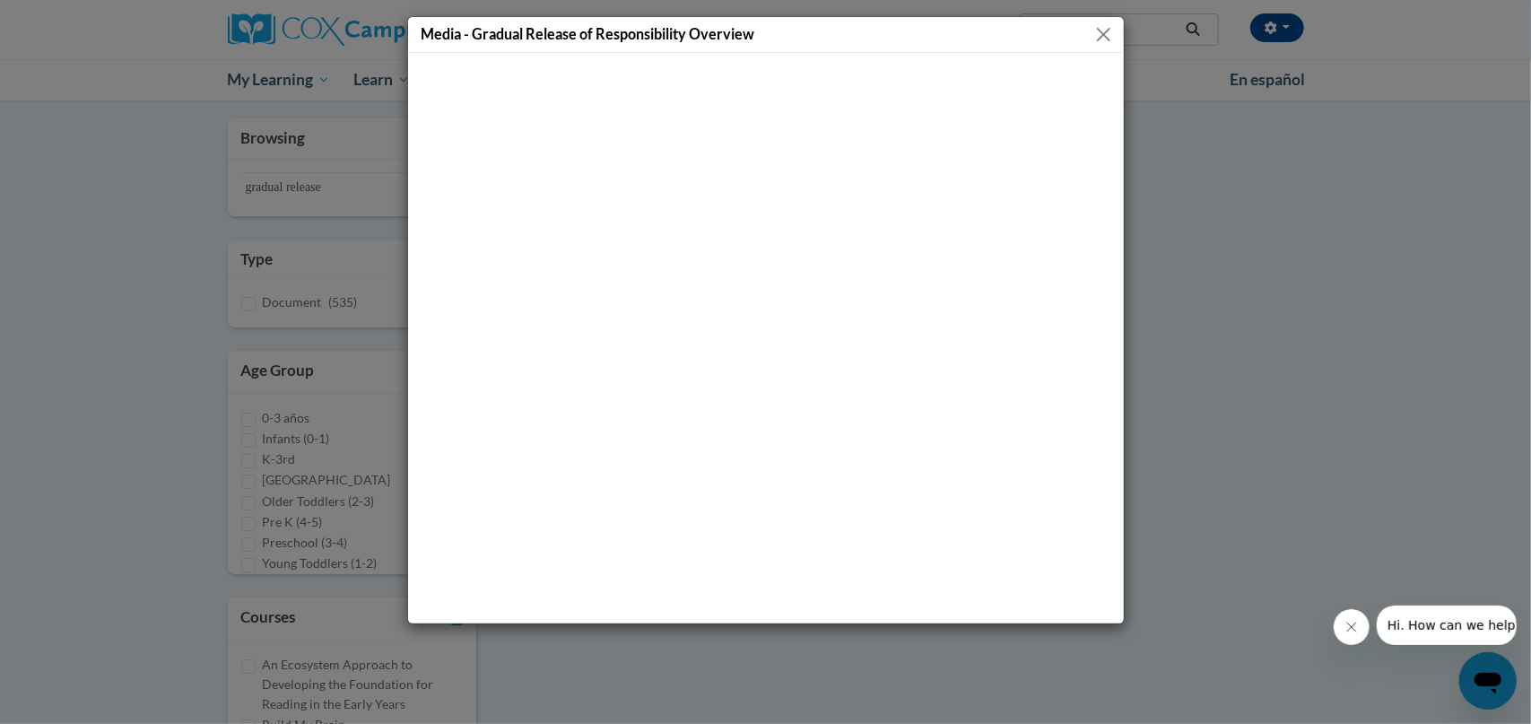
click at [1104, 30] on button "Close" at bounding box center [1103, 34] width 22 height 22
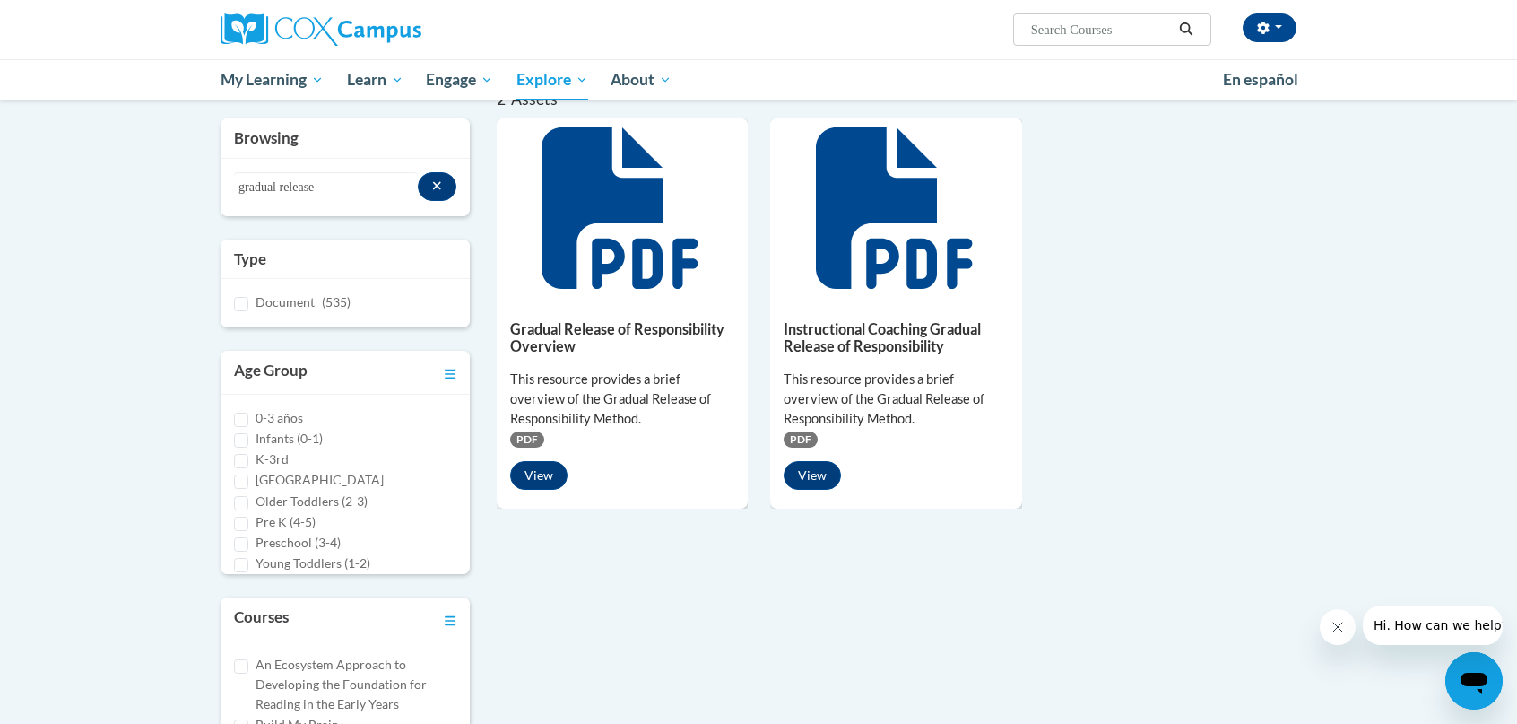
scroll to position [0, 0]
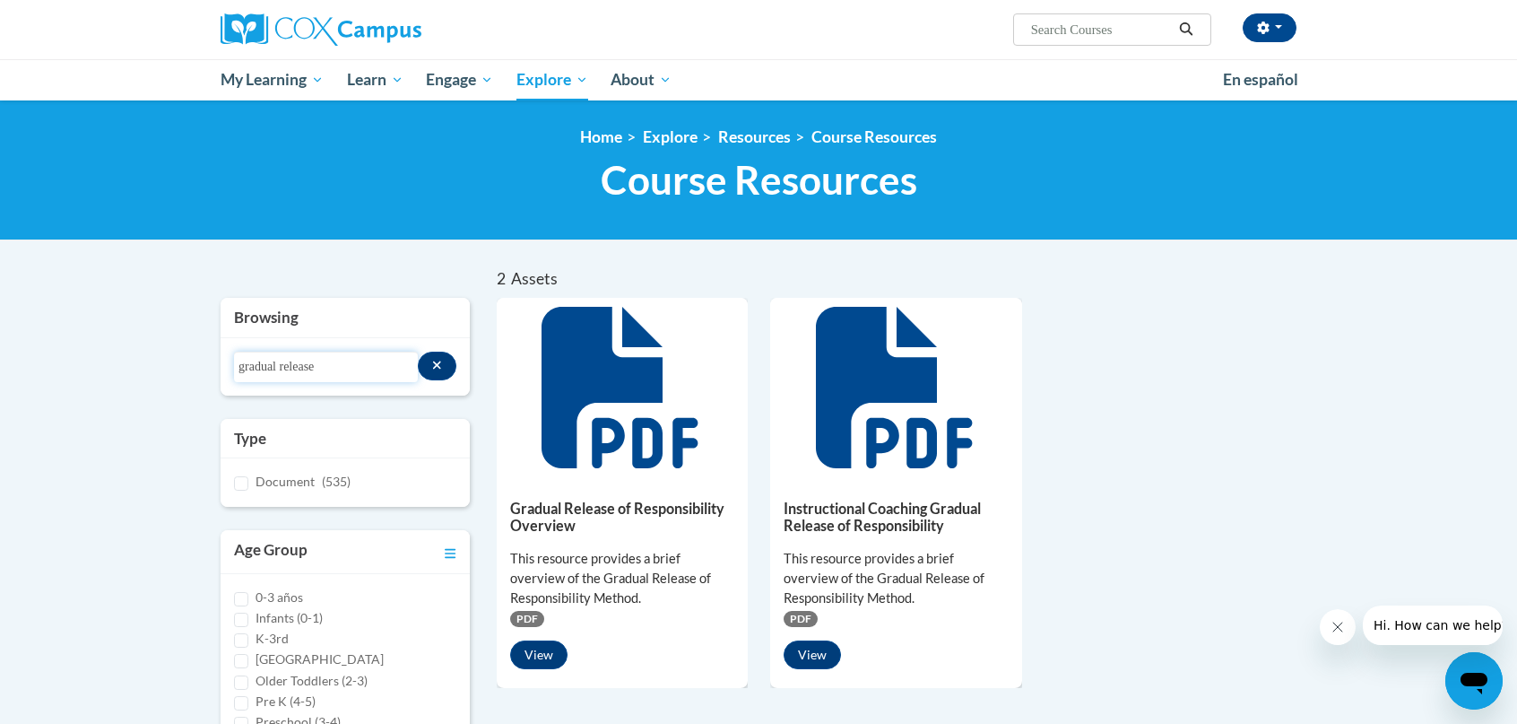
drag, startPoint x: 335, startPoint y: 368, endPoint x: 300, endPoint y: 316, distance: 62.7
click at [209, 368] on div "Browsing Search resources gradual release Type Document (535) Age Group 0-3 año…" at bounding box center [345, 660] width 276 height 725
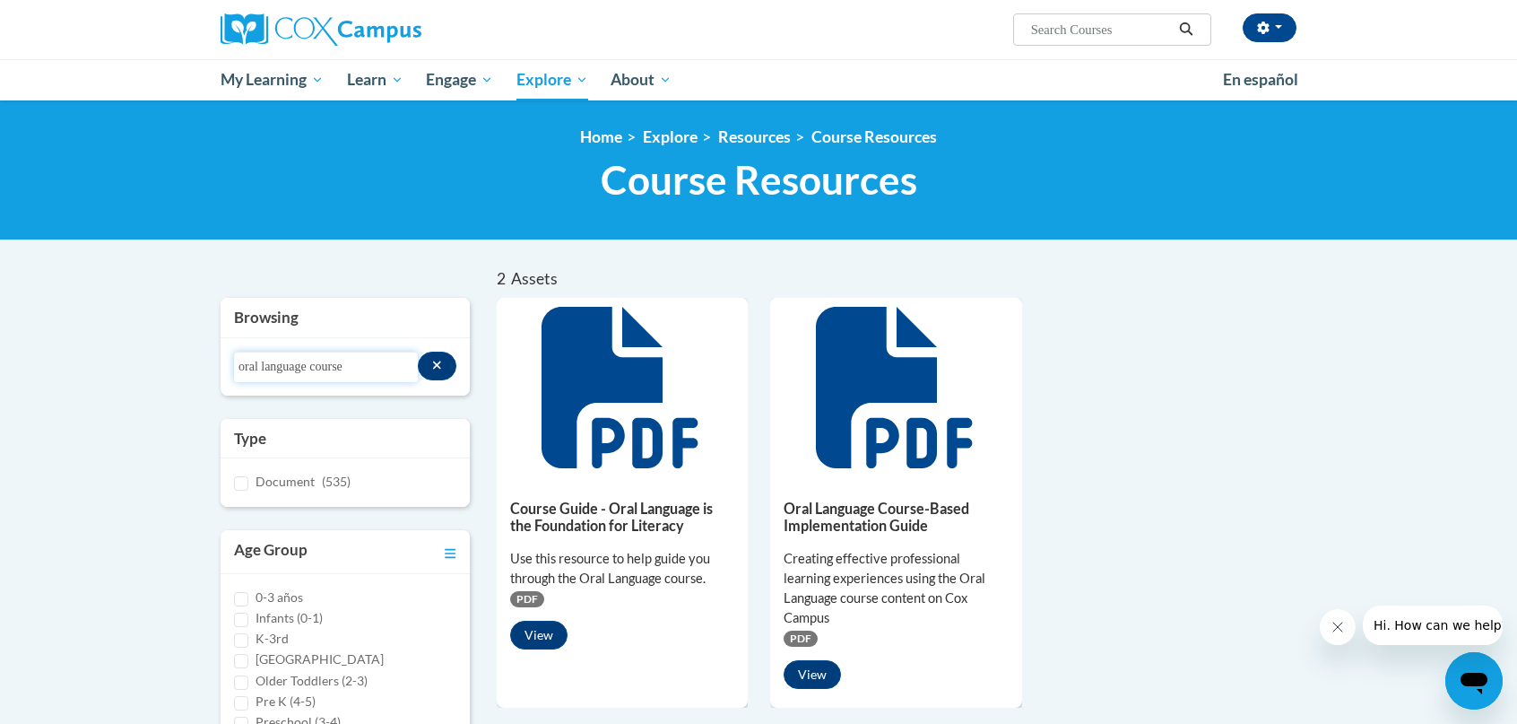
scroll to position [90, 0]
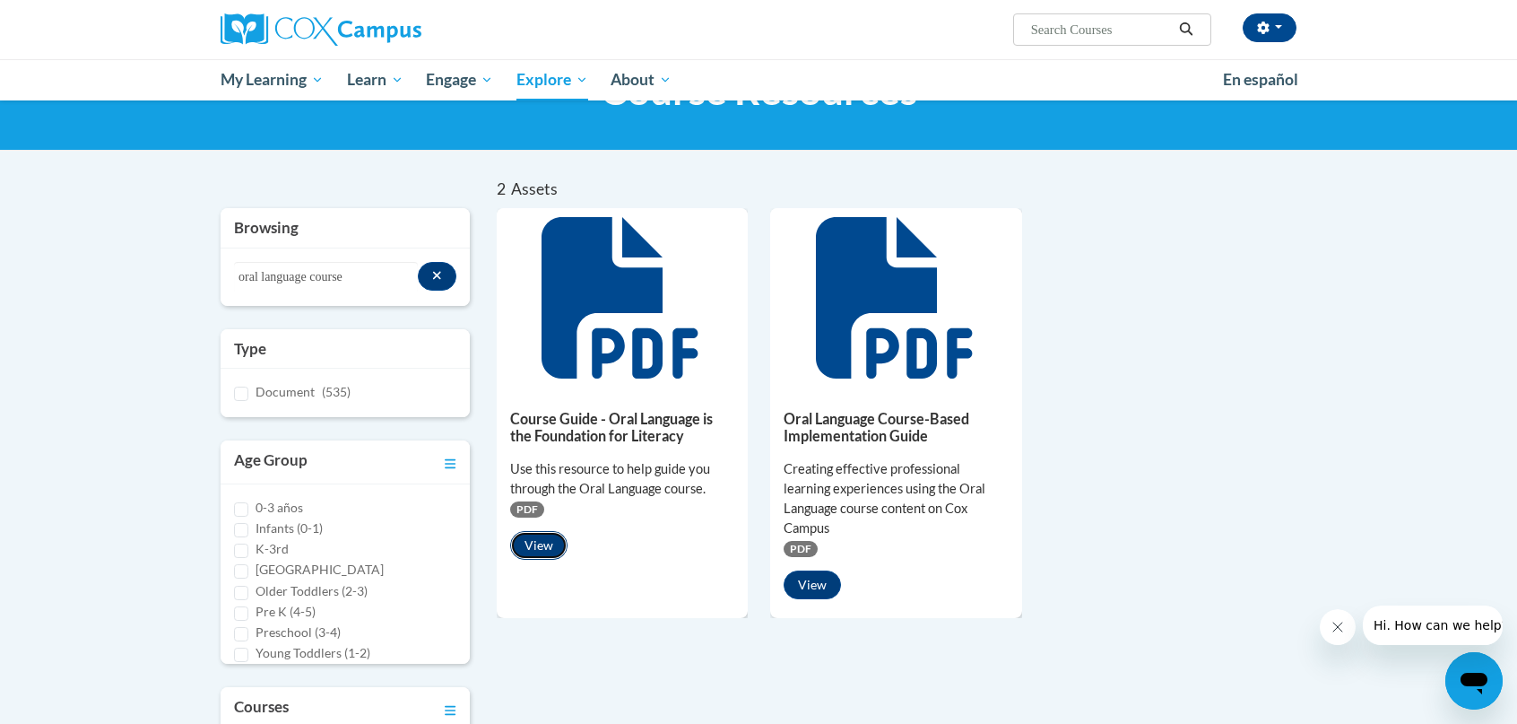
click at [535, 546] on button "View" at bounding box center [538, 545] width 57 height 29
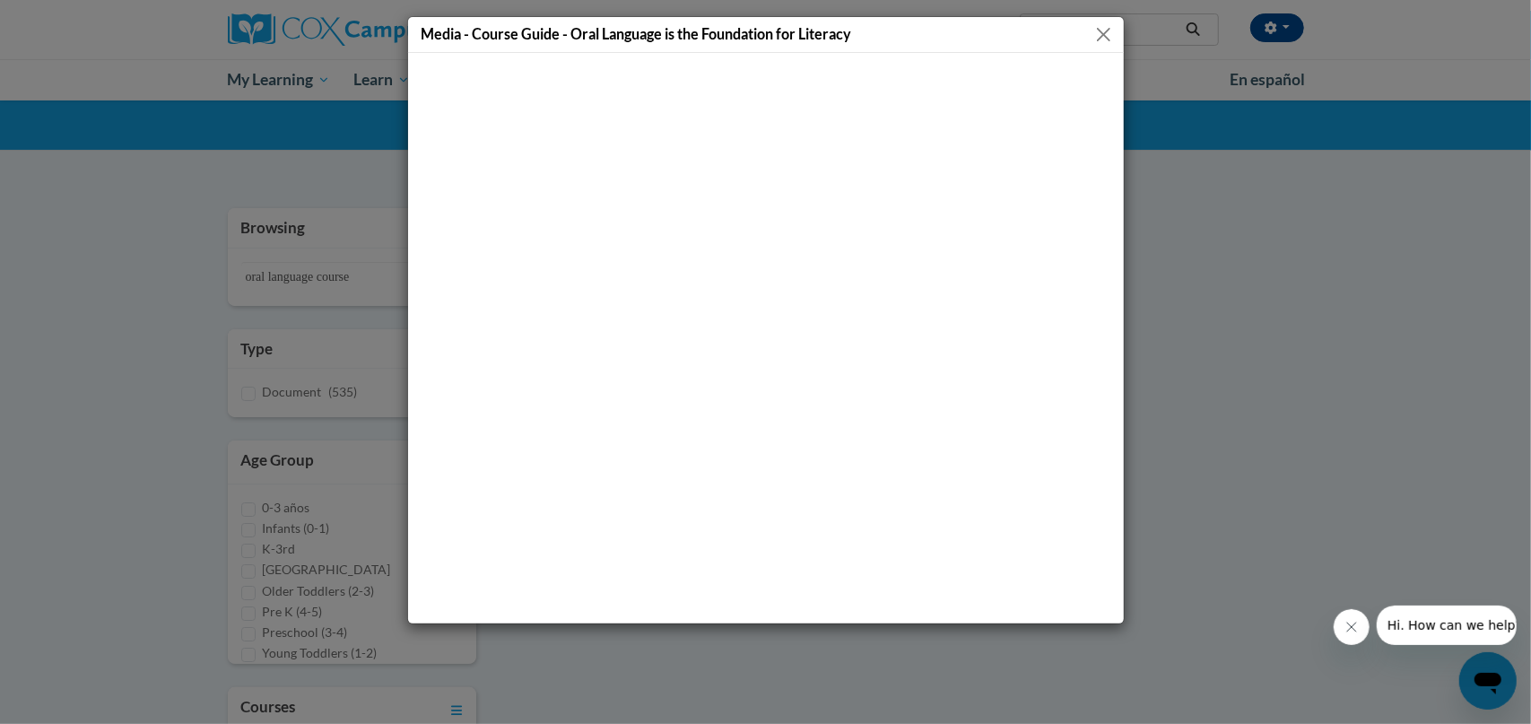
click at [1280, 384] on div "Media - Course Guide - Oral Language is the Foundation for Literacy" at bounding box center [765, 362] width 1531 height 724
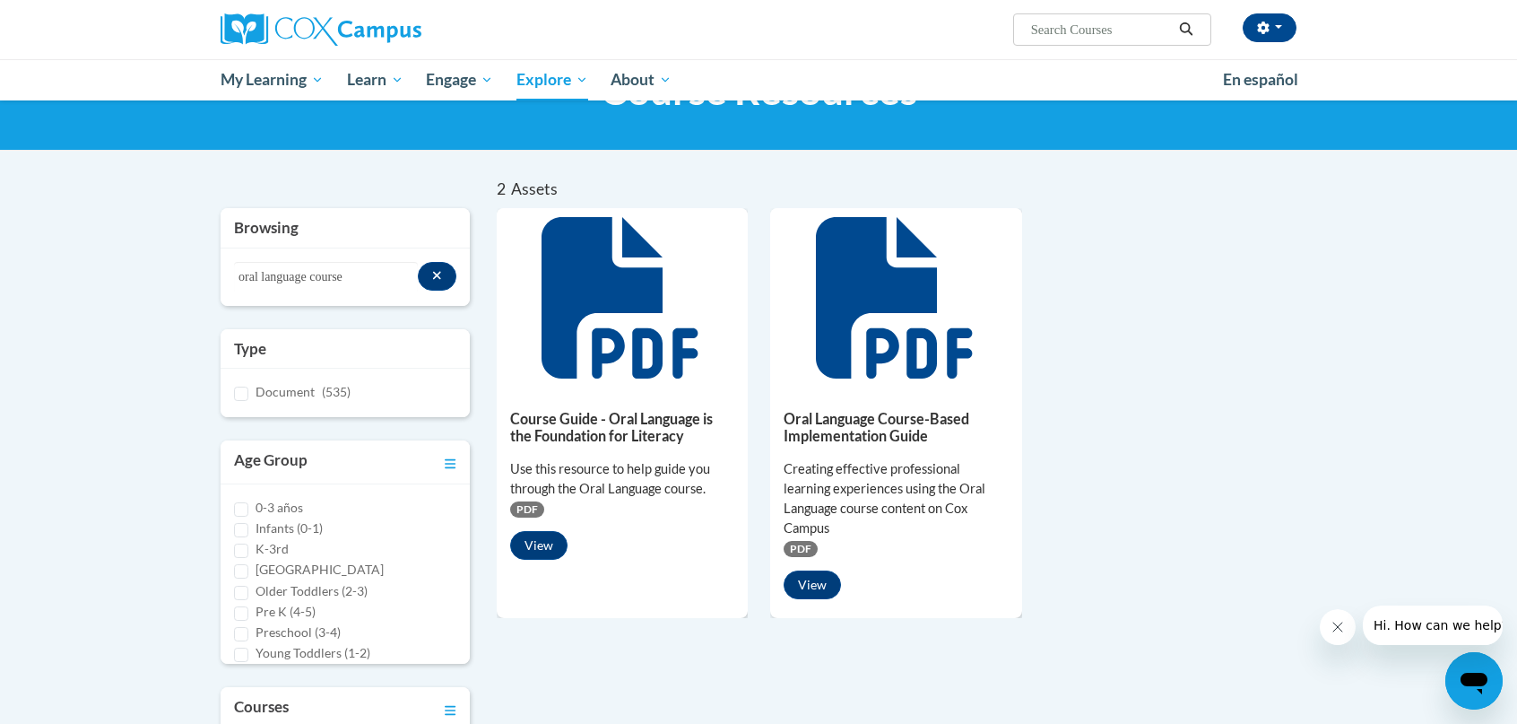
click at [867, 434] on h5 "Oral Language Course-Based Implementation Guide" at bounding box center [896, 427] width 225 height 35
click at [807, 584] on button "View" at bounding box center [812, 584] width 57 height 29
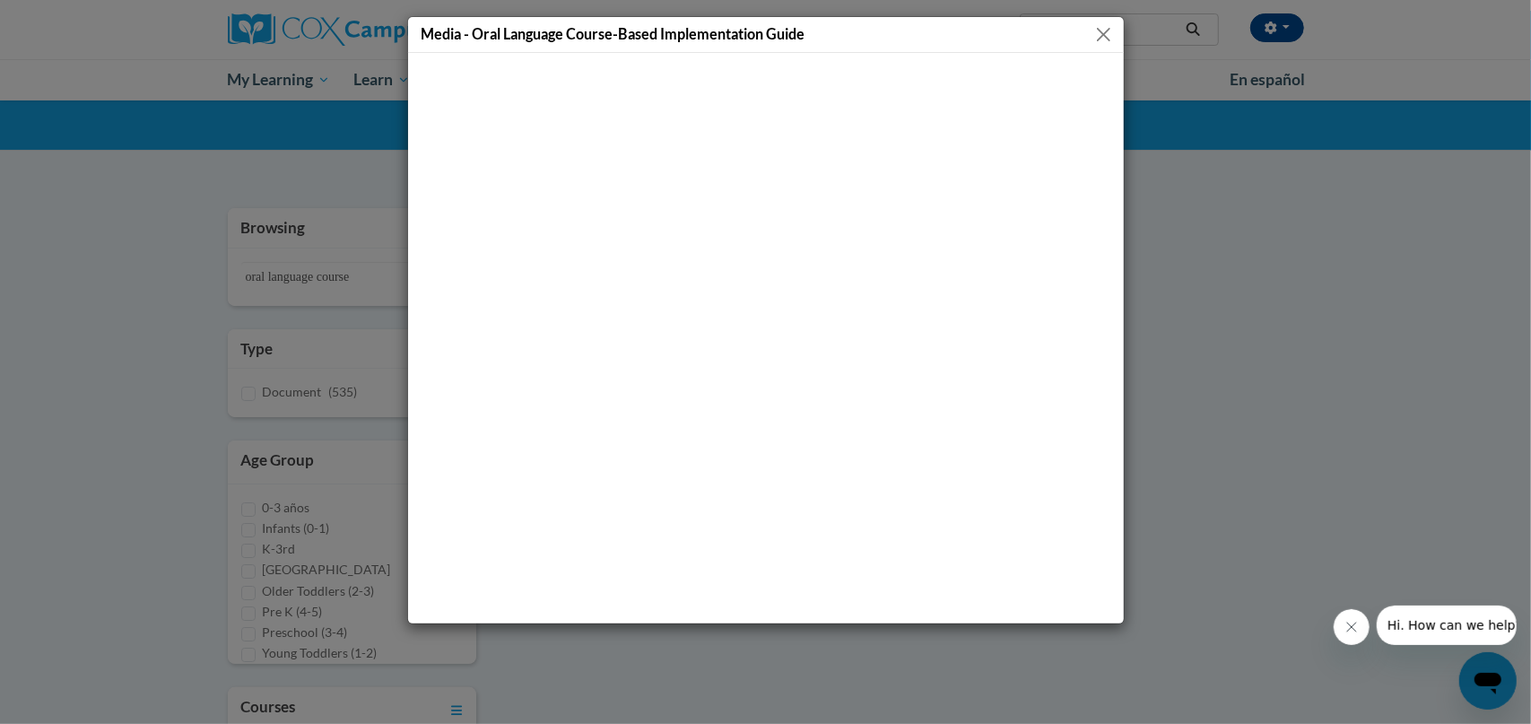
click at [1103, 37] on button "Close" at bounding box center [1103, 34] width 22 height 22
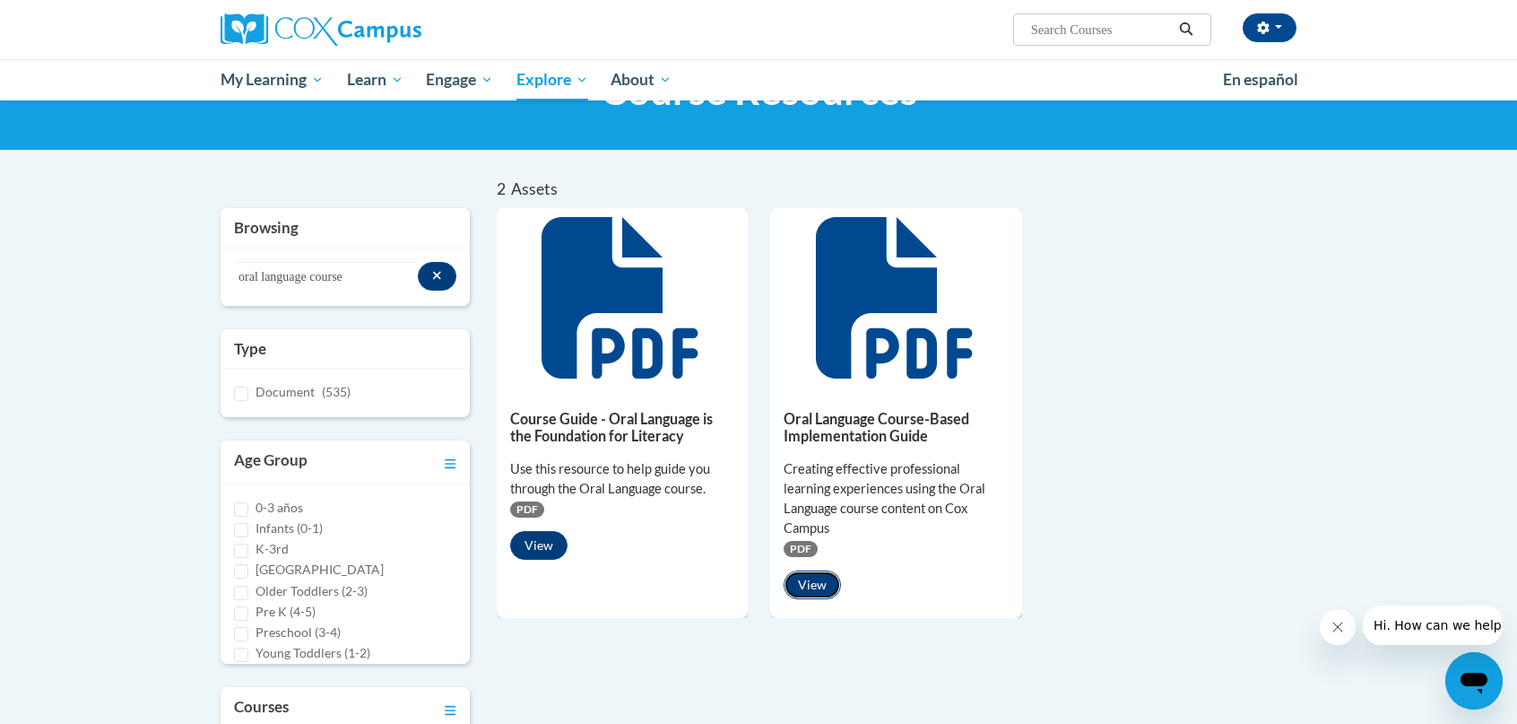
click at [811, 590] on button "View" at bounding box center [812, 584] width 57 height 29
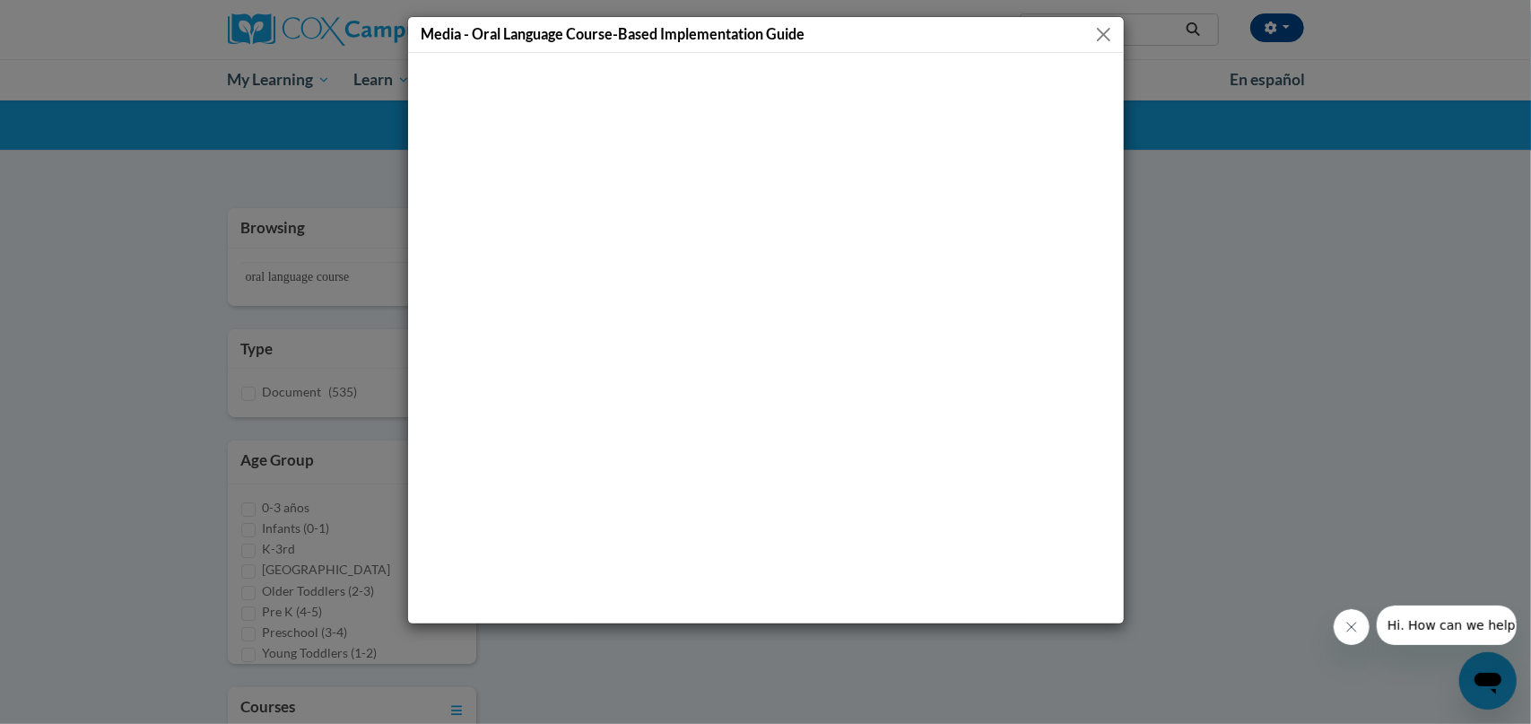
click at [1101, 31] on button "Close" at bounding box center [1103, 34] width 22 height 22
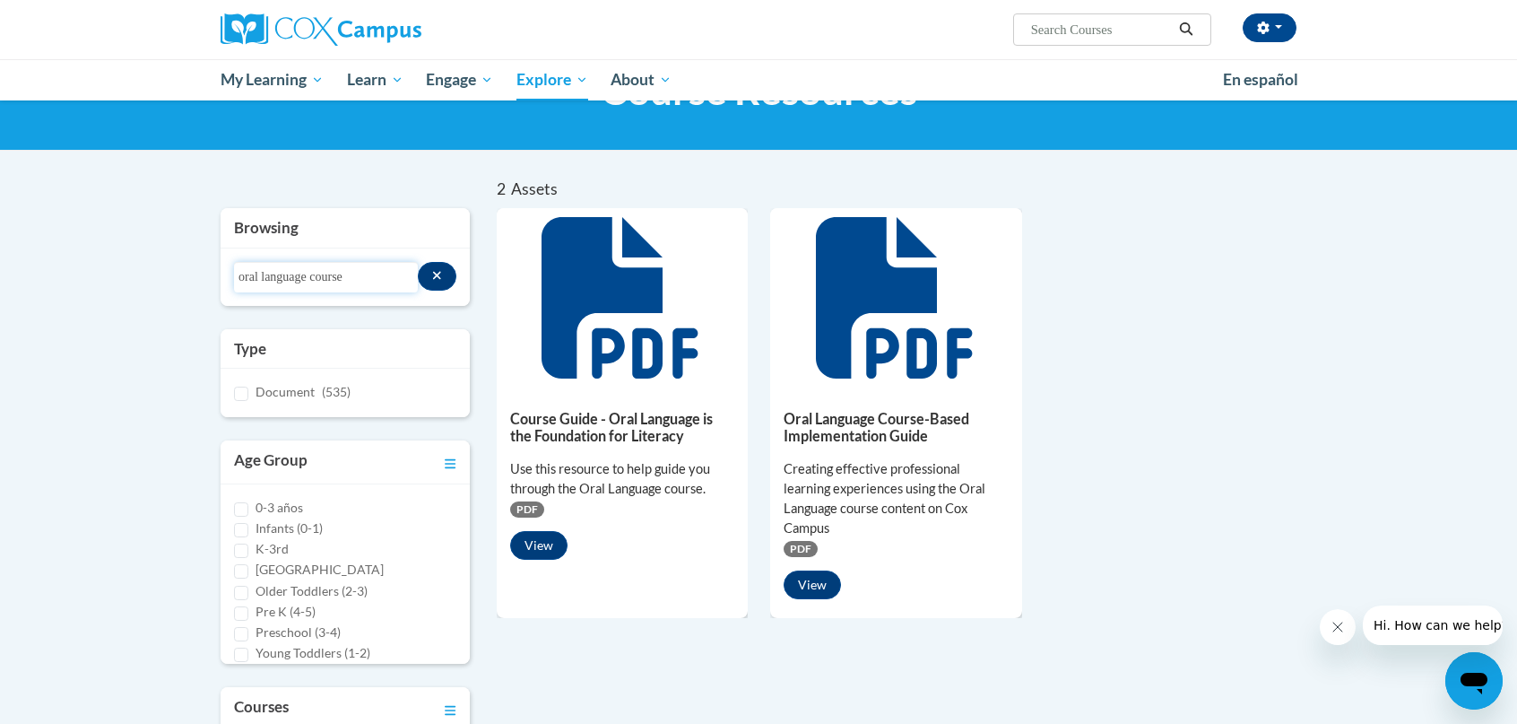
drag, startPoint x: 366, startPoint y: 278, endPoint x: 317, endPoint y: 285, distance: 49.8
click at [317, 285] on input "oral language course" at bounding box center [326, 277] width 184 height 30
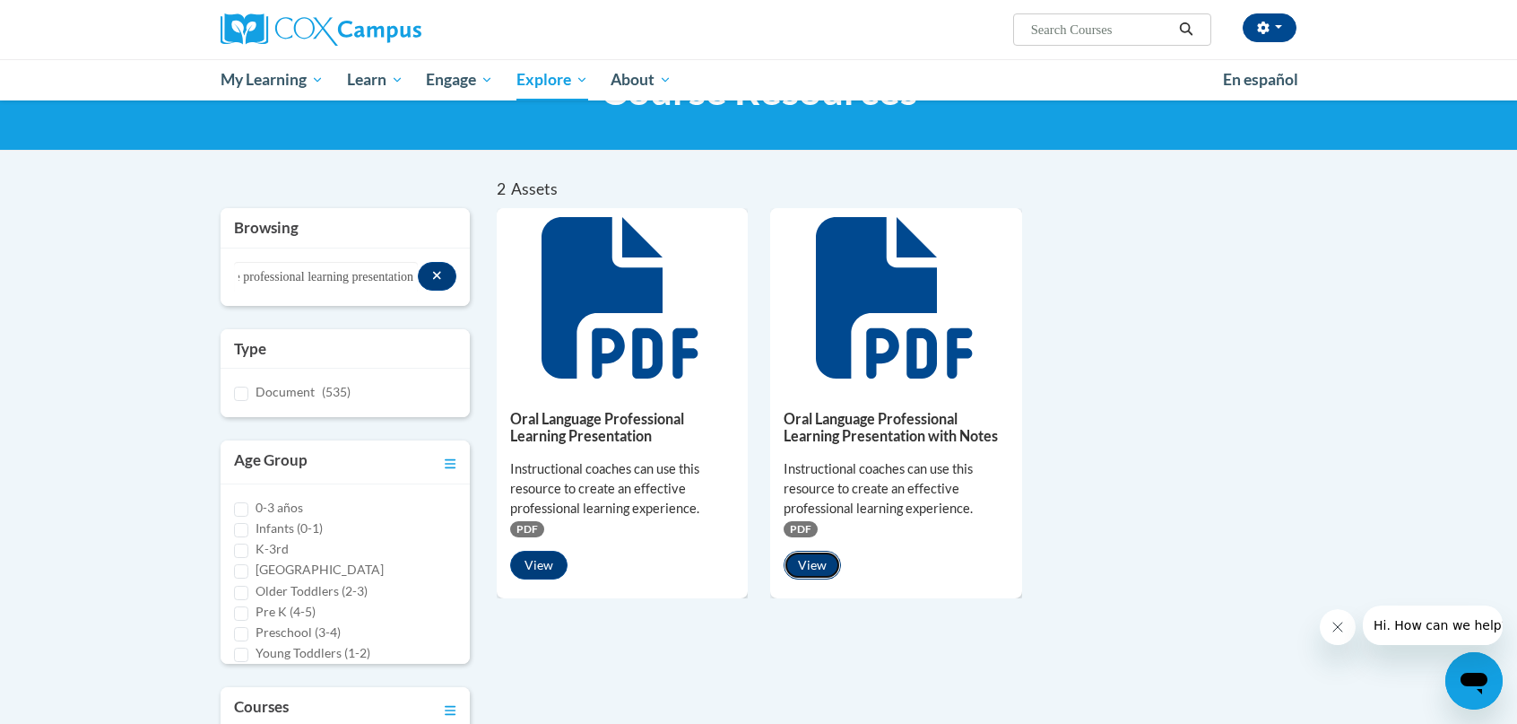
scroll to position [0, 0]
click at [808, 567] on button "View" at bounding box center [812, 565] width 57 height 29
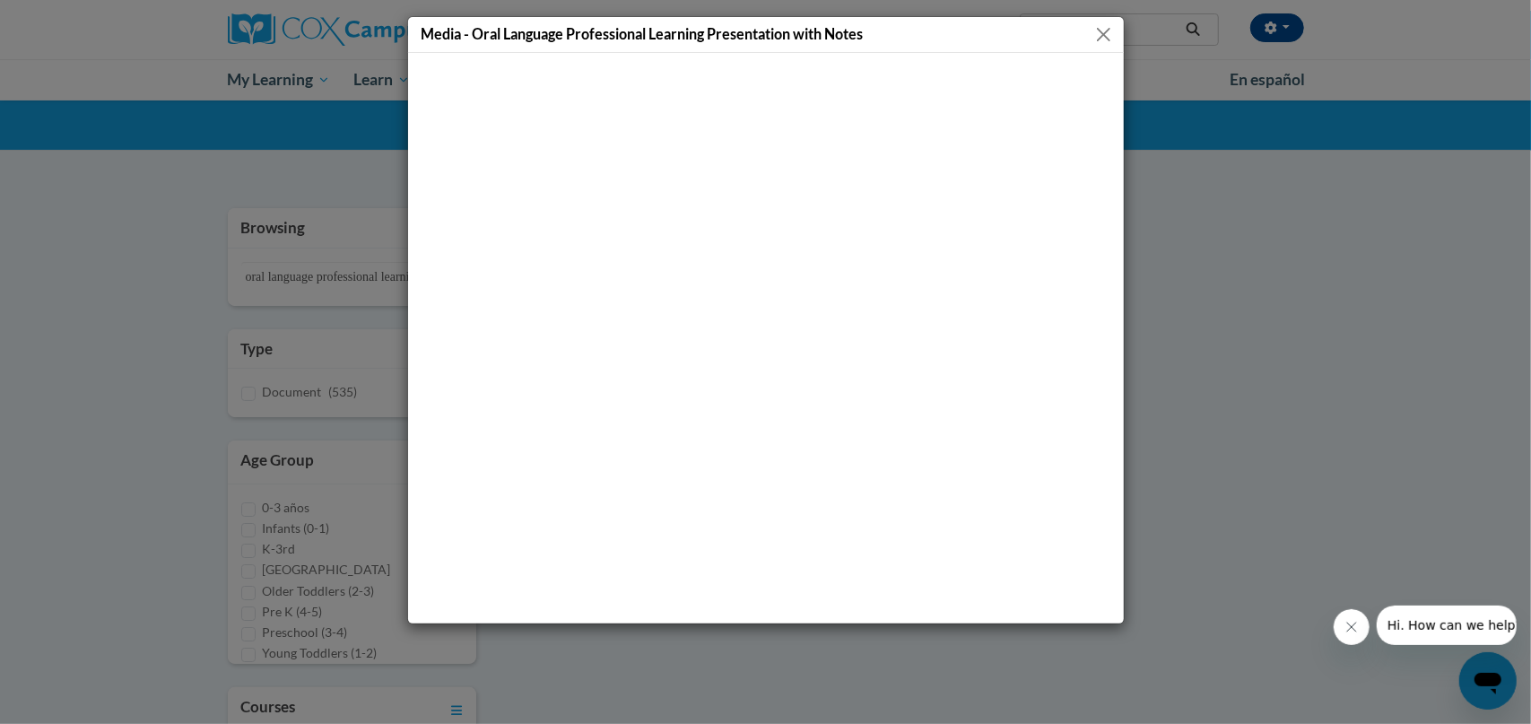
click at [1105, 38] on button "Close" at bounding box center [1103, 34] width 22 height 22
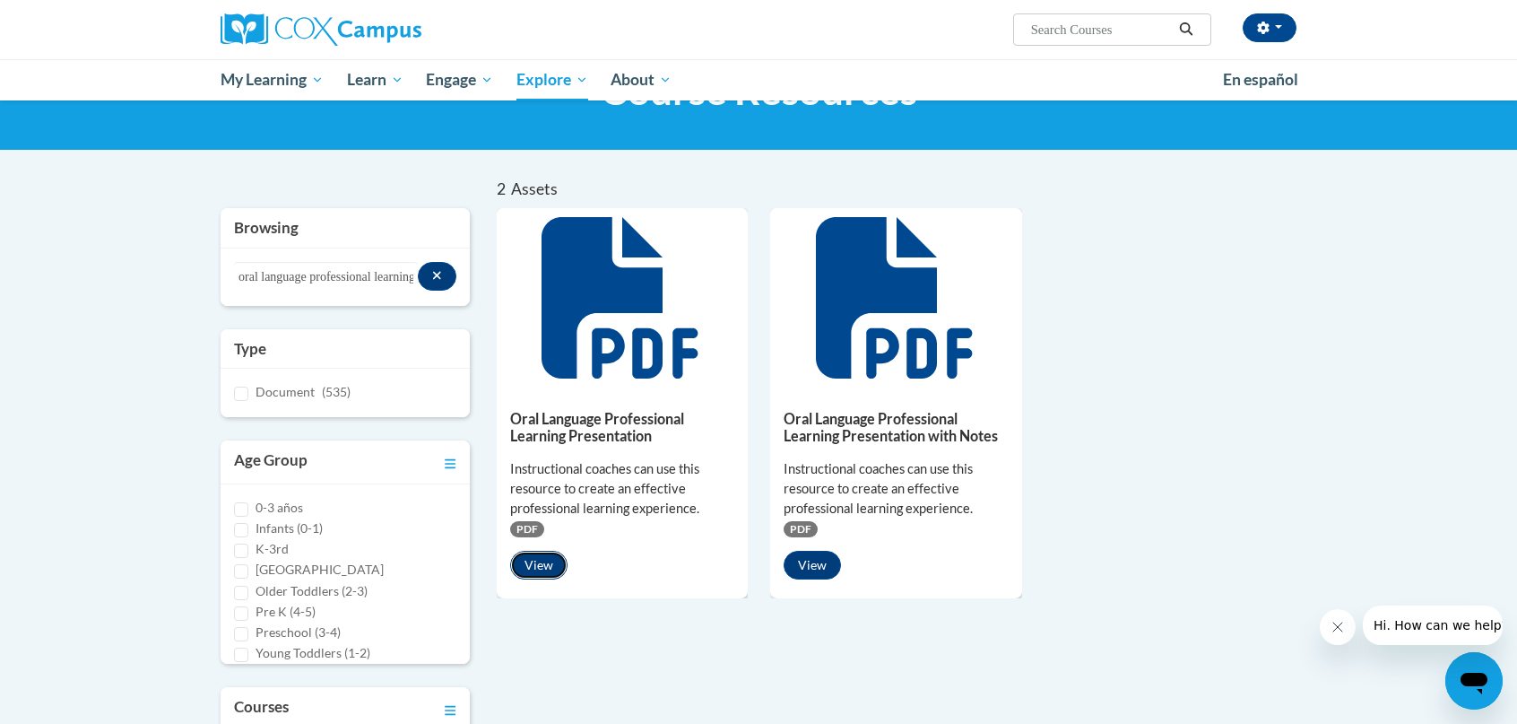
click at [537, 566] on button "View" at bounding box center [538, 565] width 57 height 29
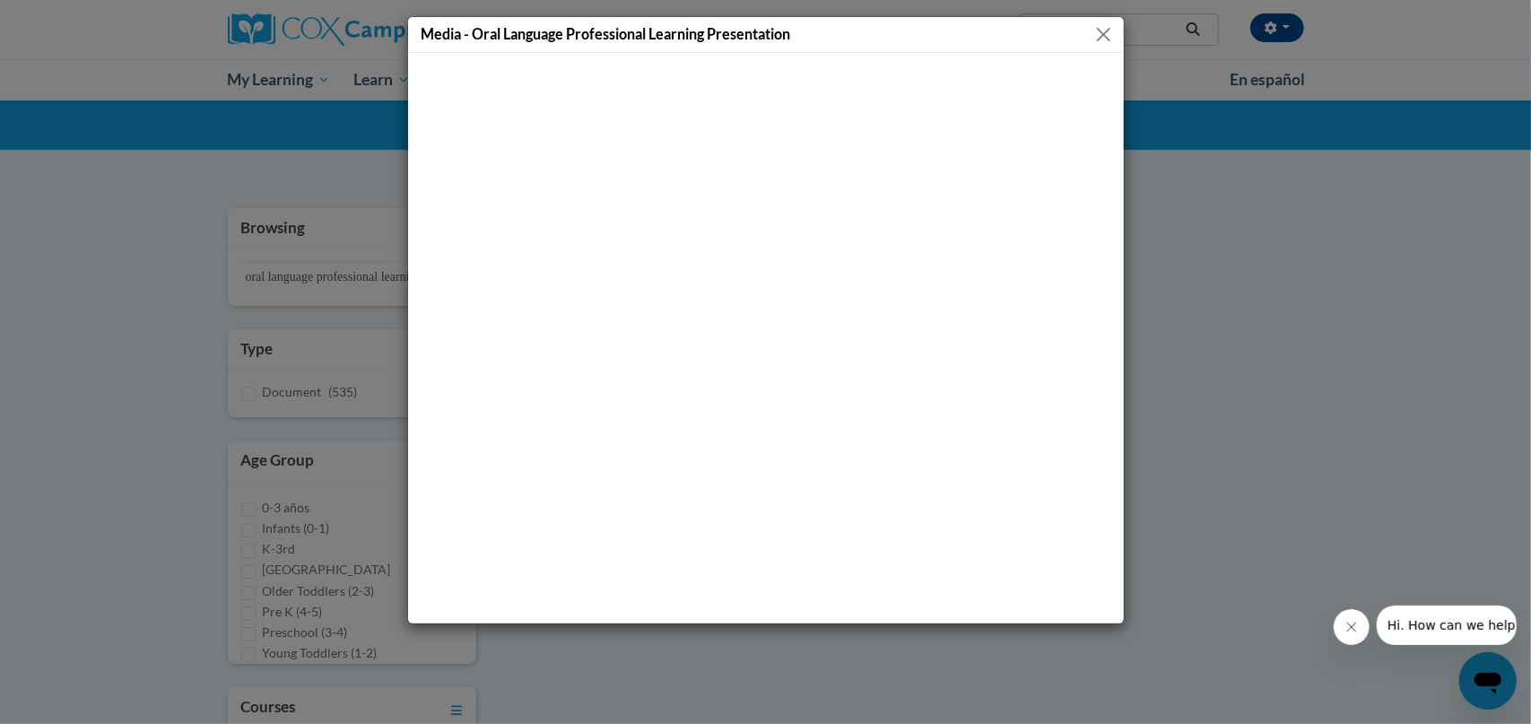
click at [1103, 36] on button "Close" at bounding box center [1103, 34] width 22 height 22
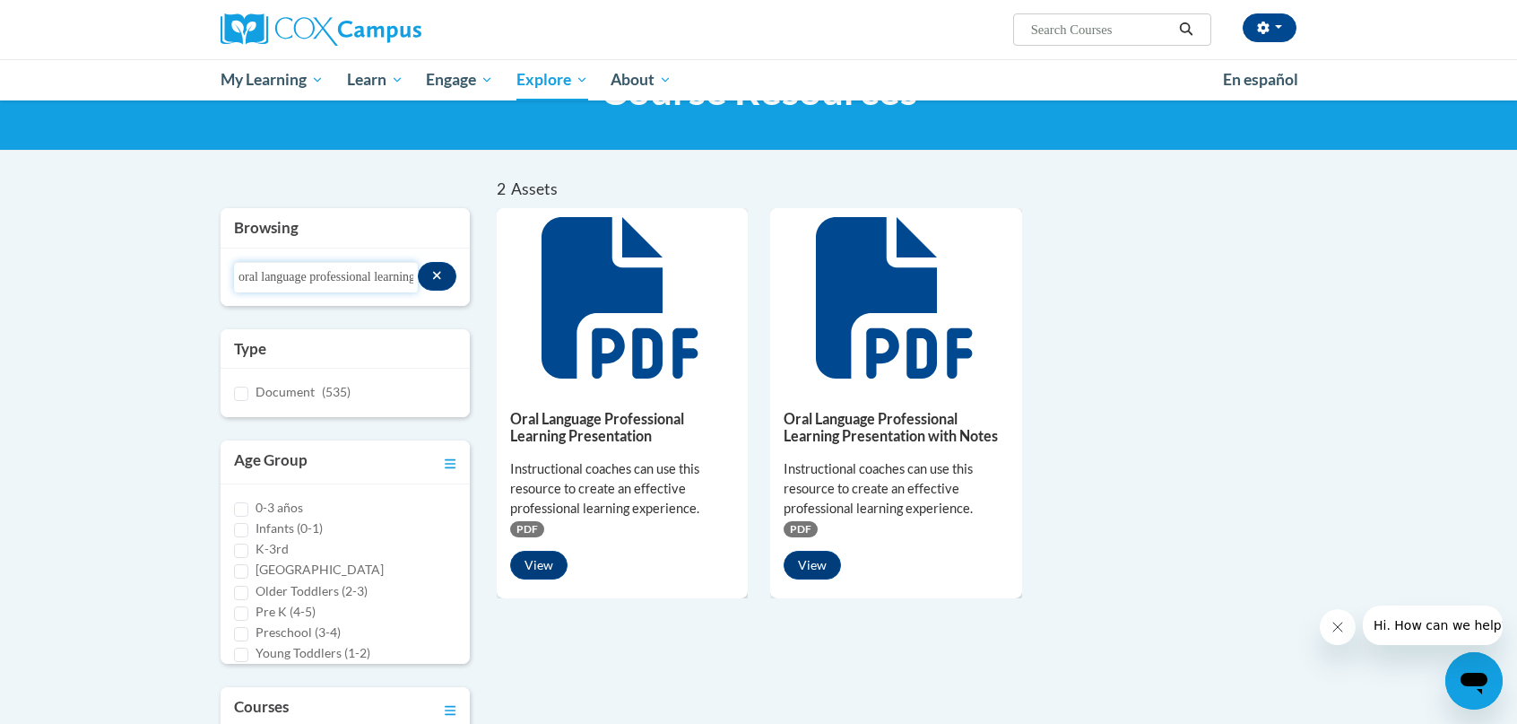
scroll to position [0, 90]
drag, startPoint x: 318, startPoint y: 279, endPoint x: 470, endPoint y: 273, distance: 151.6
click at [470, 274] on div "Browsing Search resources oral language professional learning presentation Type…" at bounding box center [345, 570] width 276 height 725
type input "oral language coaching tool"
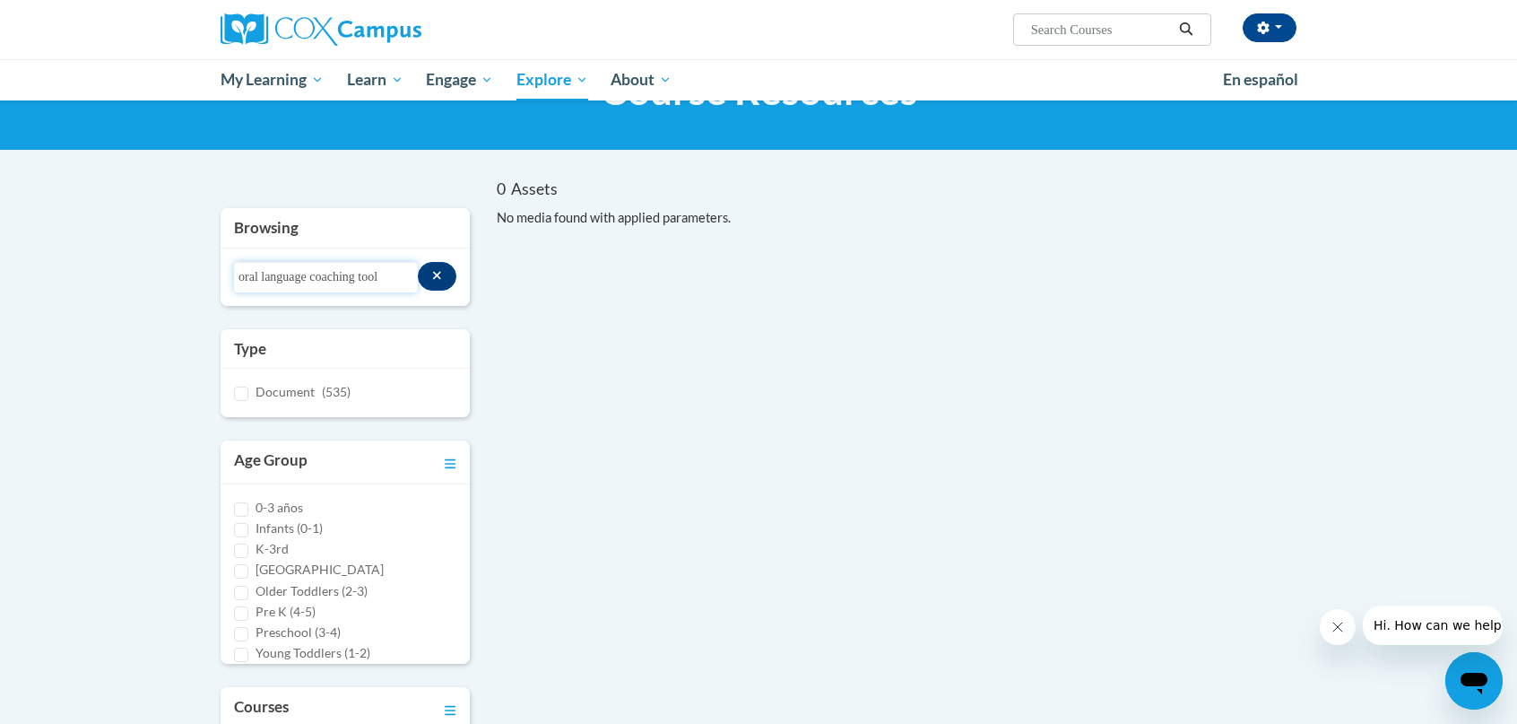
click at [398, 277] on input "oral language coaching tool" at bounding box center [326, 277] width 184 height 30
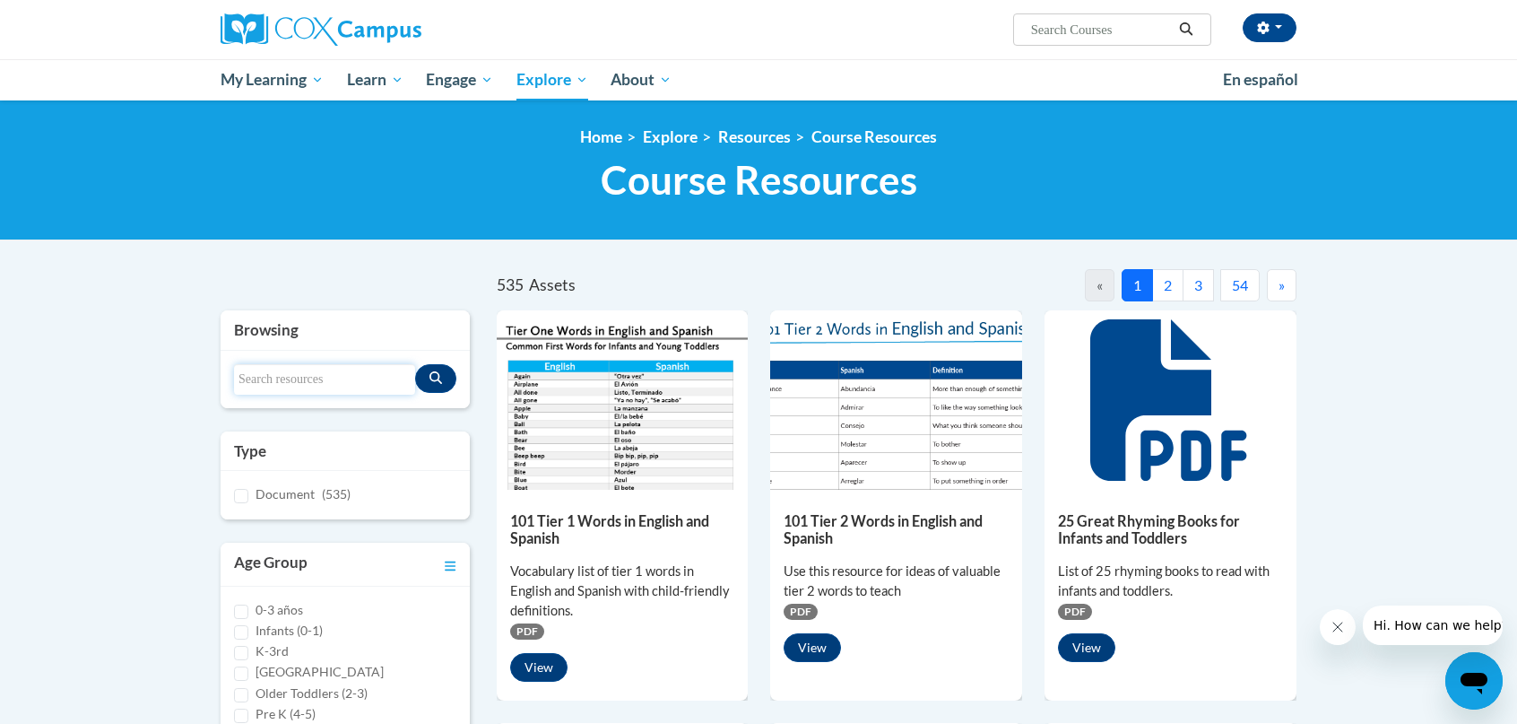
click at [267, 377] on input "Search resources" at bounding box center [324, 379] width 181 height 30
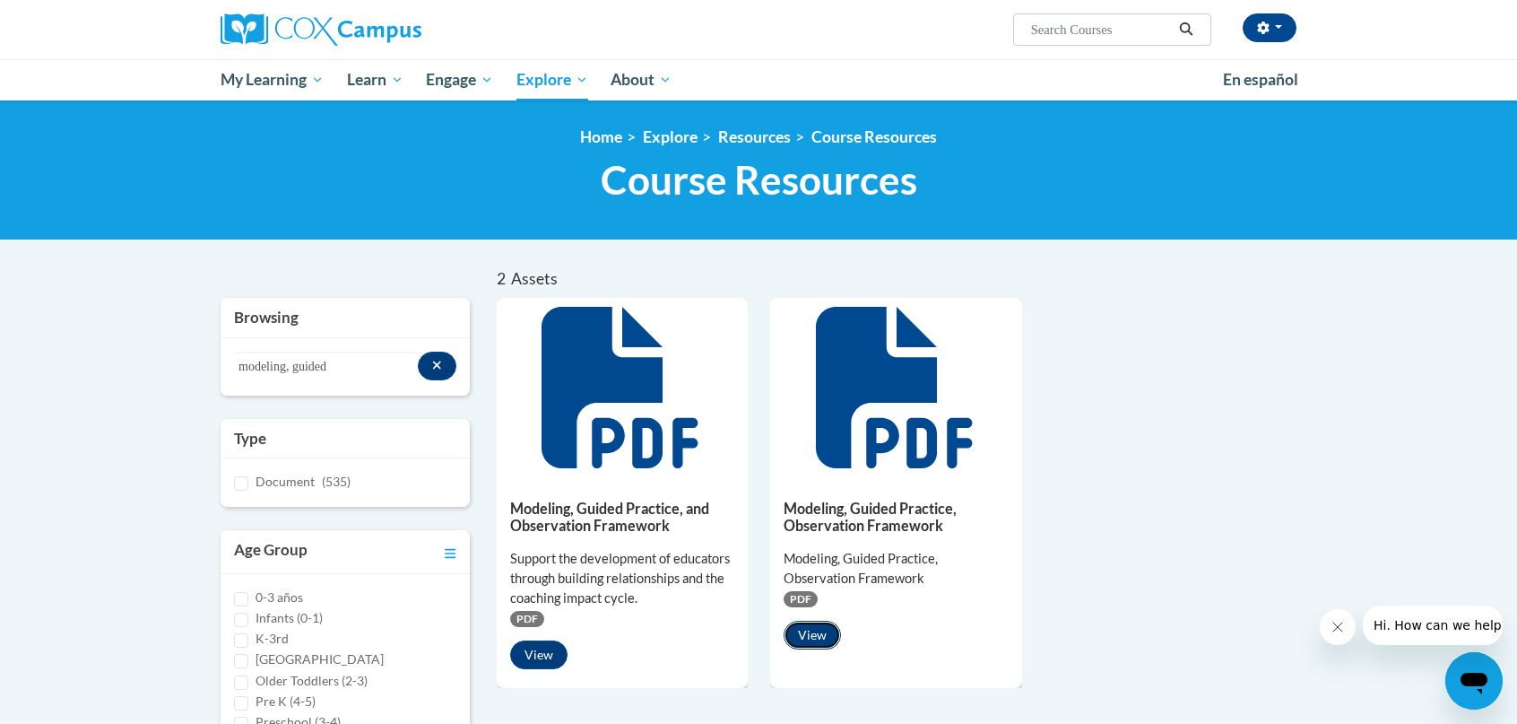
click at [814, 637] on button "View" at bounding box center [812, 634] width 57 height 29
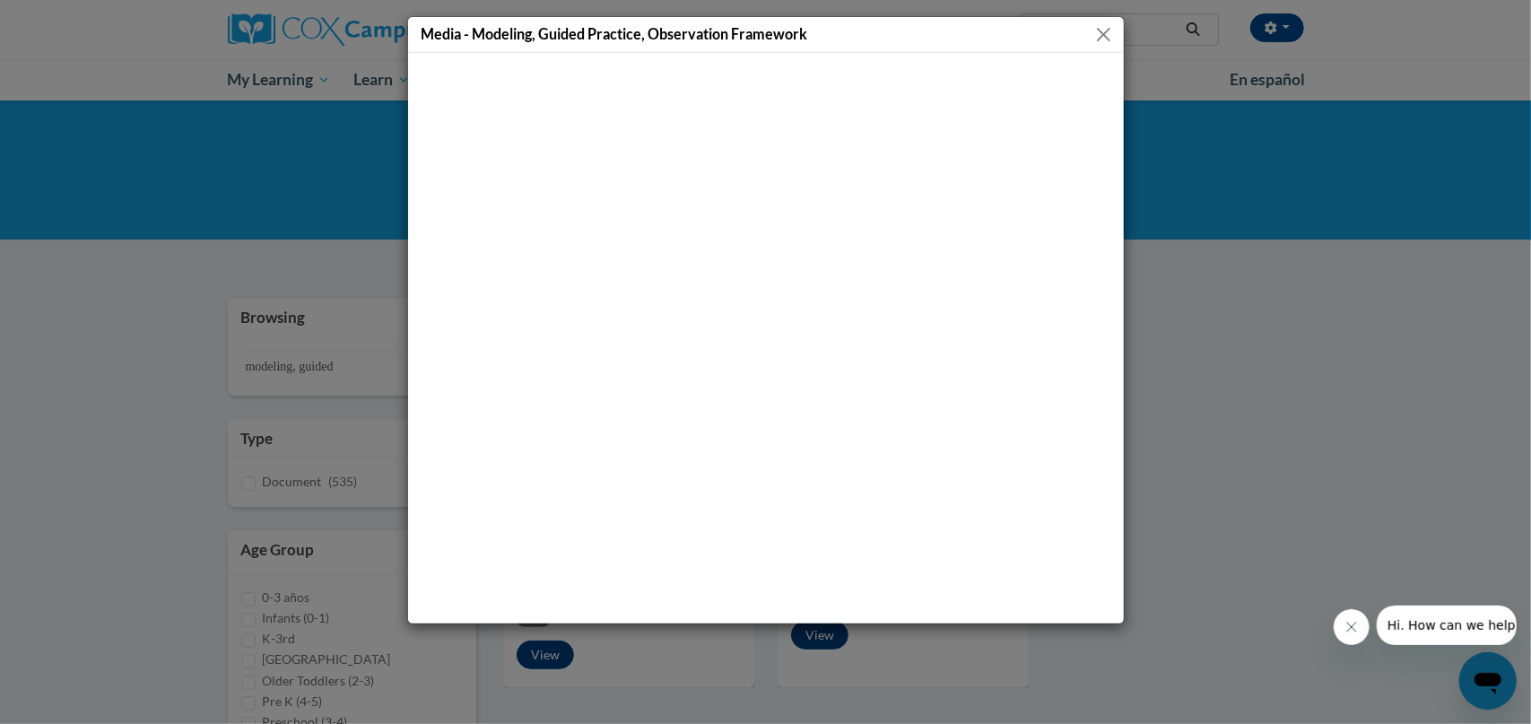
click at [1112, 33] on button "Close" at bounding box center [1103, 34] width 22 height 22
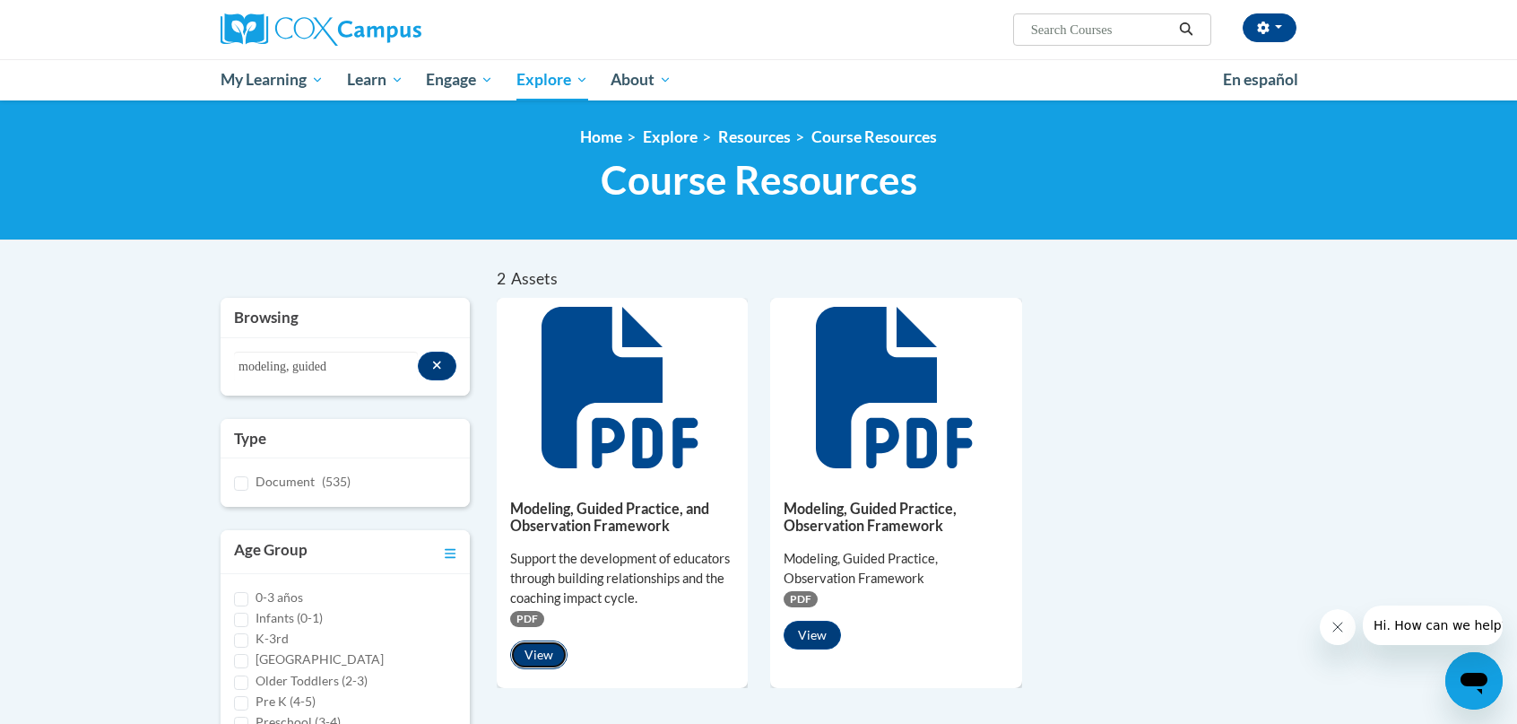
click at [542, 659] on button "View" at bounding box center [538, 654] width 57 height 29
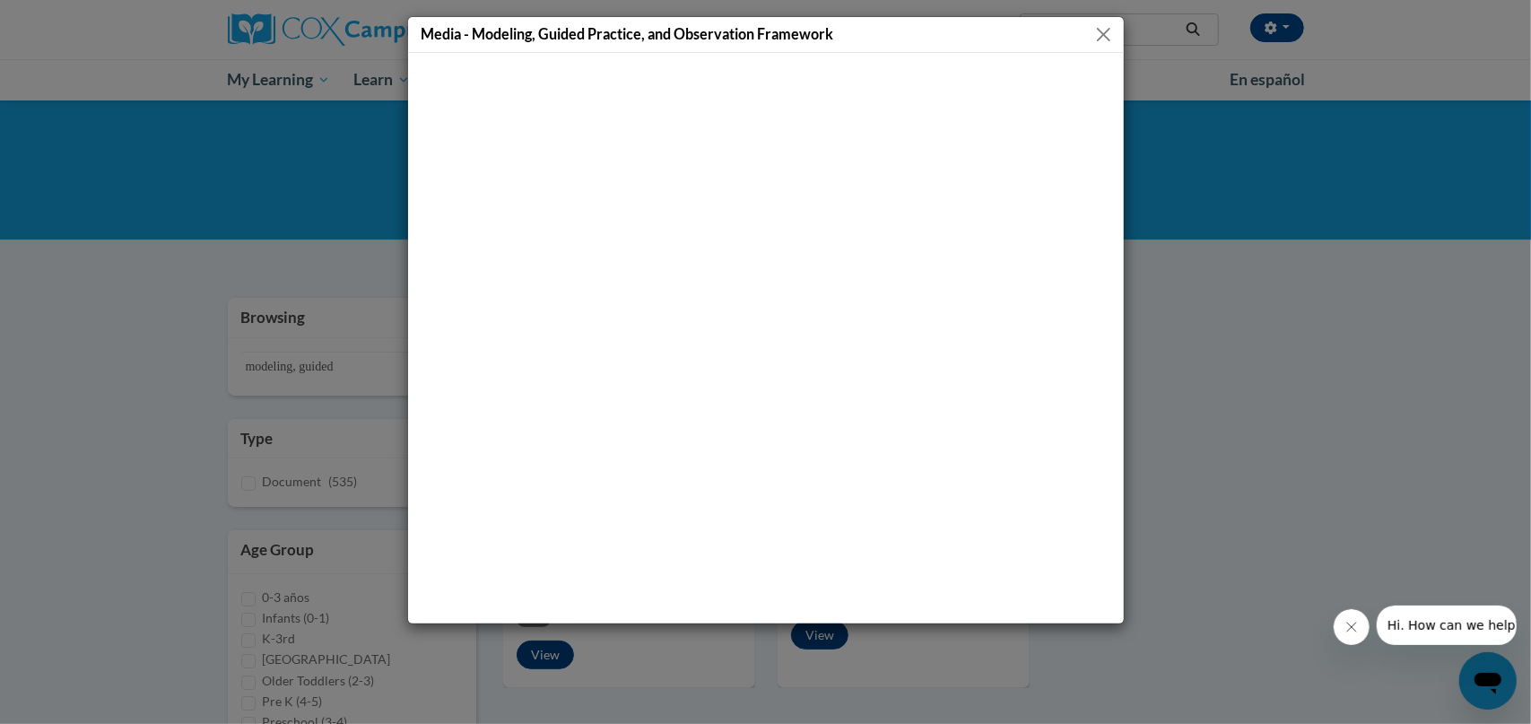
click at [1105, 39] on button "Close" at bounding box center [1103, 34] width 22 height 22
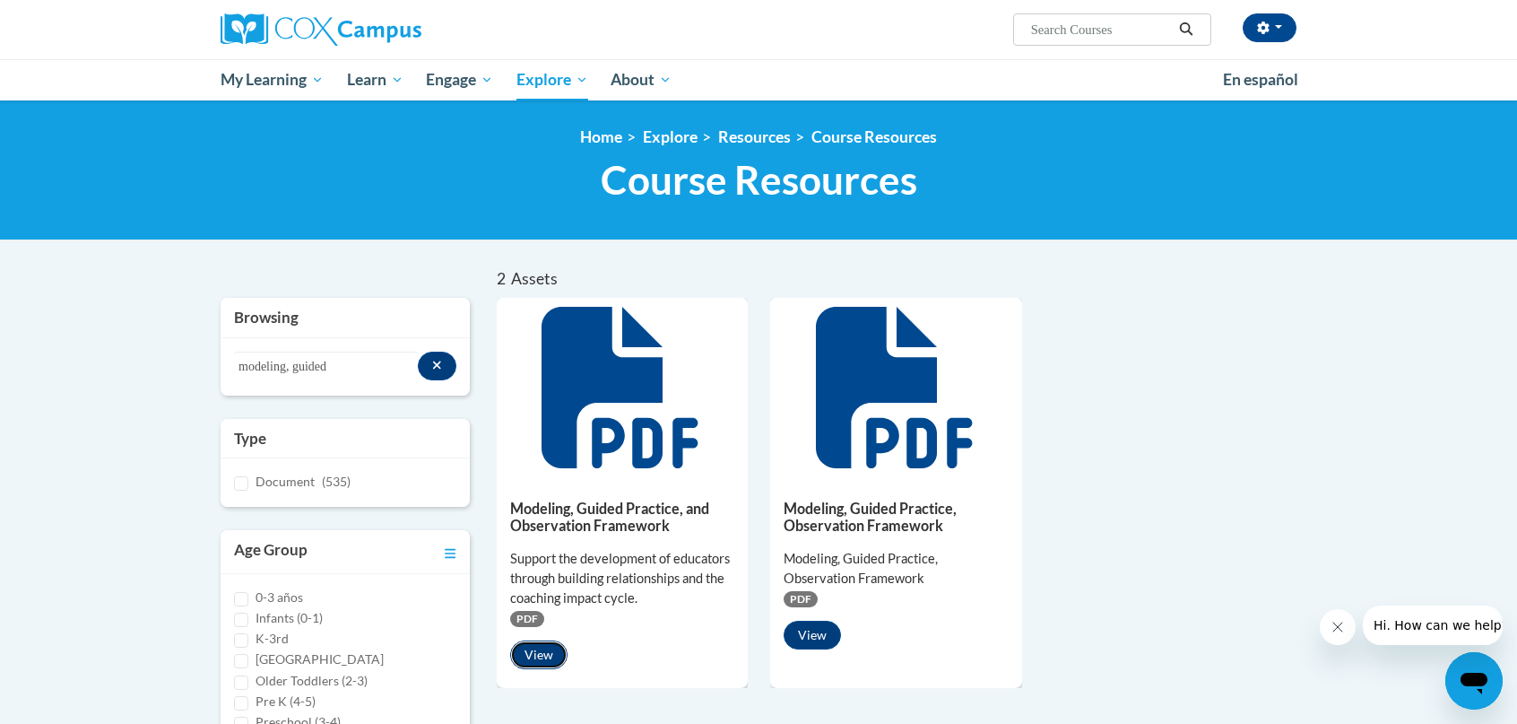
click at [530, 653] on button "View" at bounding box center [538, 654] width 57 height 29
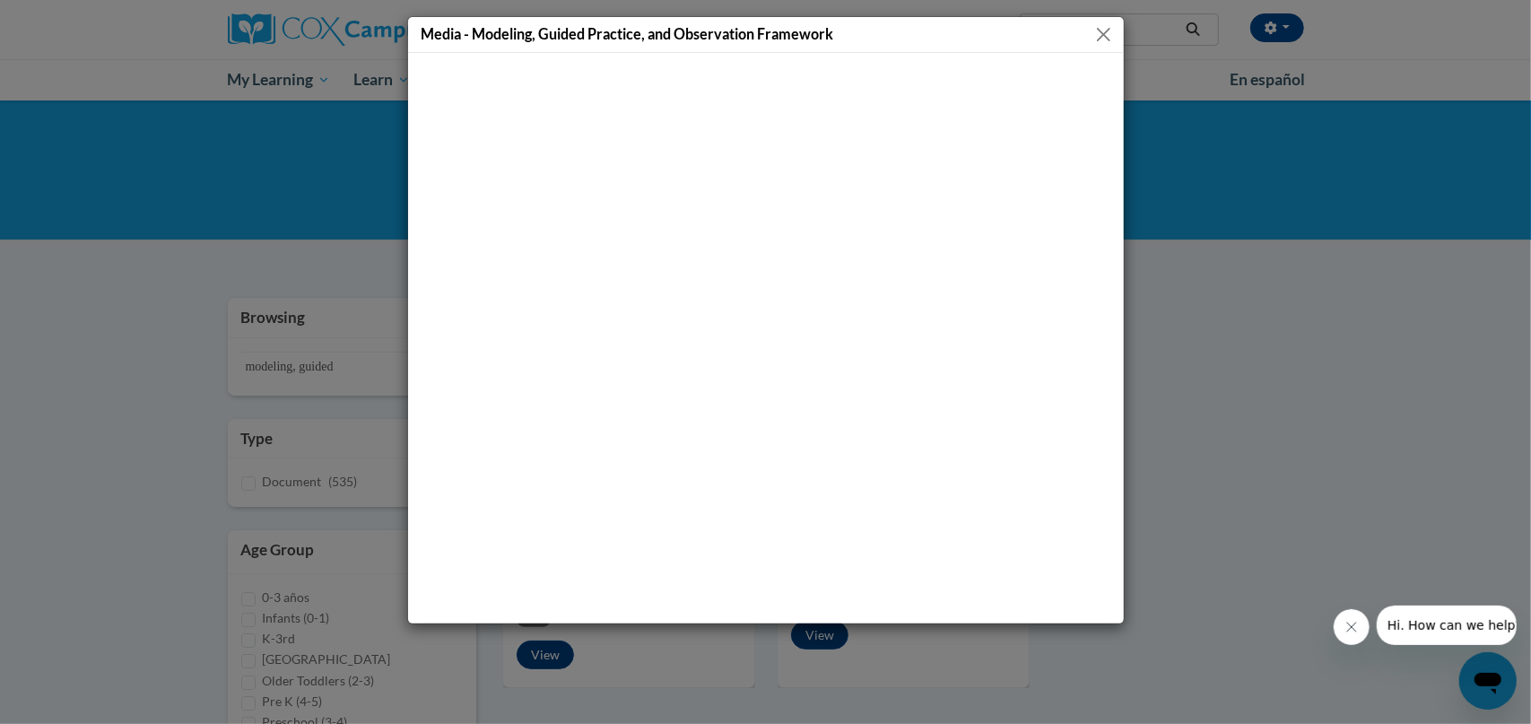
click at [1118, 35] on div "Media - Modeling, Guided Practice, and Observation Framework" at bounding box center [766, 35] width 716 height 36
click at [1106, 35] on button "Close" at bounding box center [1103, 34] width 22 height 22
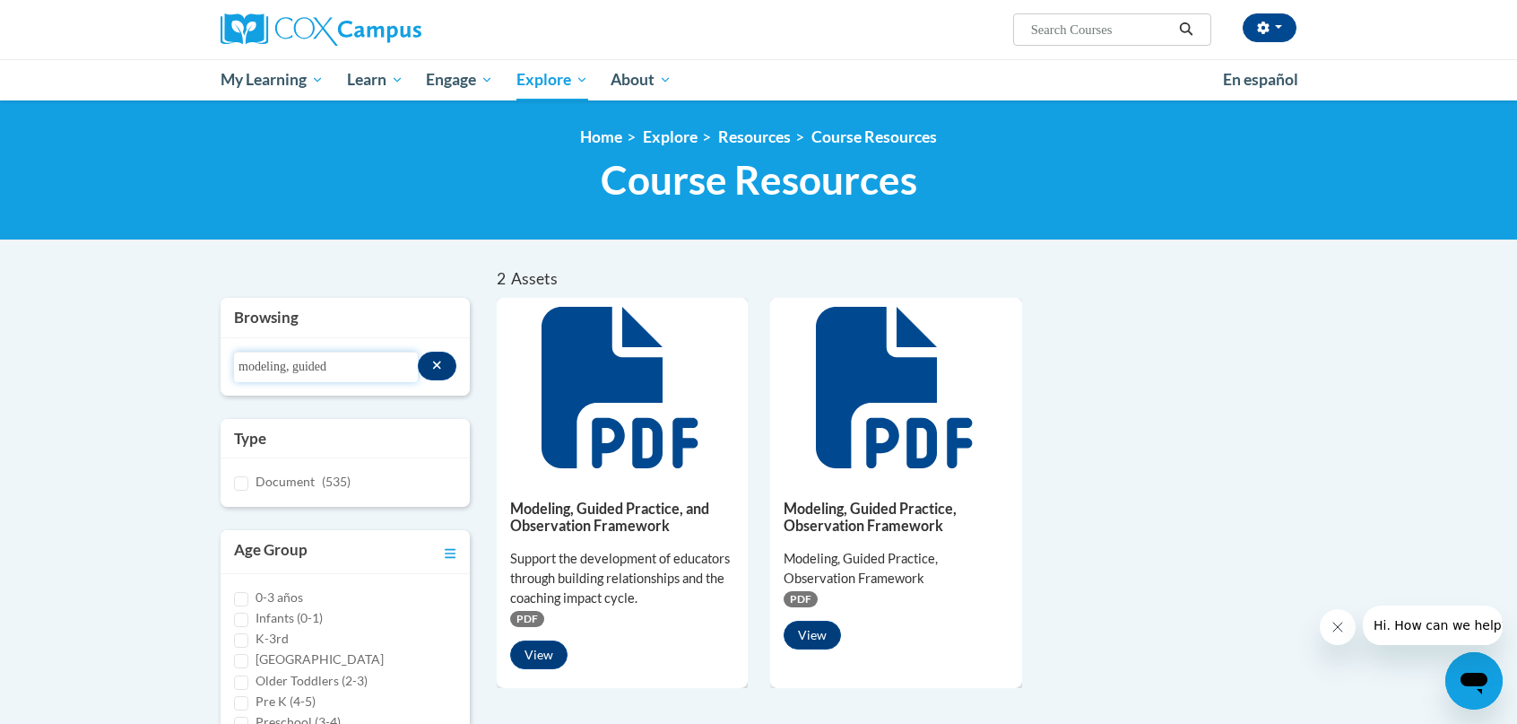
drag, startPoint x: 351, startPoint y: 365, endPoint x: 203, endPoint y: 376, distance: 148.3
click at [202, 377] on div "2 Assets « 1 » Browsing Search resources modeling, guided Type Document (535)" at bounding box center [759, 646] width 1130 height 754
type input "K-3 [PERSON_NAME]"
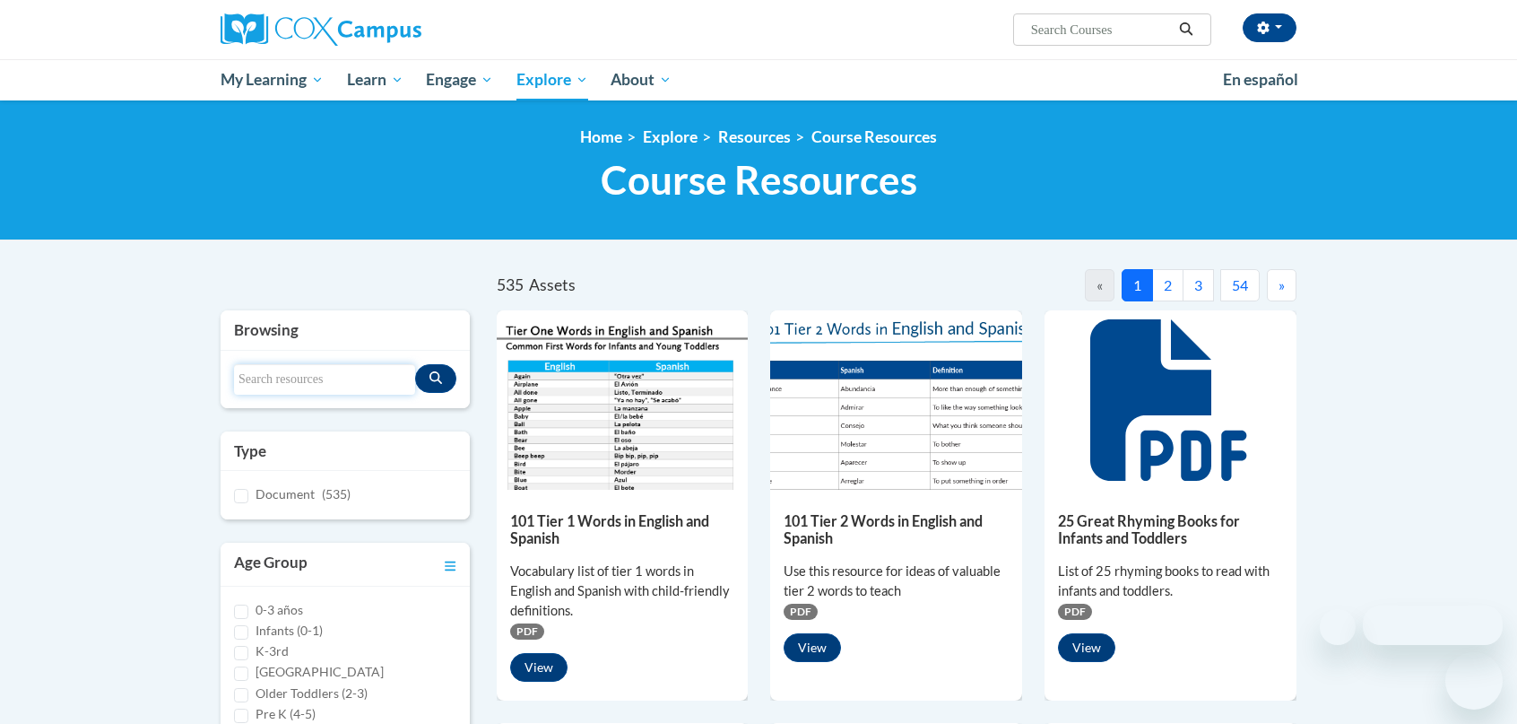
click at [258, 380] on input "Search resources" at bounding box center [324, 379] width 181 height 30
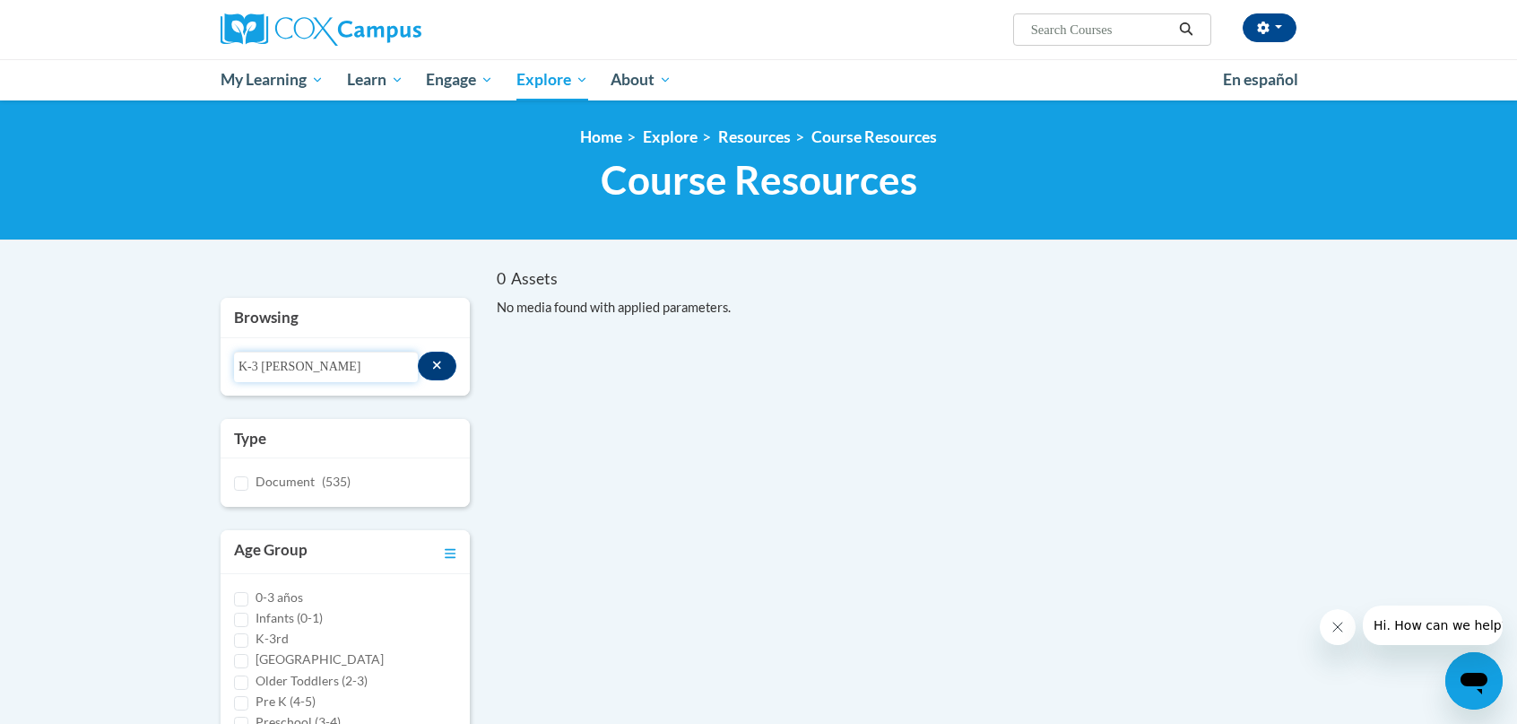
drag, startPoint x: 303, startPoint y: 371, endPoint x: 262, endPoint y: 370, distance: 41.3
click at [262, 371] on input "K-3 [PERSON_NAME]" at bounding box center [326, 366] width 184 height 30
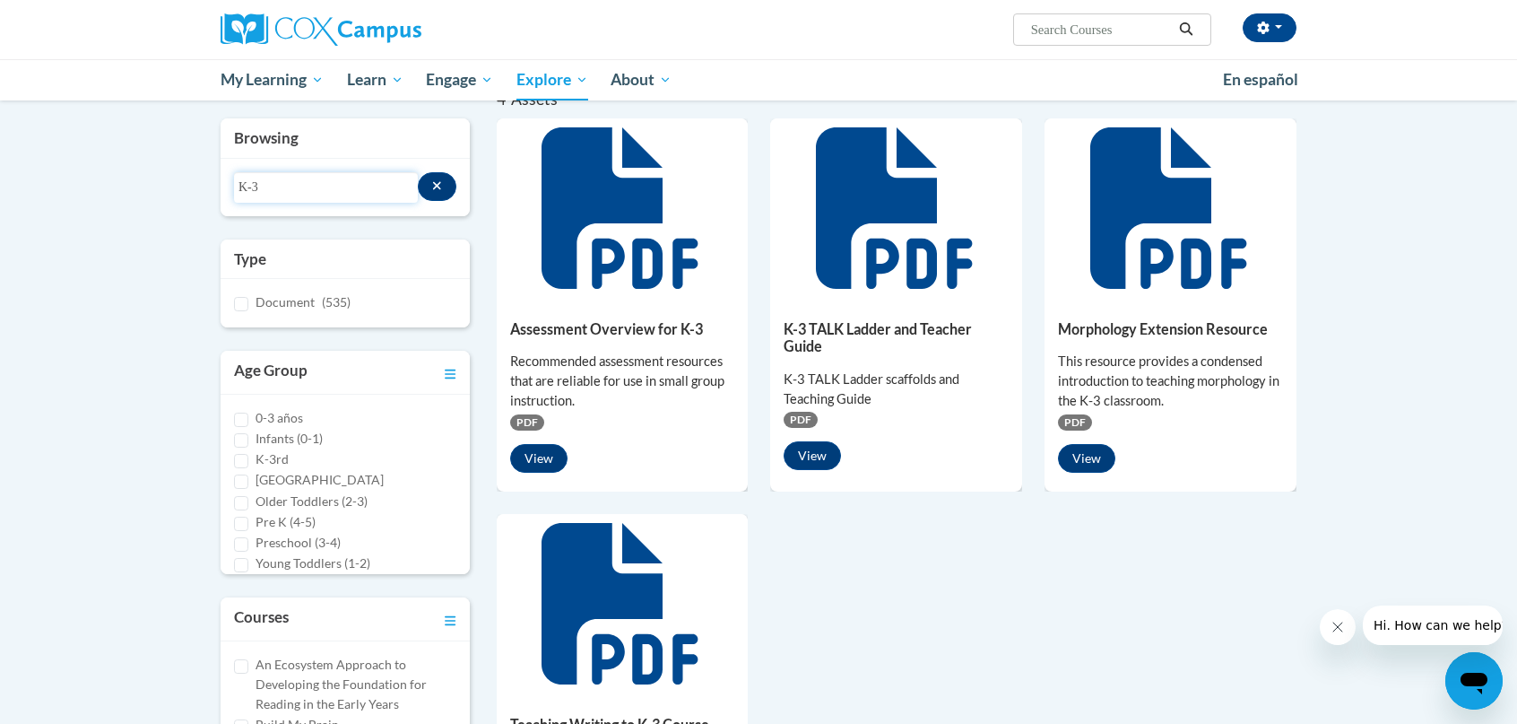
scroll to position [90, 0]
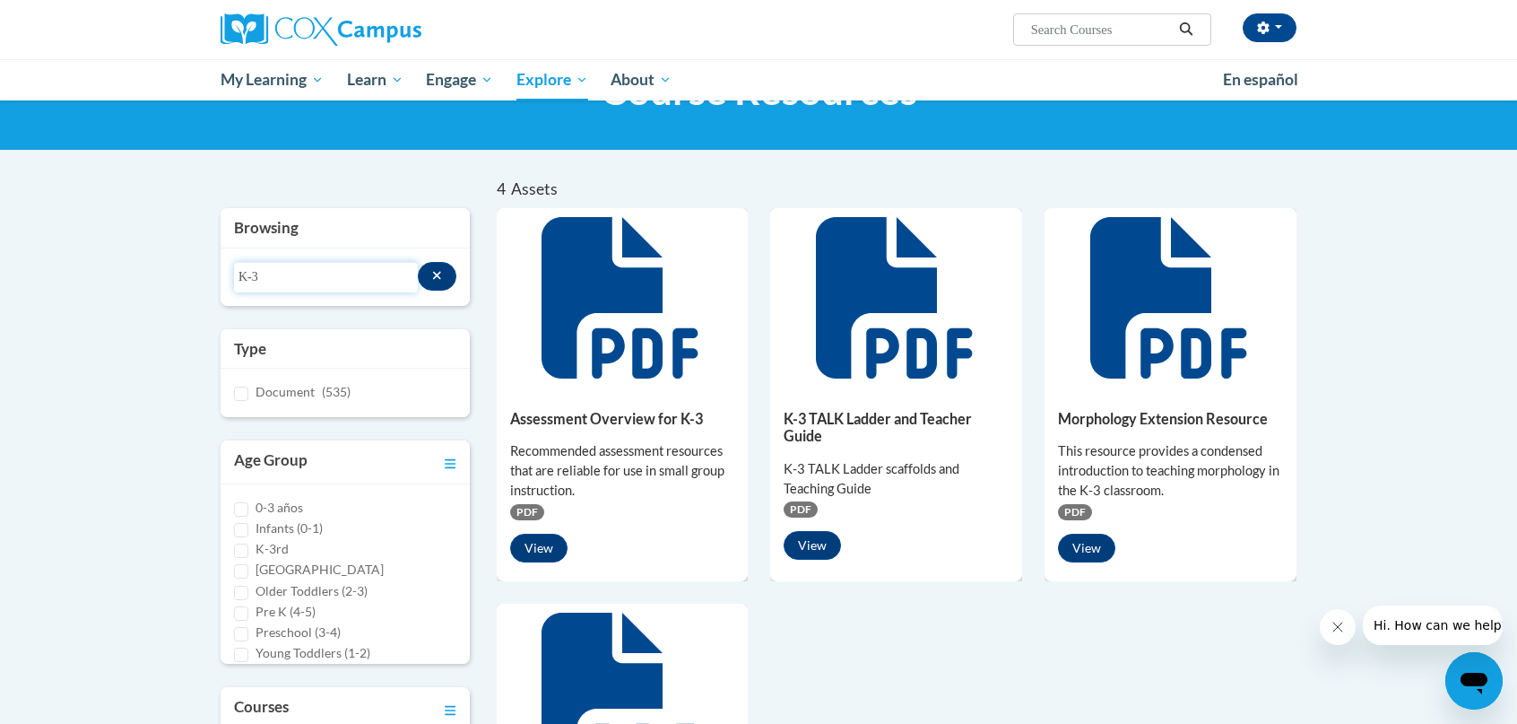
drag, startPoint x: 272, startPoint y: 282, endPoint x: 201, endPoint y: 272, distance: 71.5
click at [201, 272] on div "4 Assets « 1 » Browsing Search resources K-3 Type Document (535) PDF" at bounding box center [759, 576] width 1130 height 795
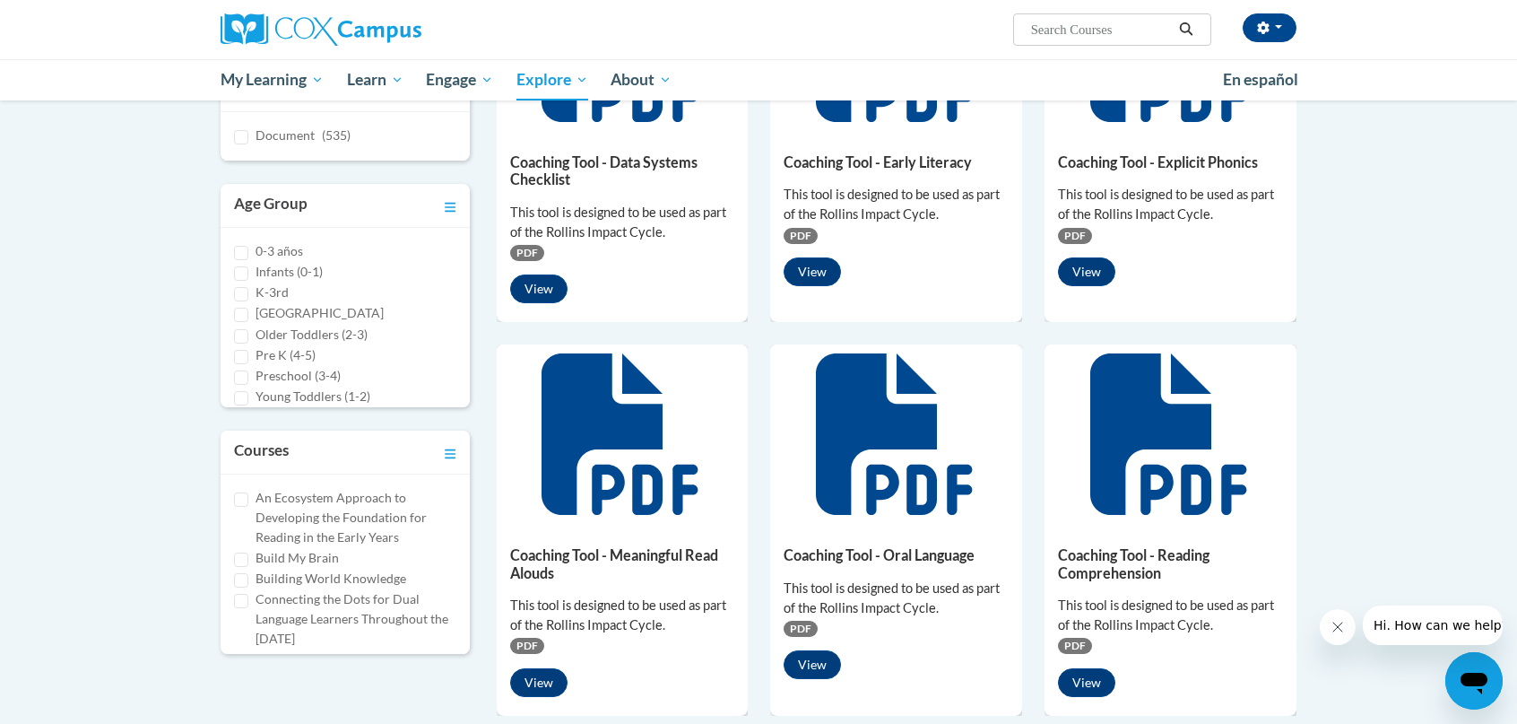
scroll to position [538, 0]
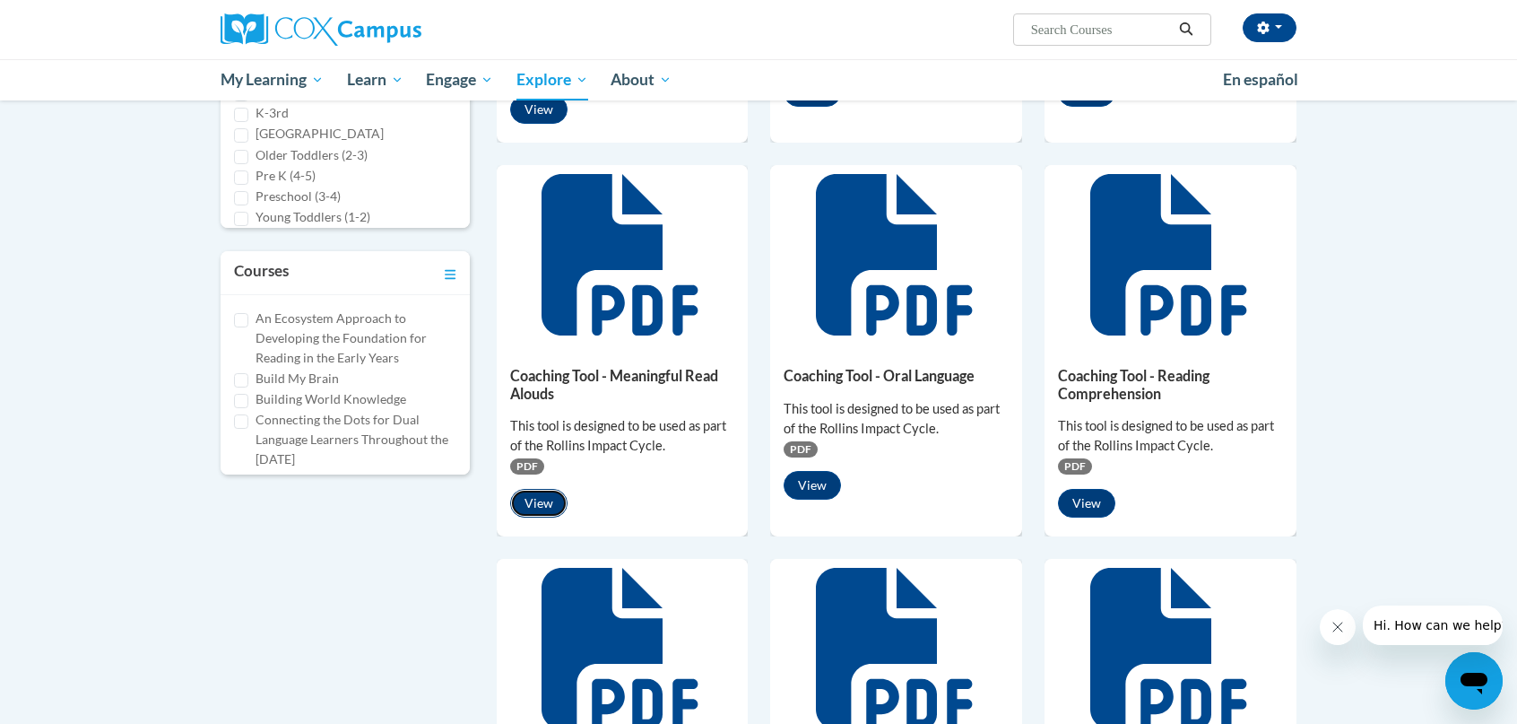
click at [538, 498] on button "View" at bounding box center [538, 503] width 57 height 29
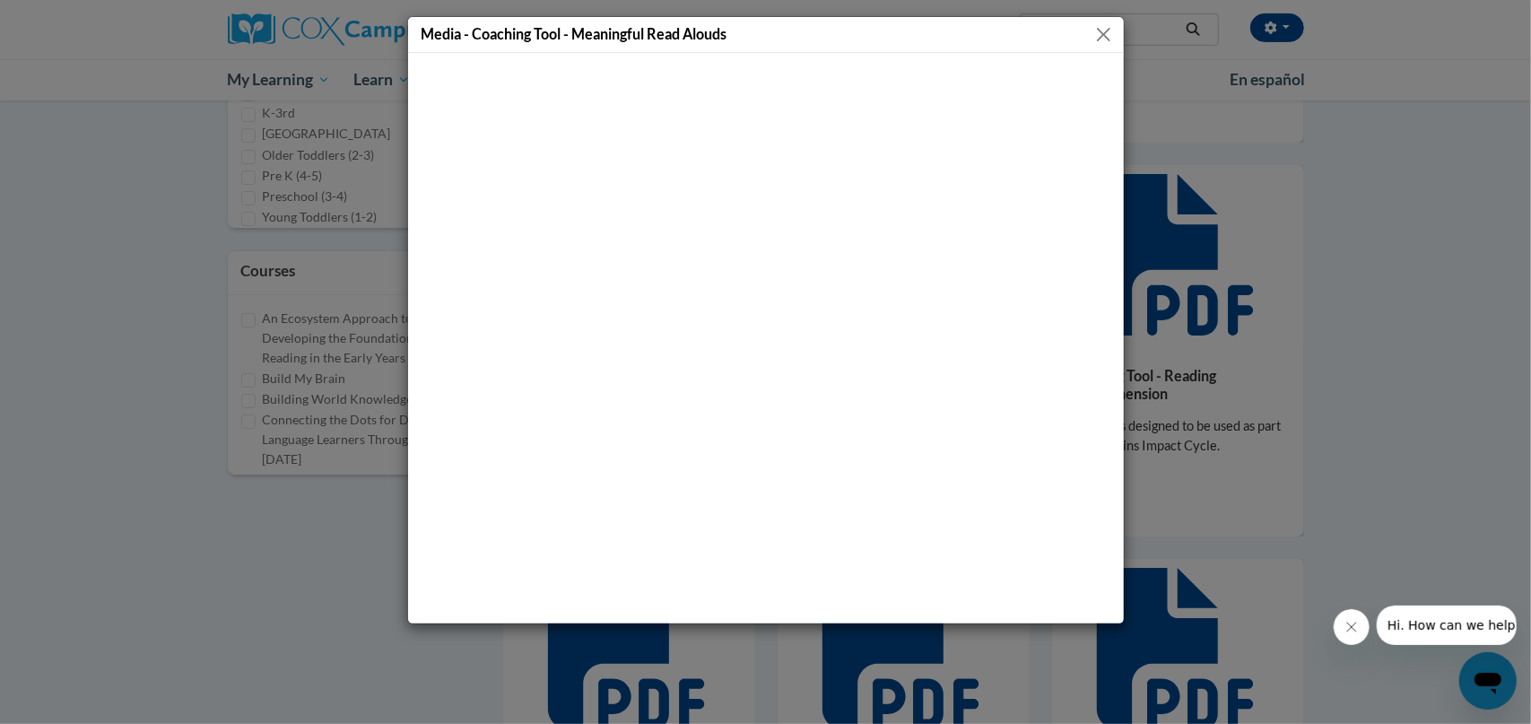
click at [1101, 30] on button "Close" at bounding box center [1103, 34] width 22 height 22
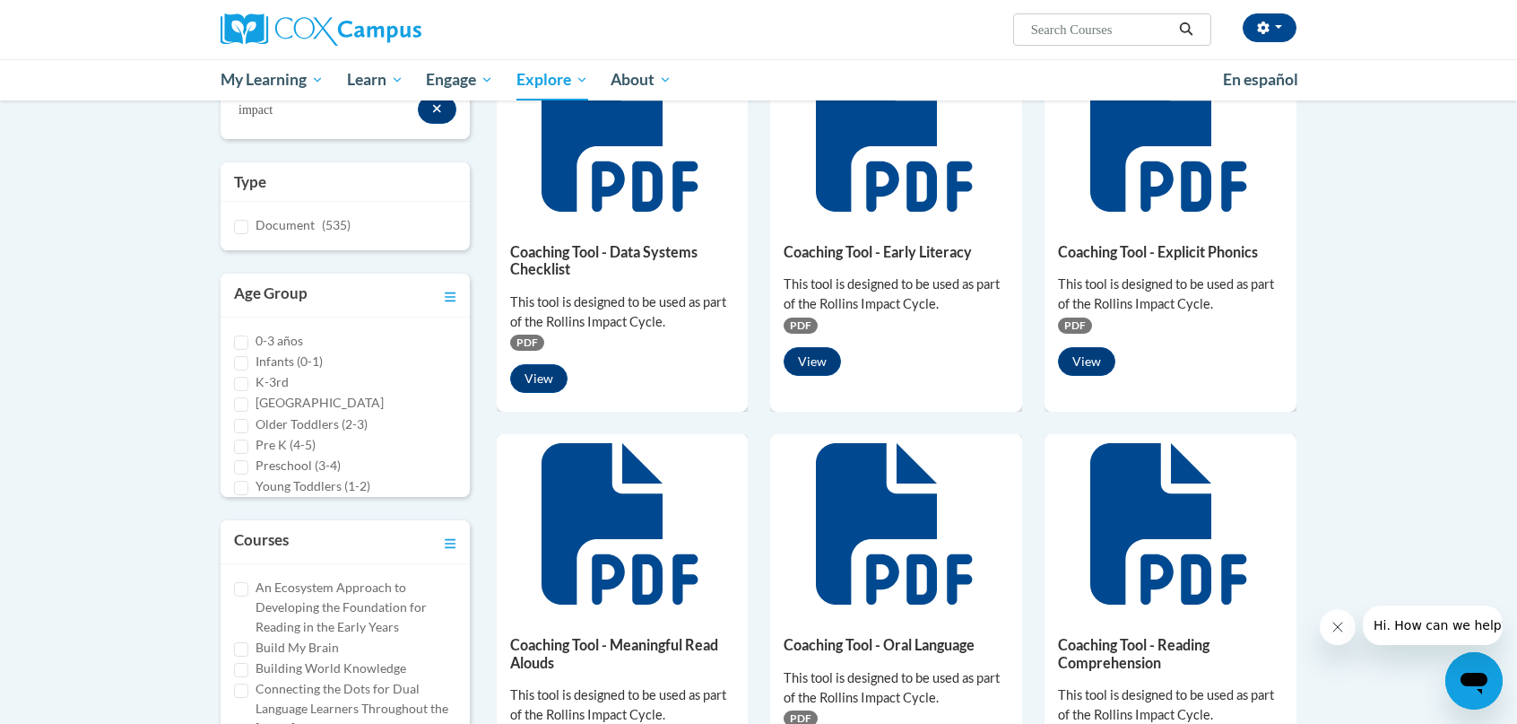
scroll to position [0, 0]
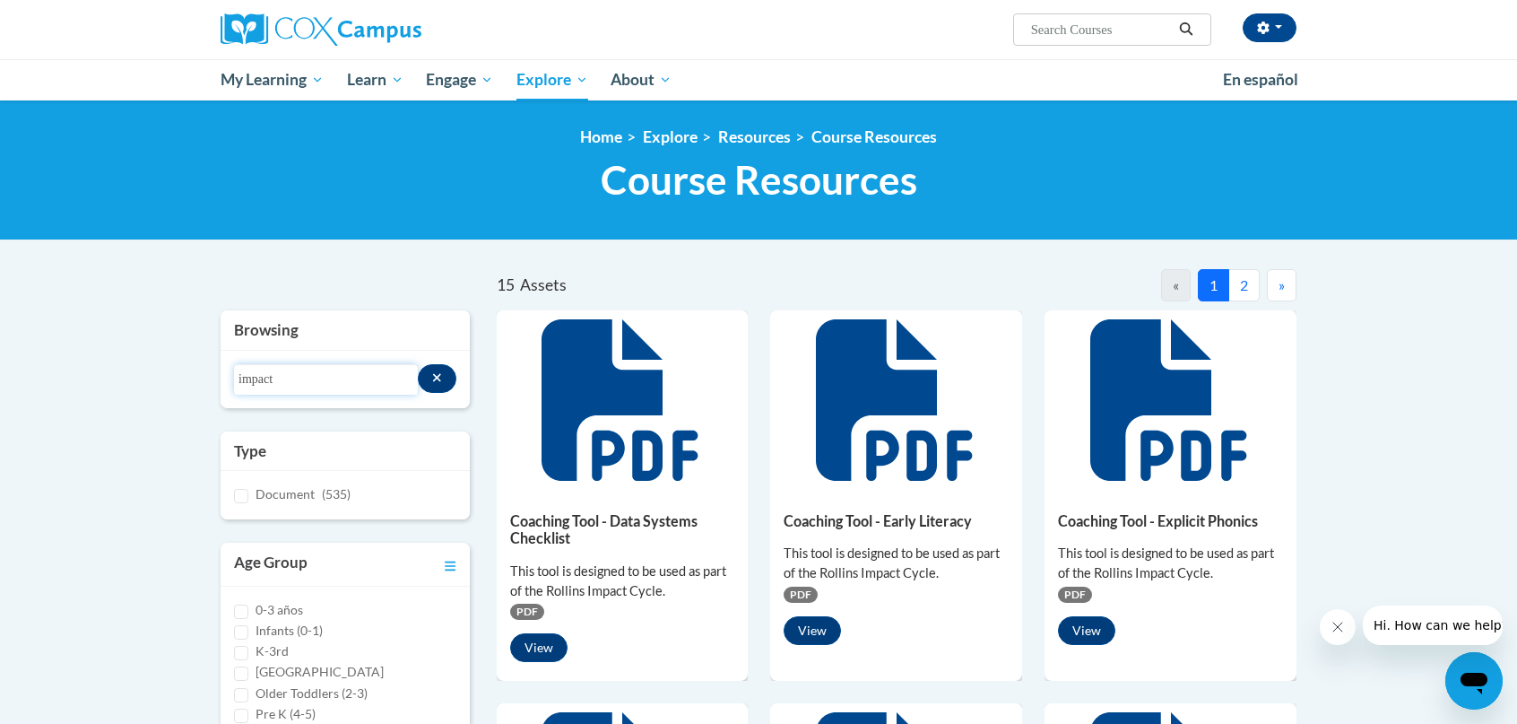
drag, startPoint x: 296, startPoint y: 384, endPoint x: 198, endPoint y: 358, distance: 101.1
type input "outcomes"
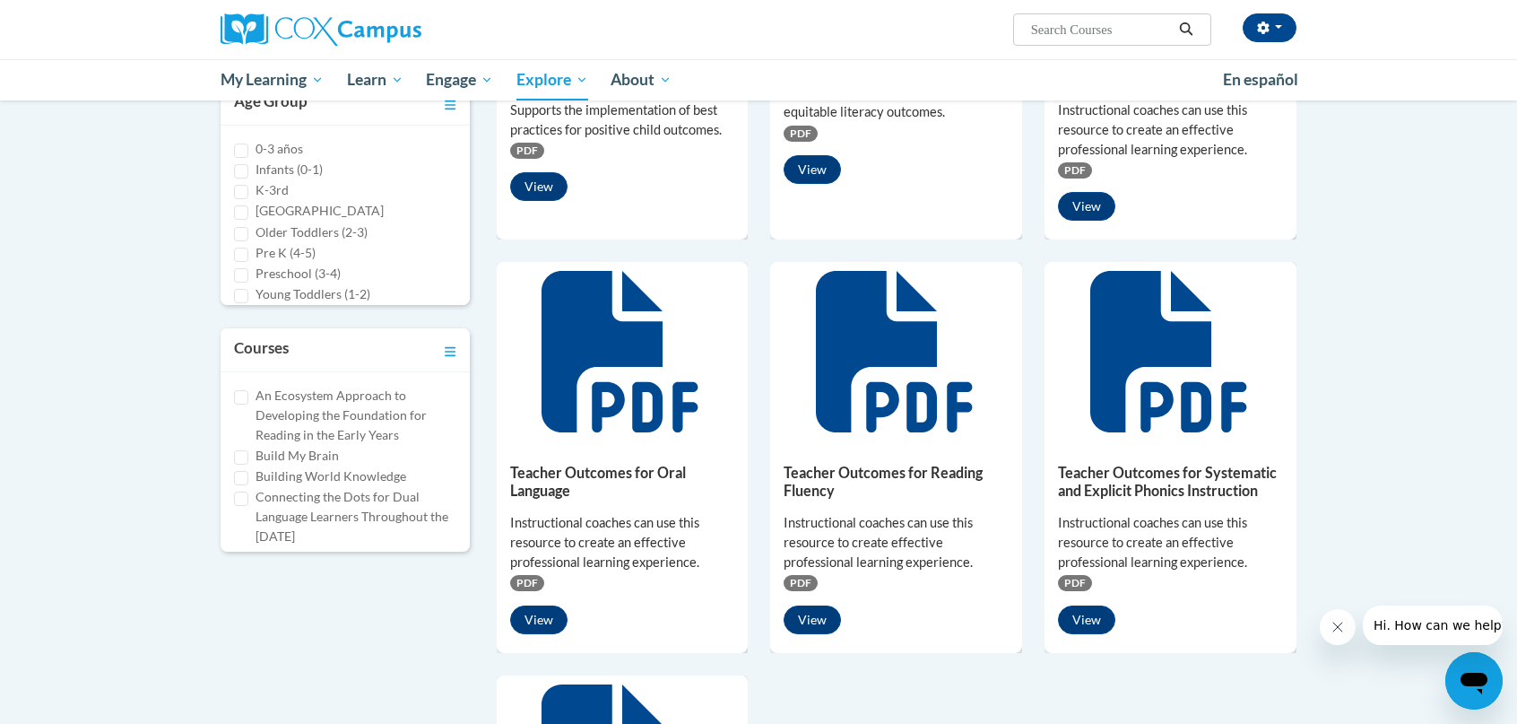
scroll to position [538, 0]
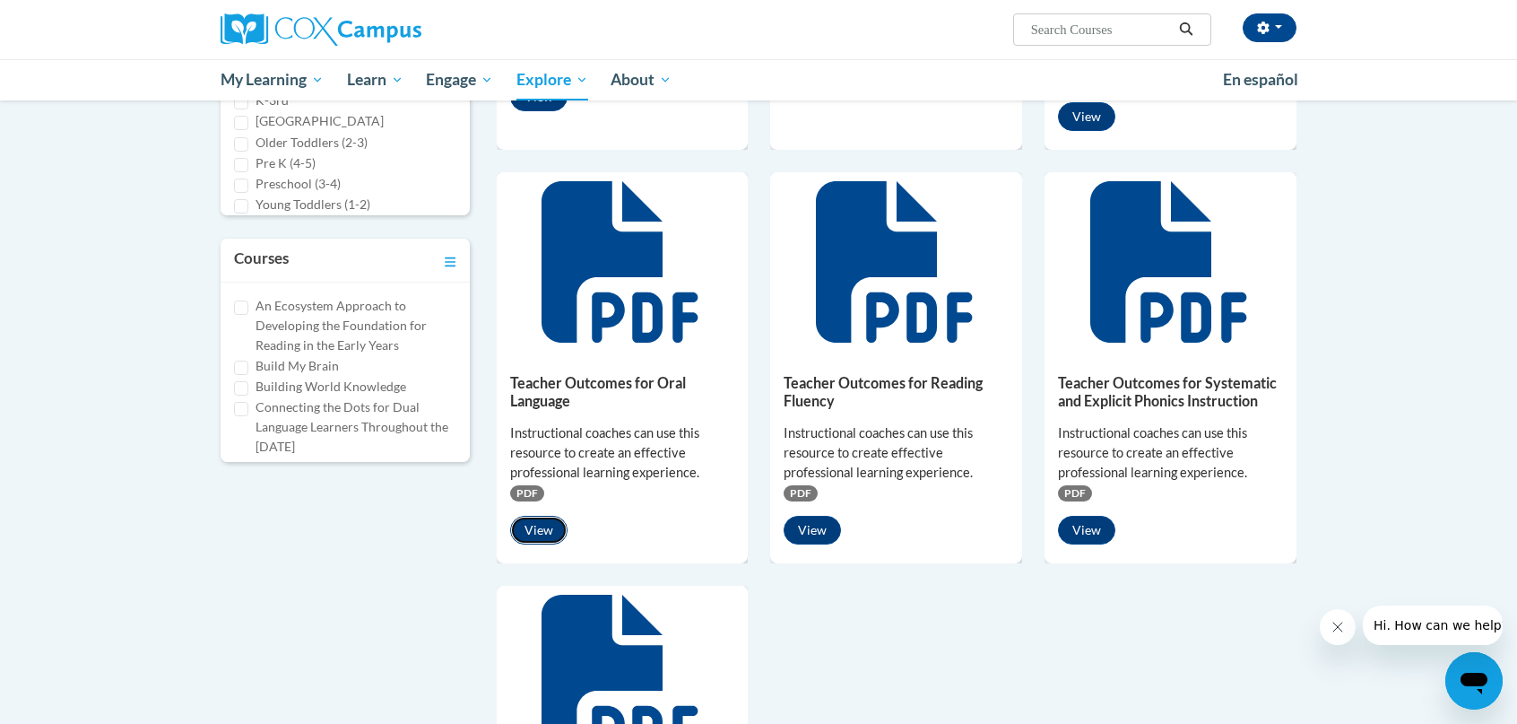
click at [533, 533] on button "View" at bounding box center [538, 530] width 57 height 29
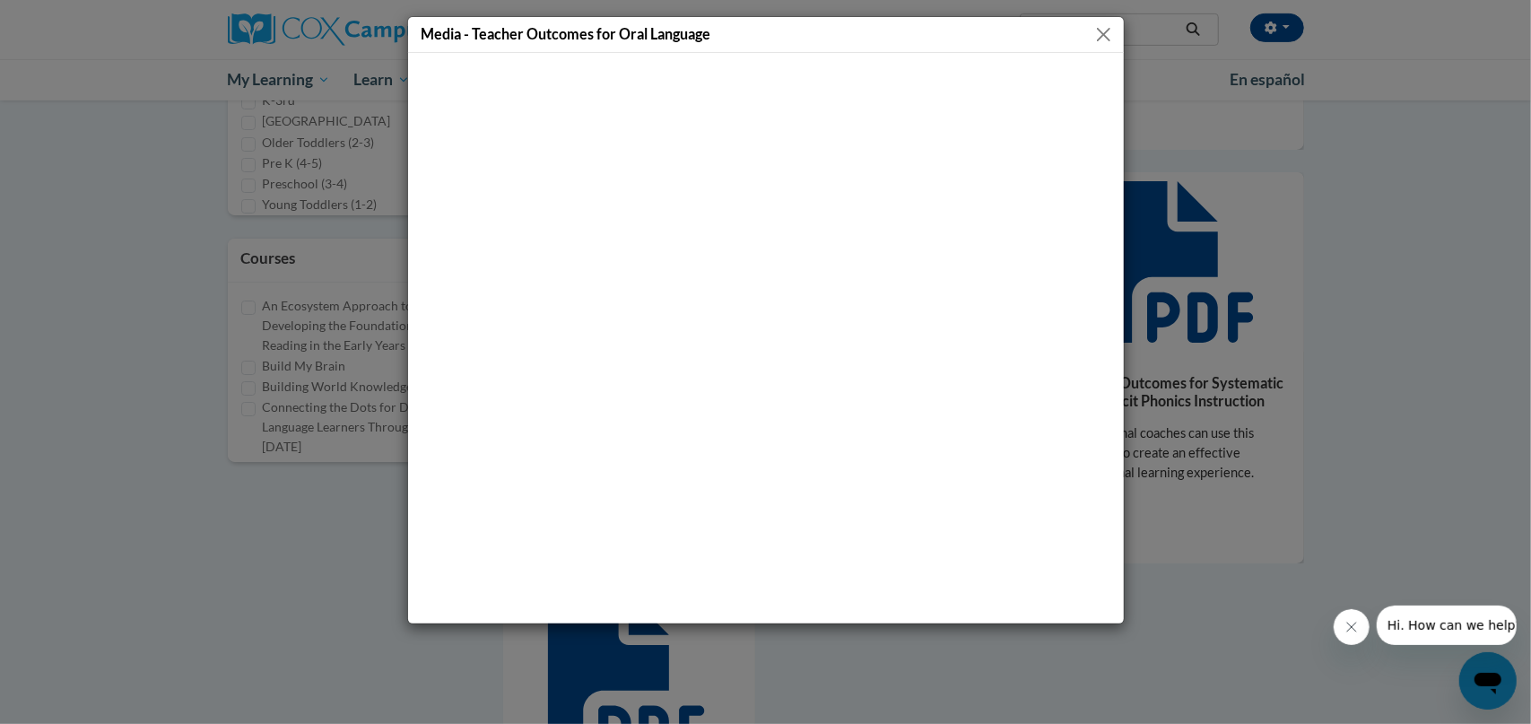
click at [1103, 31] on button "Close" at bounding box center [1103, 34] width 22 height 22
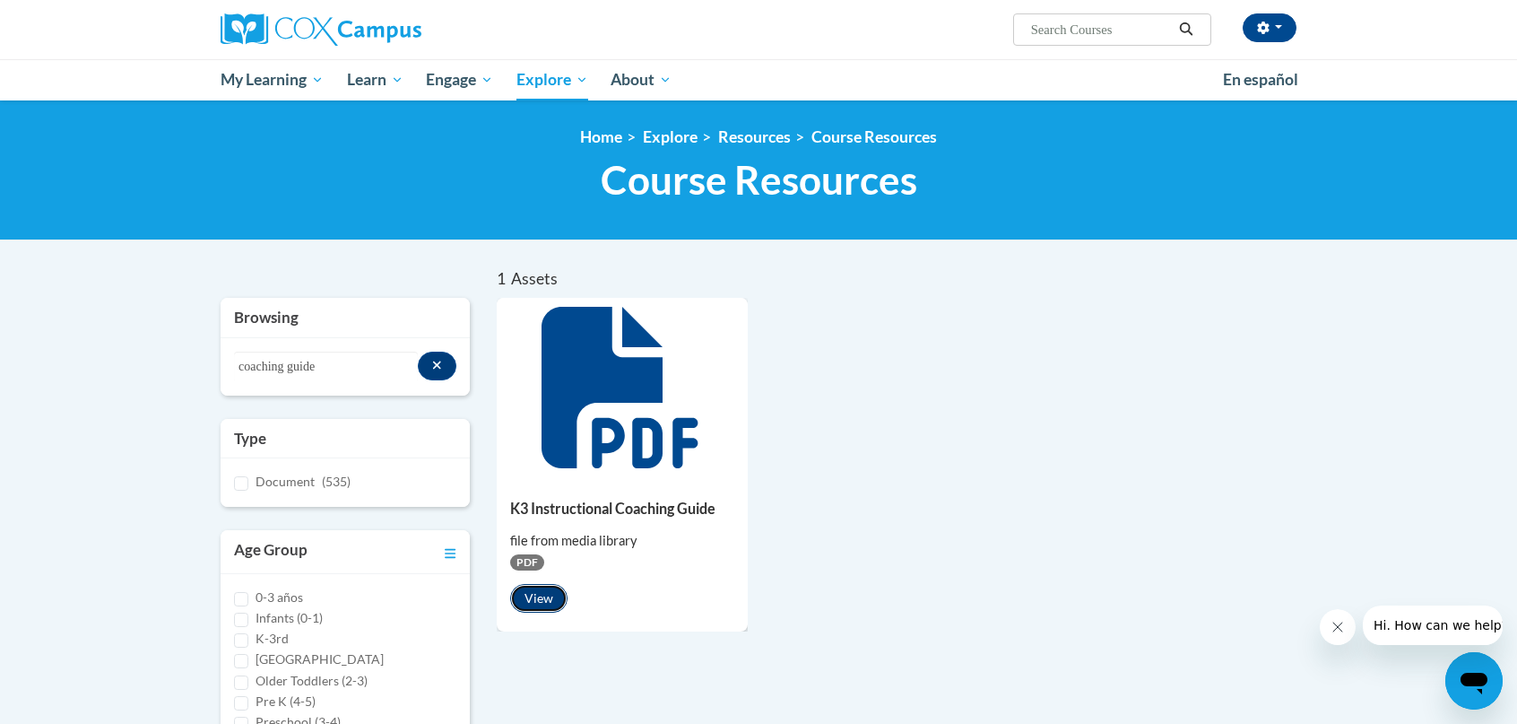
click at [539, 603] on button "View" at bounding box center [538, 598] width 57 height 29
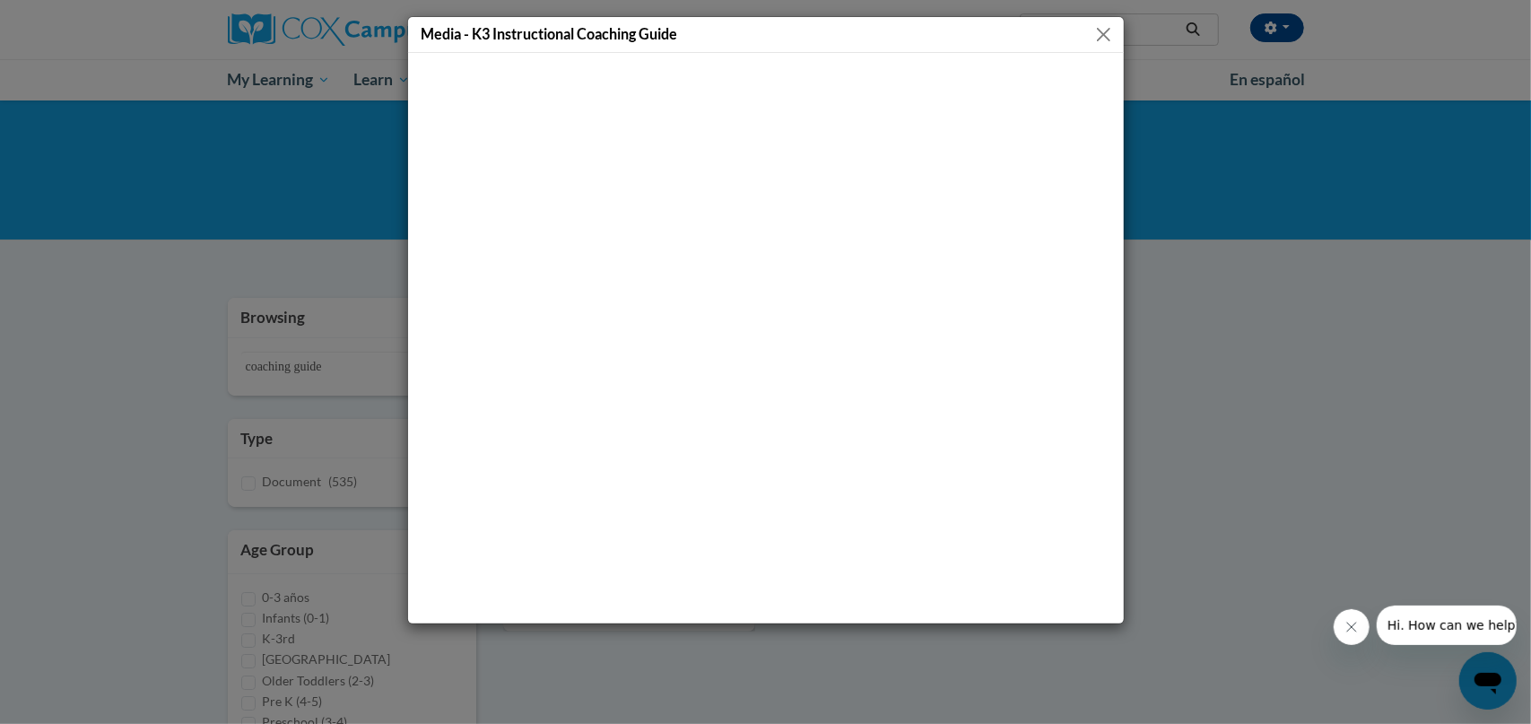
click at [1098, 34] on button "Close" at bounding box center [1103, 34] width 22 height 22
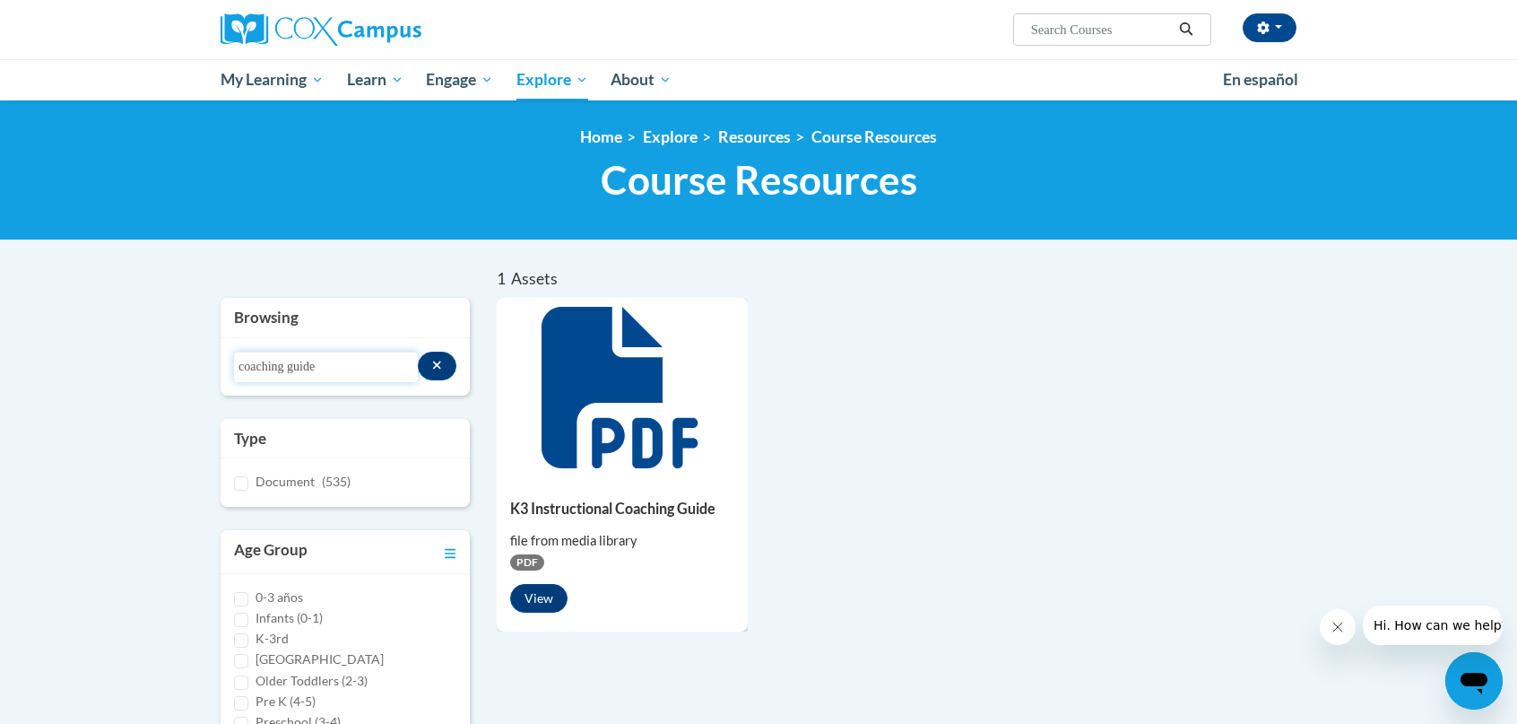
drag, startPoint x: 335, startPoint y: 366, endPoint x: 173, endPoint y: 365, distance: 162.3
click at [172, 367] on body "[PERSON_NAME] (Eastern Daylight Time GMT-0400 ) My Profile Inbox My Transcripts…" at bounding box center [758, 713] width 1517 height 1426
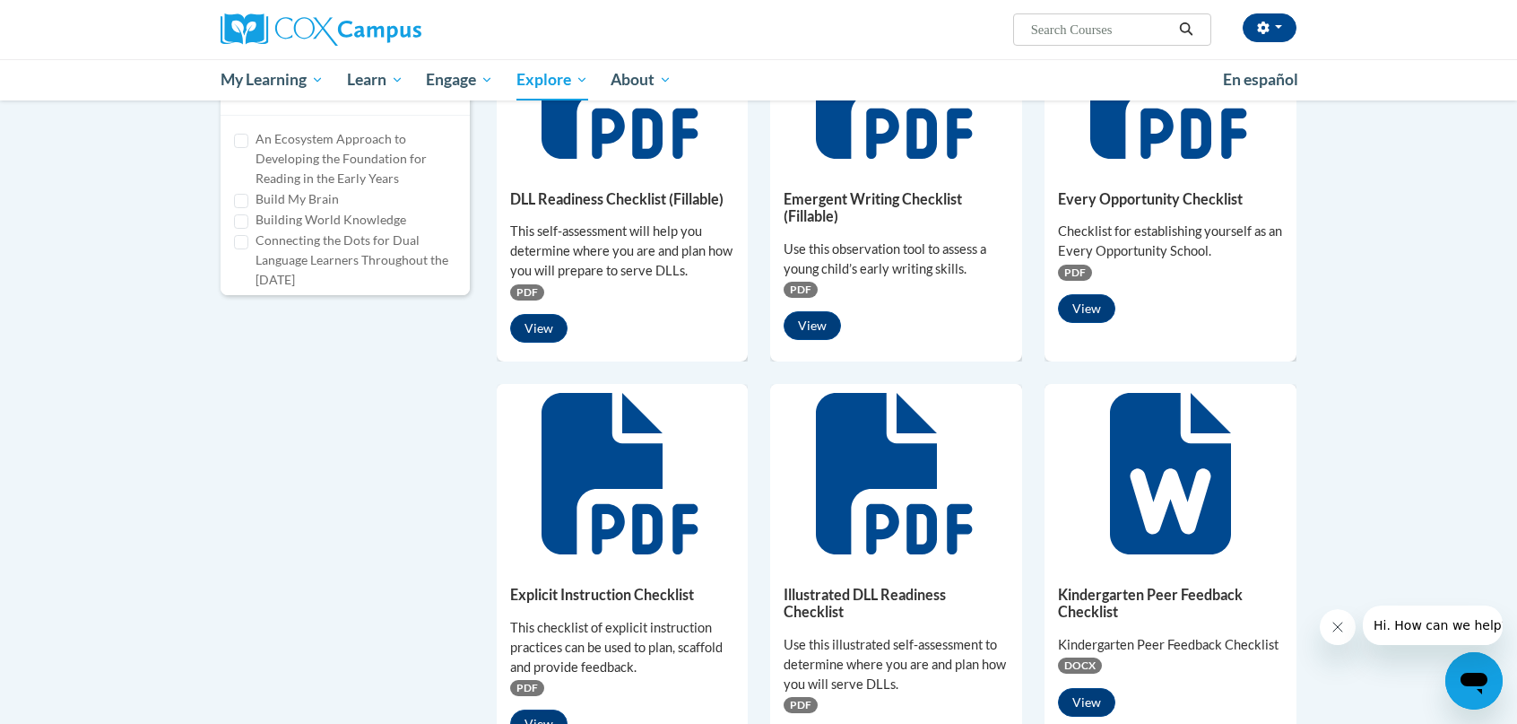
scroll to position [897, 0]
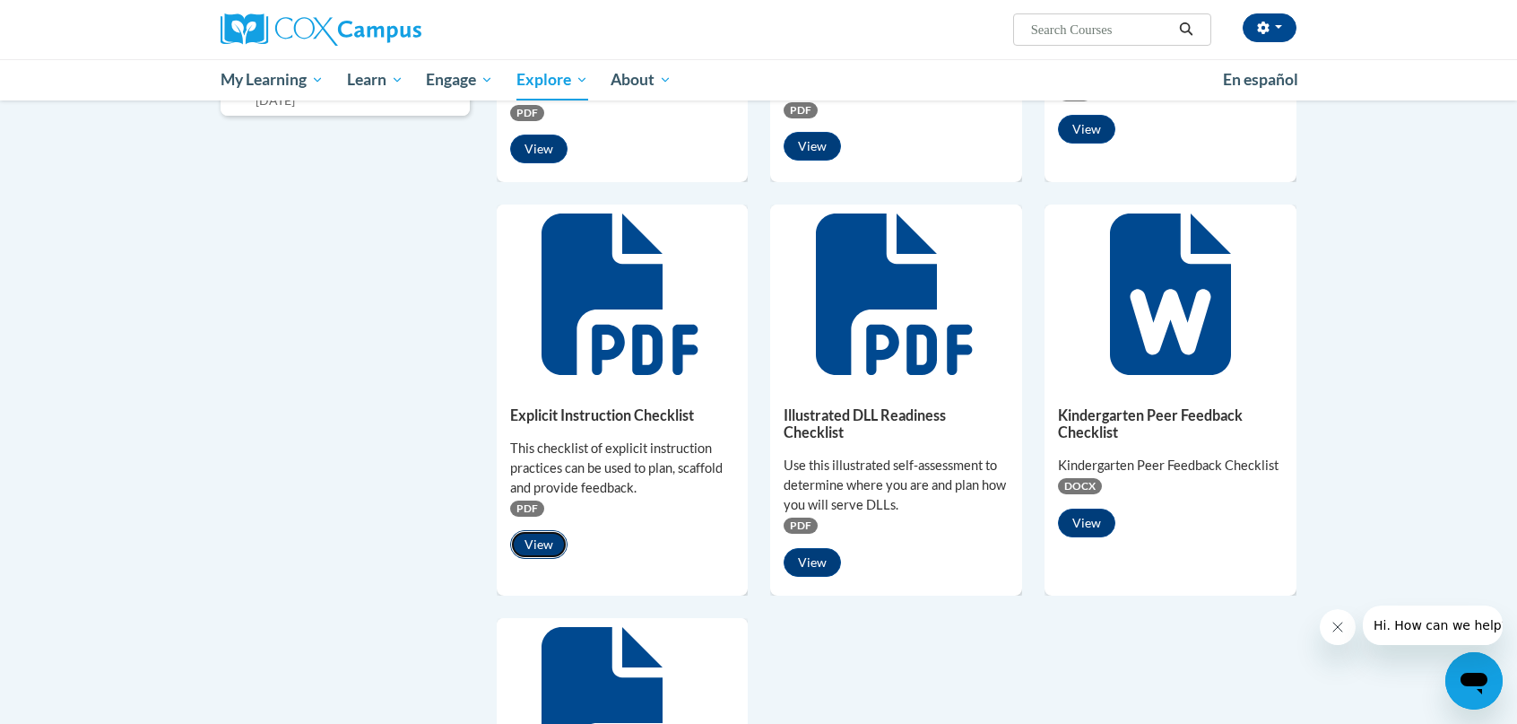
click at [532, 544] on button "View" at bounding box center [538, 544] width 57 height 29
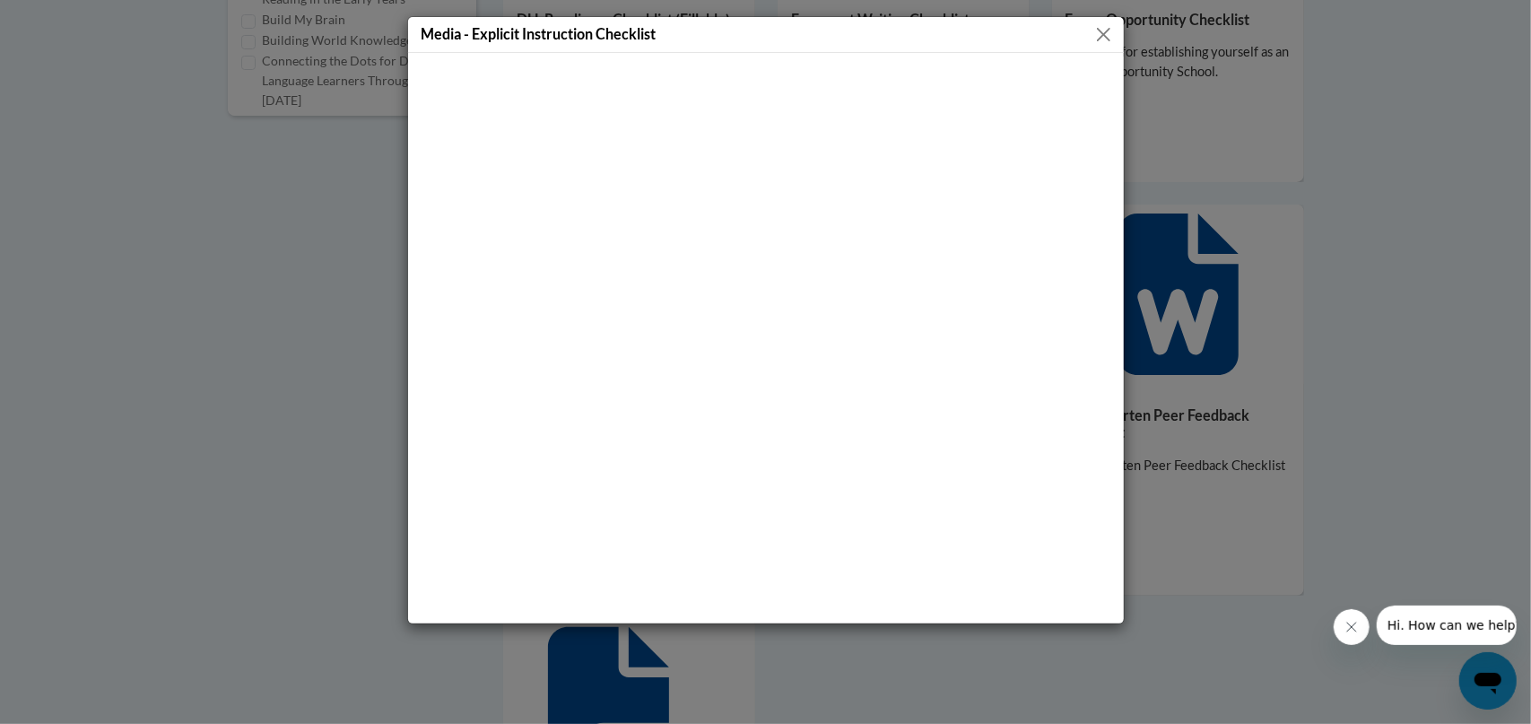
click at [1105, 37] on button "Close" at bounding box center [1103, 34] width 22 height 22
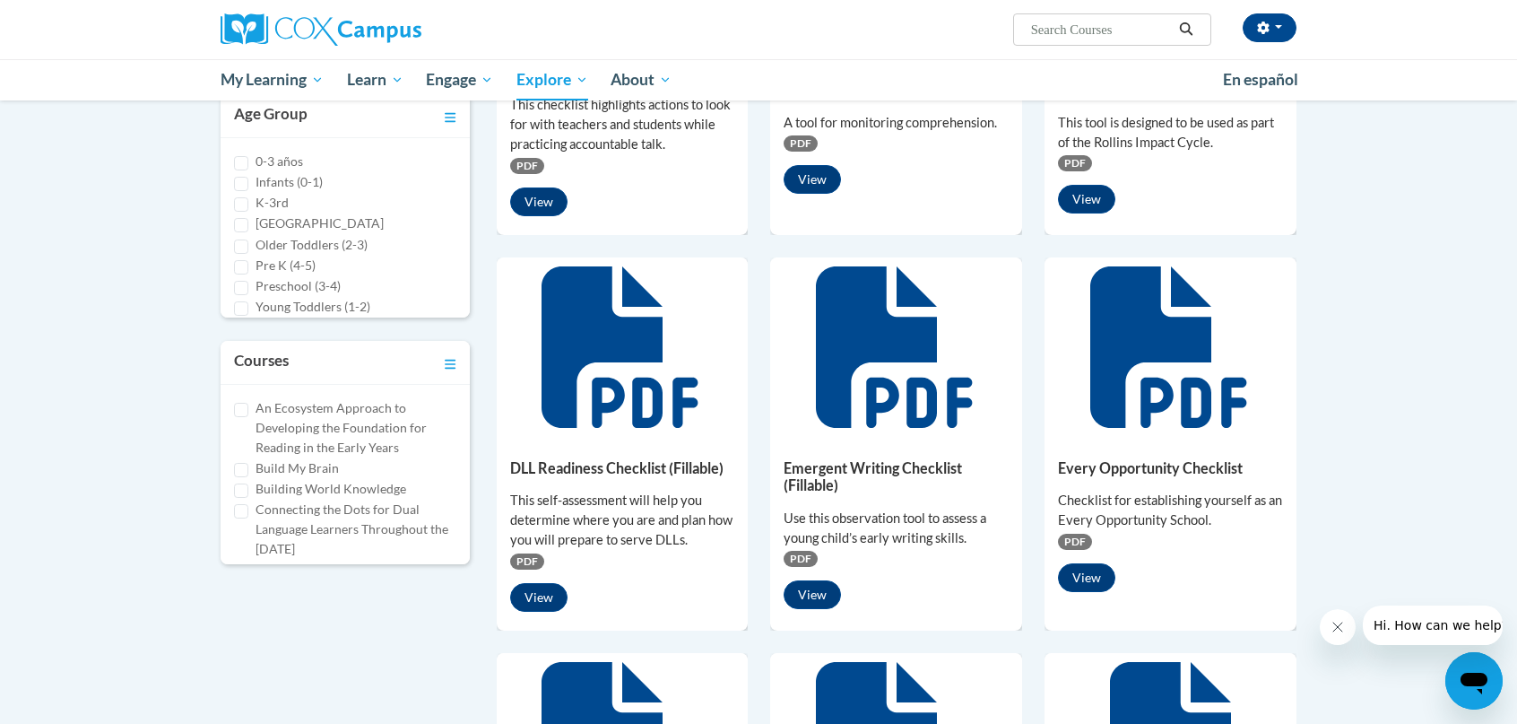
scroll to position [179, 0]
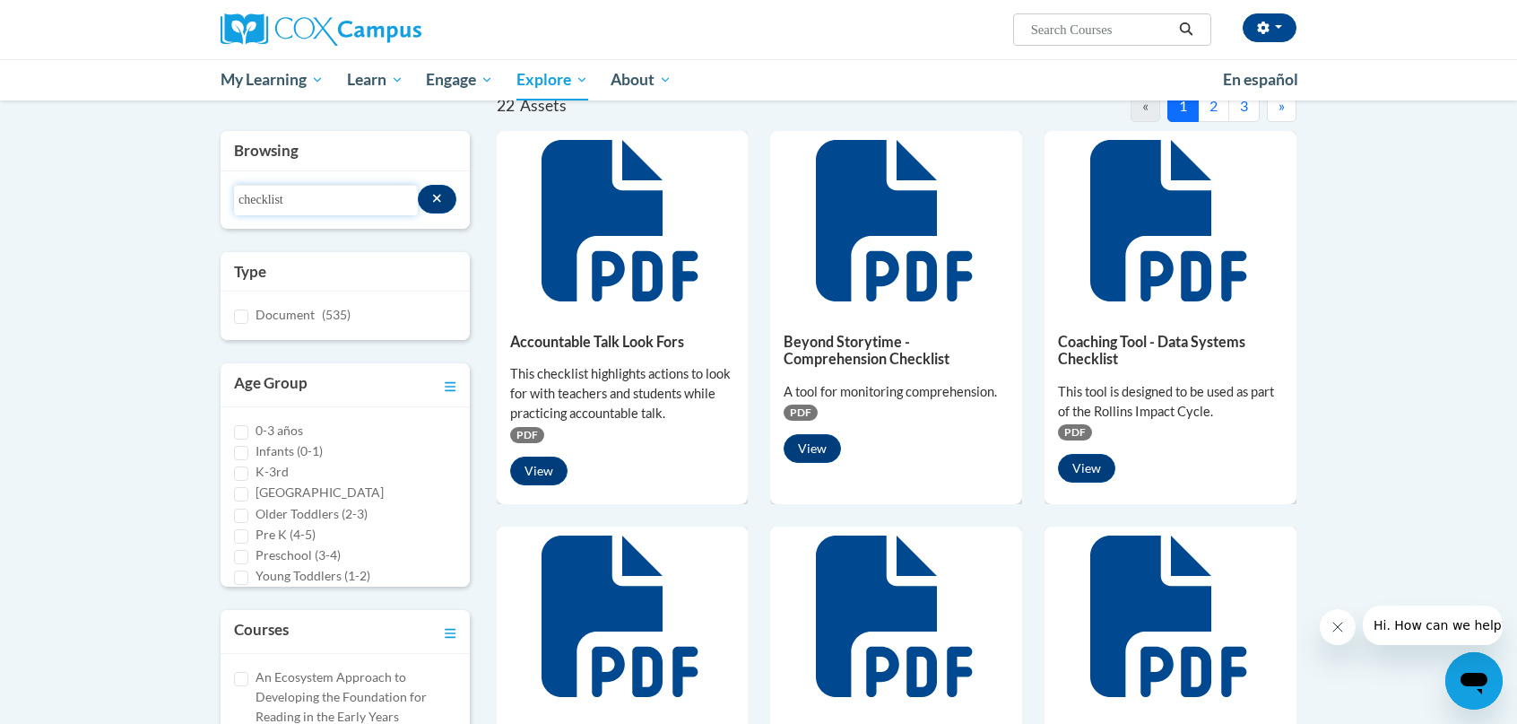
drag, startPoint x: 299, startPoint y: 204, endPoint x: 201, endPoint y: 191, distance: 99.4
type input "implementation"
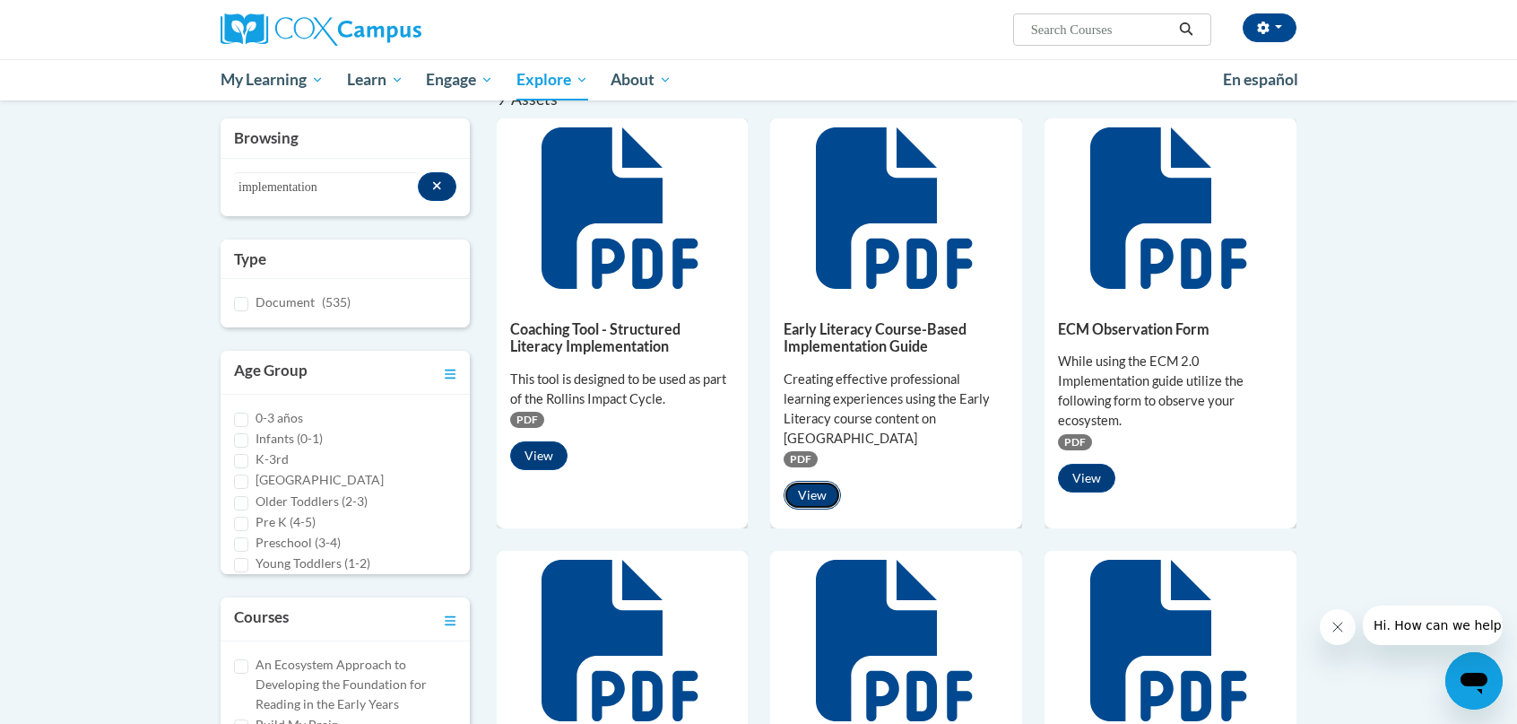
click at [807, 497] on button "View" at bounding box center [812, 495] width 57 height 29
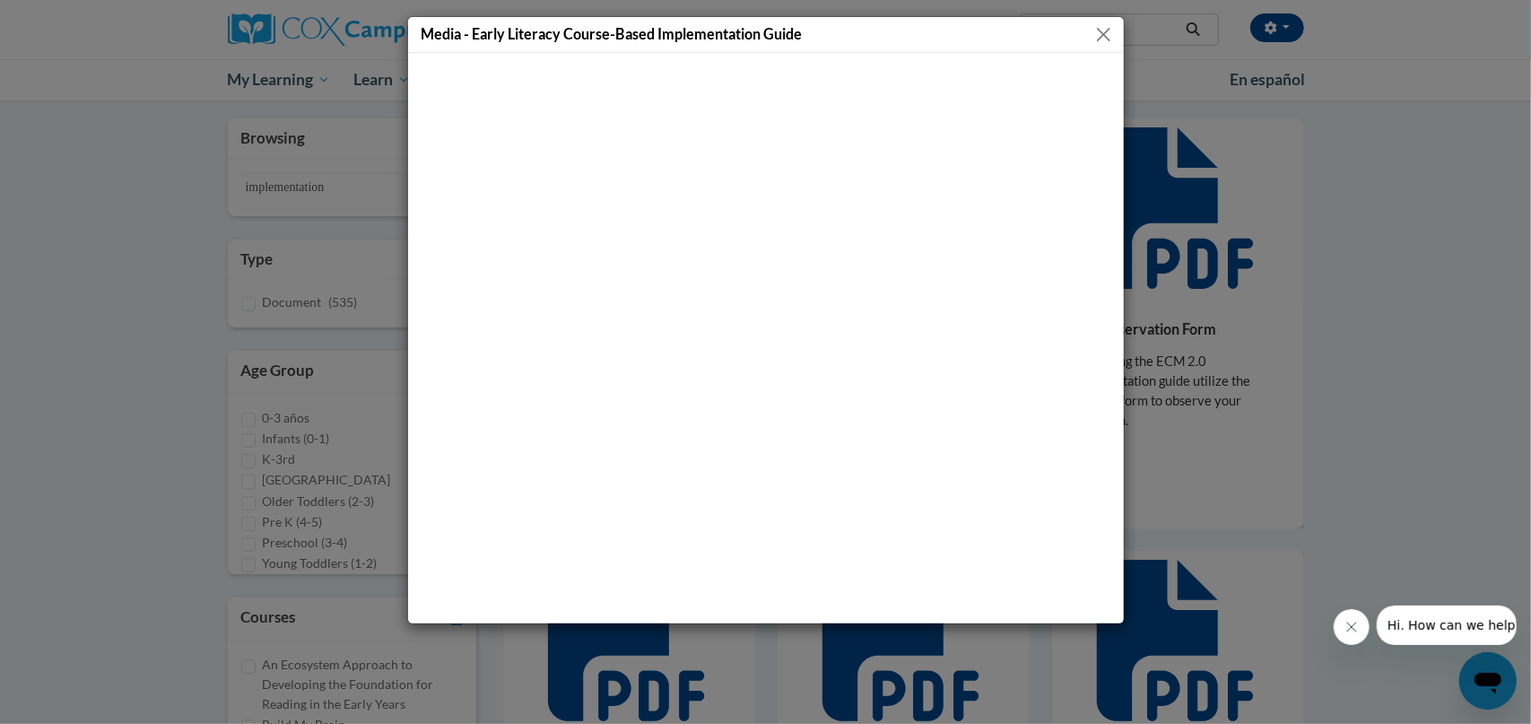
click at [1105, 36] on button "Close" at bounding box center [1103, 34] width 22 height 22
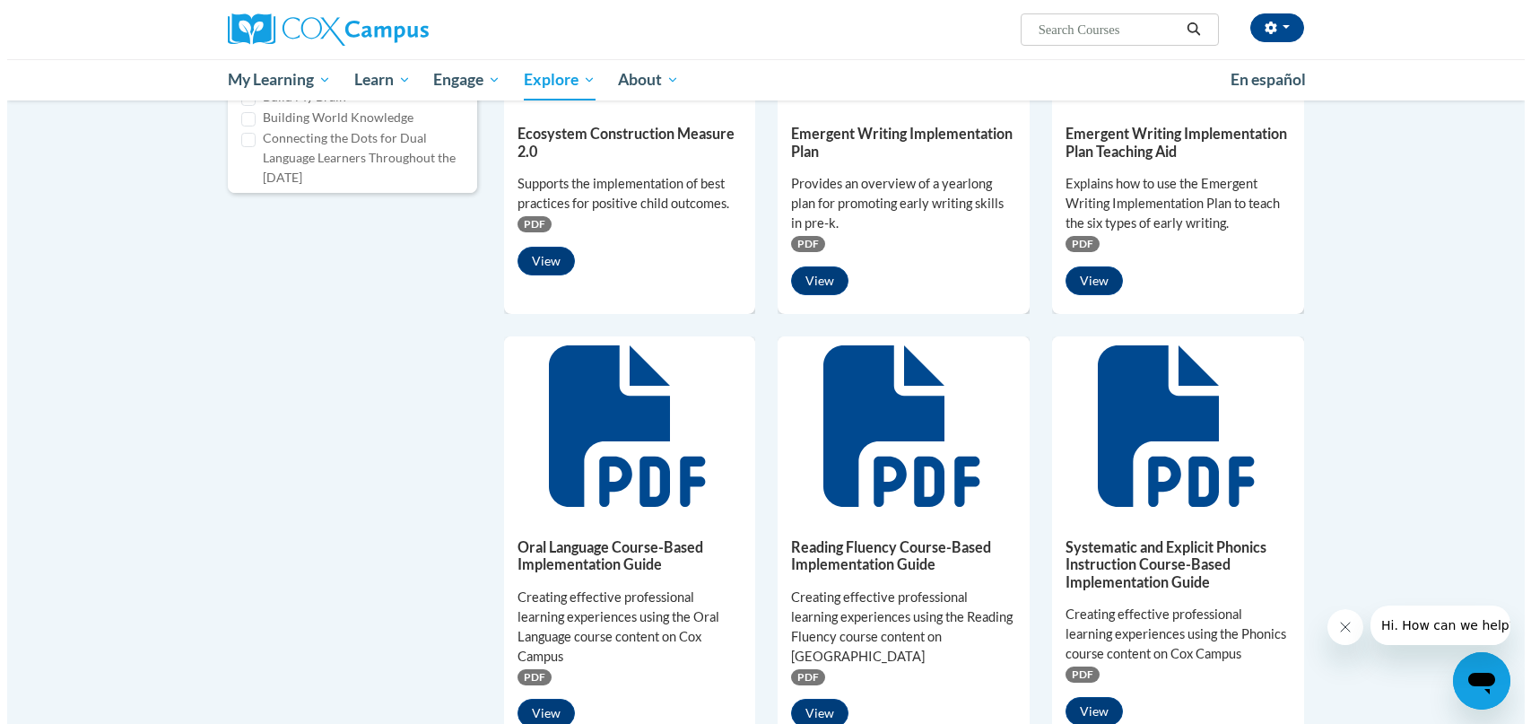
scroll to position [897, 0]
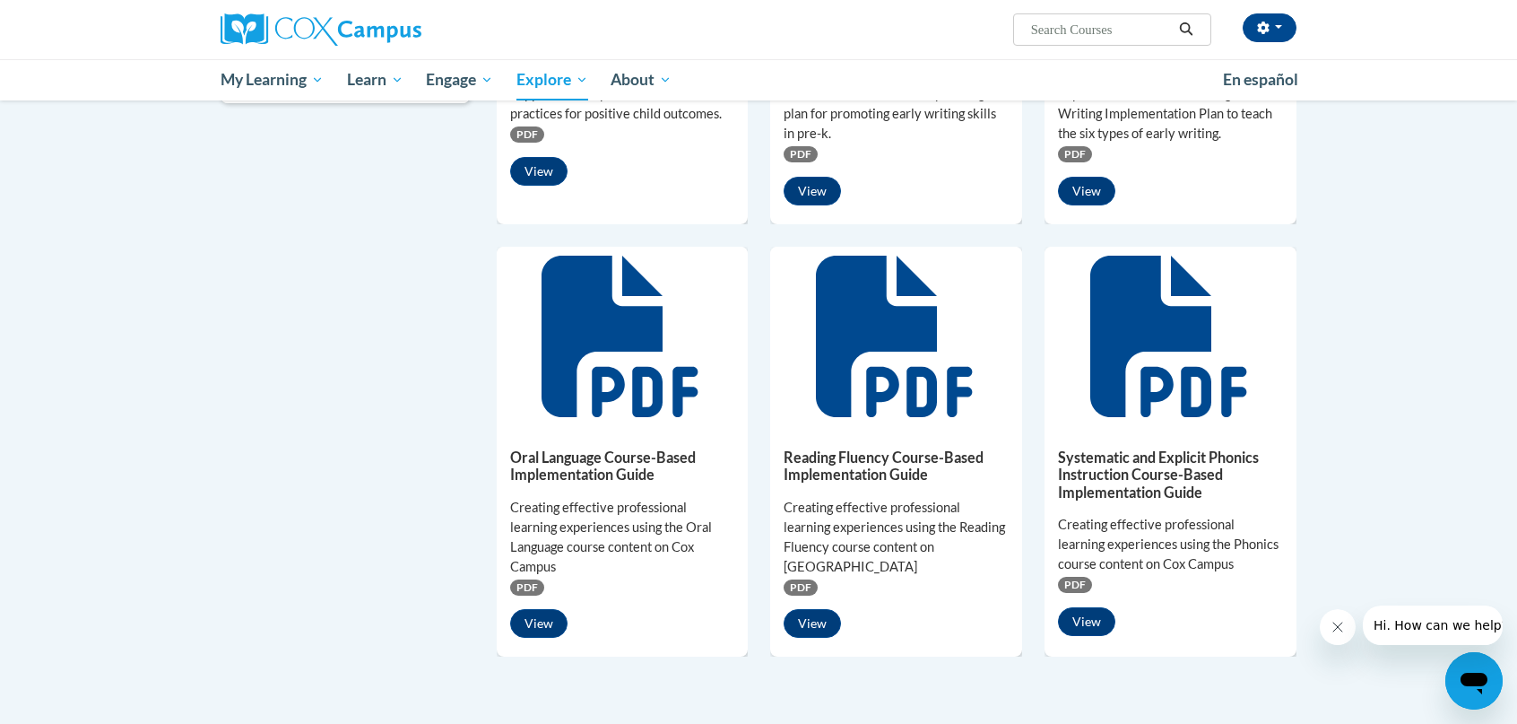
click at [592, 476] on h5 "Oral Language Course-Based Implementation Guide" at bounding box center [622, 465] width 225 height 35
click at [540, 634] on button "View" at bounding box center [538, 623] width 57 height 29
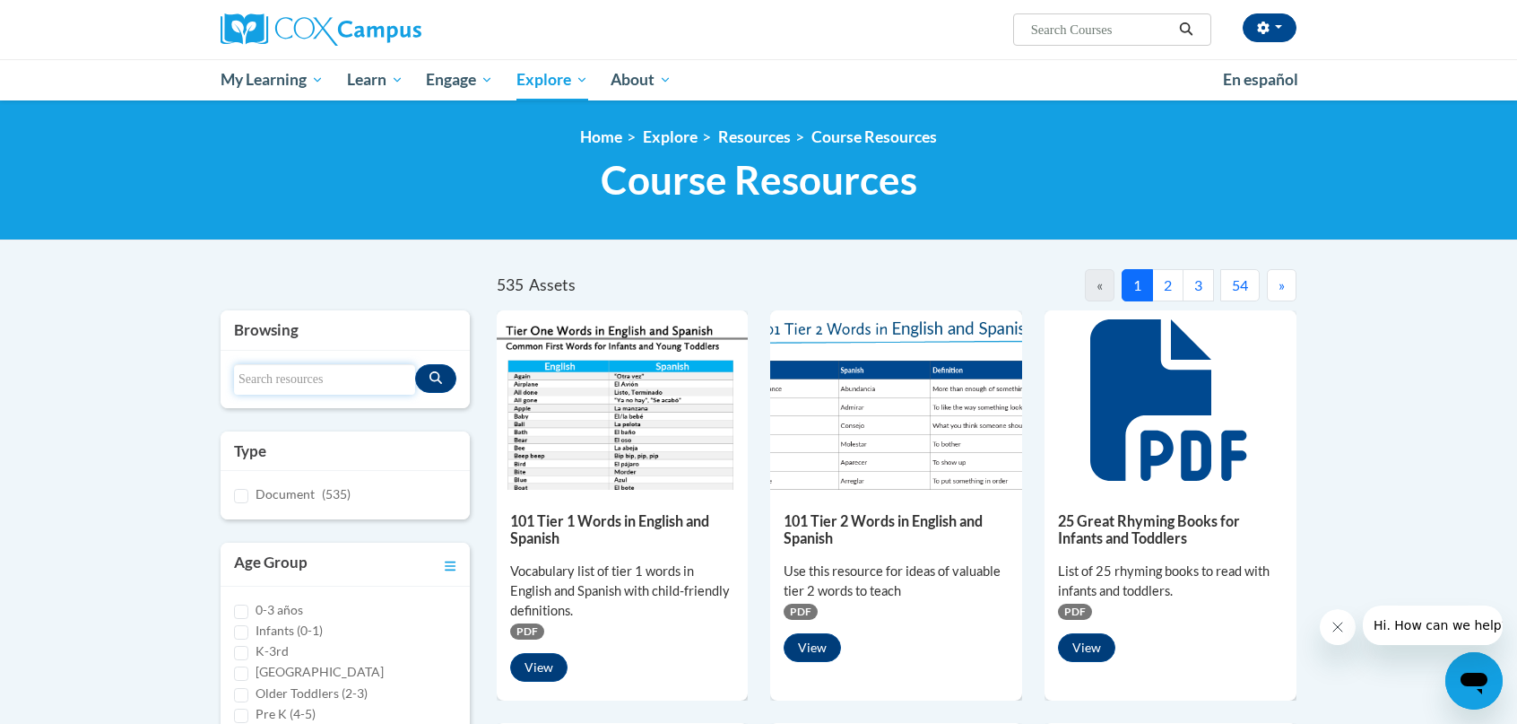
drag, startPoint x: 282, startPoint y: 379, endPoint x: 268, endPoint y: 365, distance: 19.7
click at [280, 377] on input "Search resources" at bounding box center [324, 379] width 181 height 30
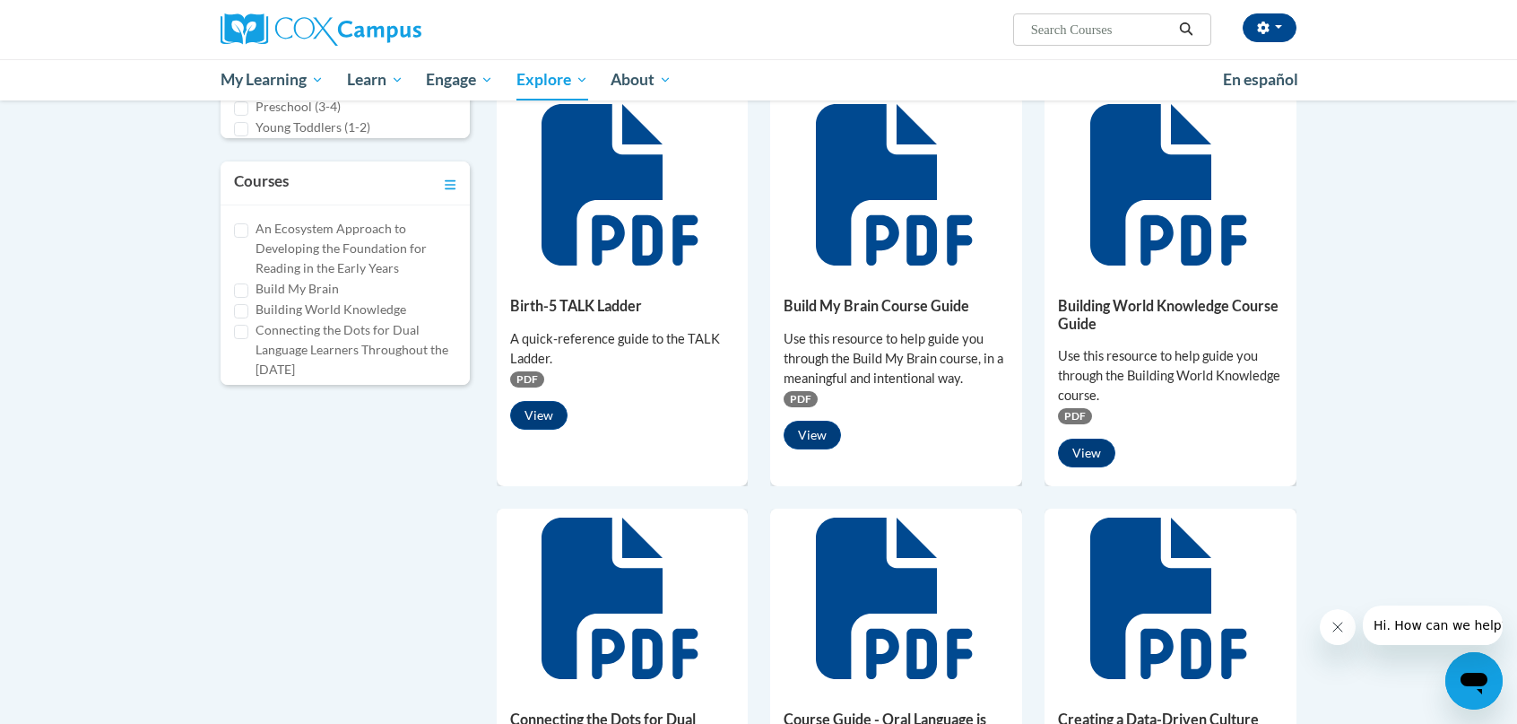
scroll to position [807, 0]
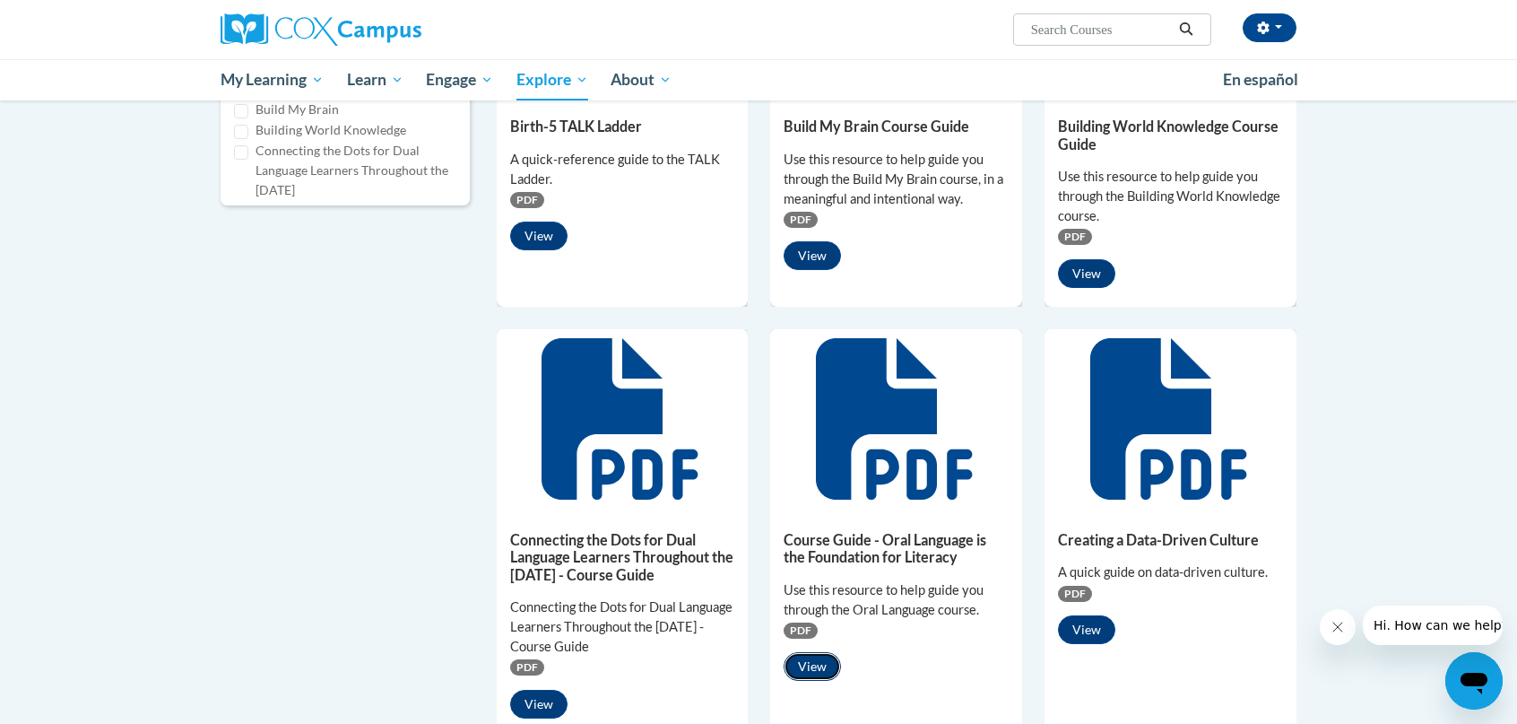
click at [814, 666] on button "View" at bounding box center [812, 666] width 57 height 29
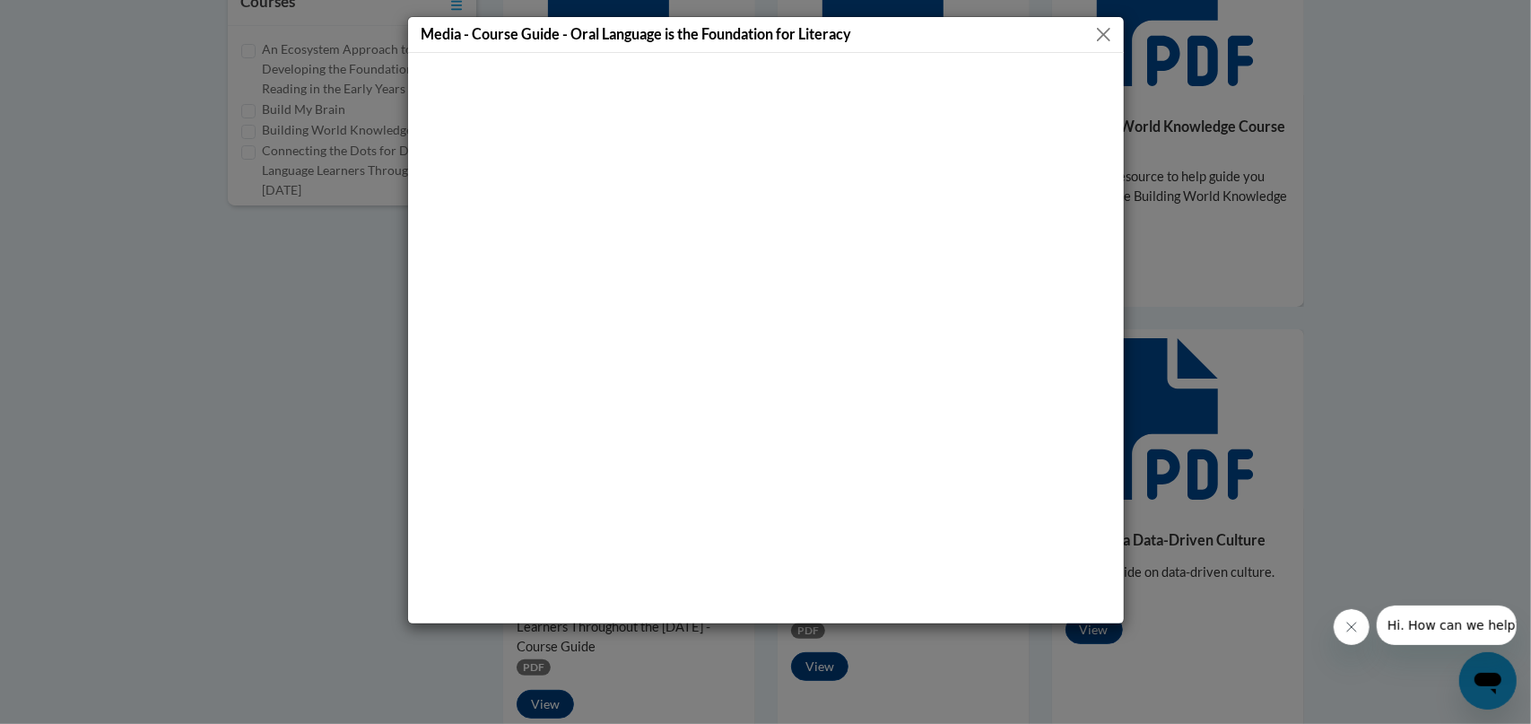
click at [1453, 171] on div "Media - Course Guide - Oral Language is the Foundation for Literacy" at bounding box center [765, 362] width 1531 height 724
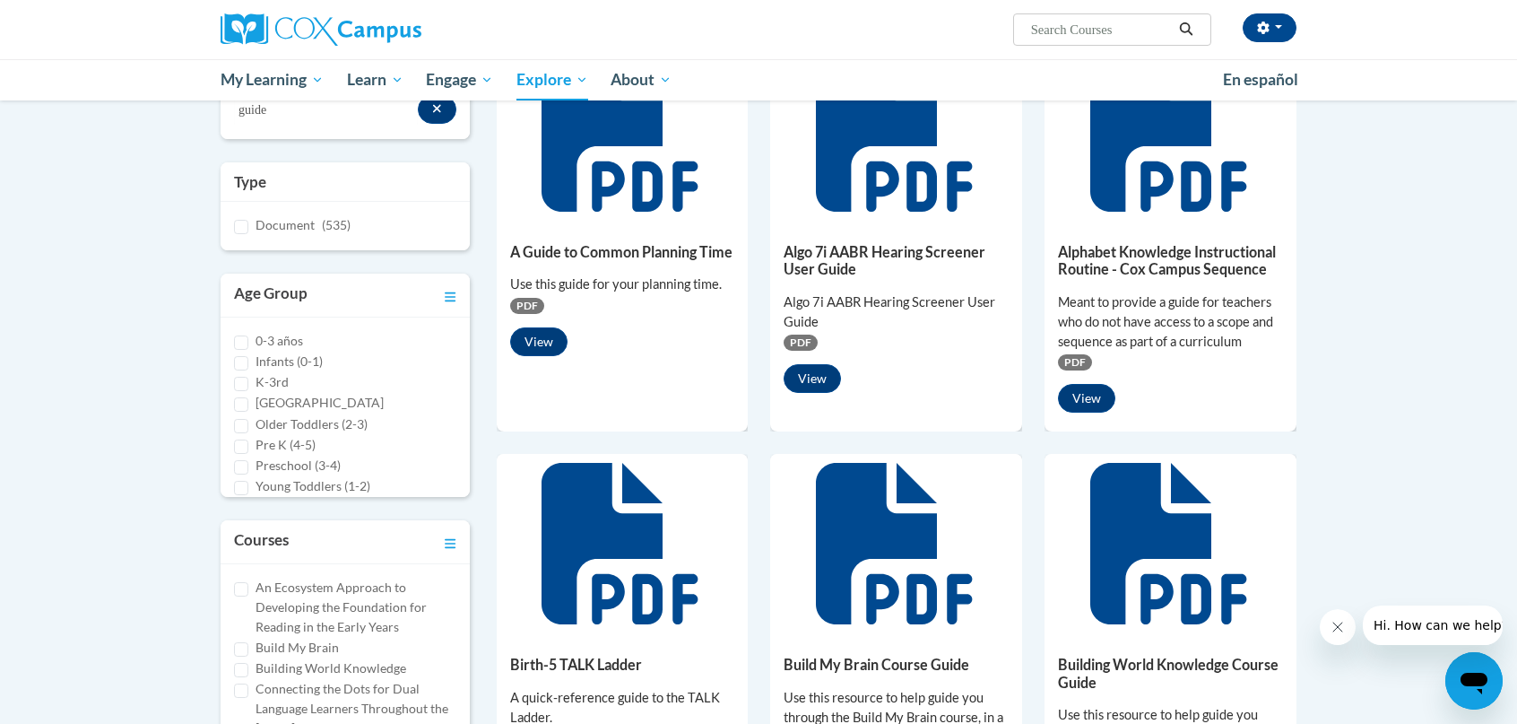
scroll to position [0, 0]
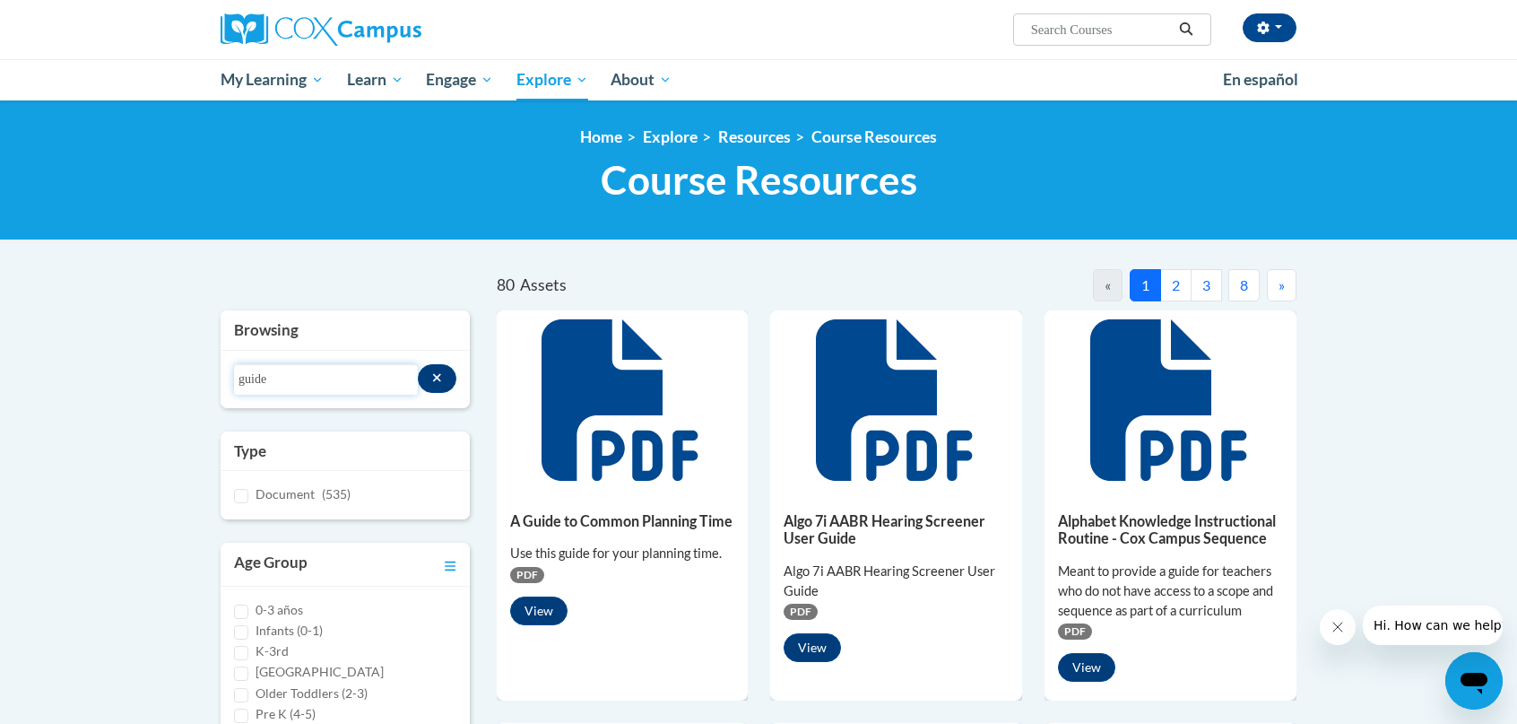
drag, startPoint x: 291, startPoint y: 388, endPoint x: 180, endPoint y: 368, distance: 112.2
type input "HABLA"
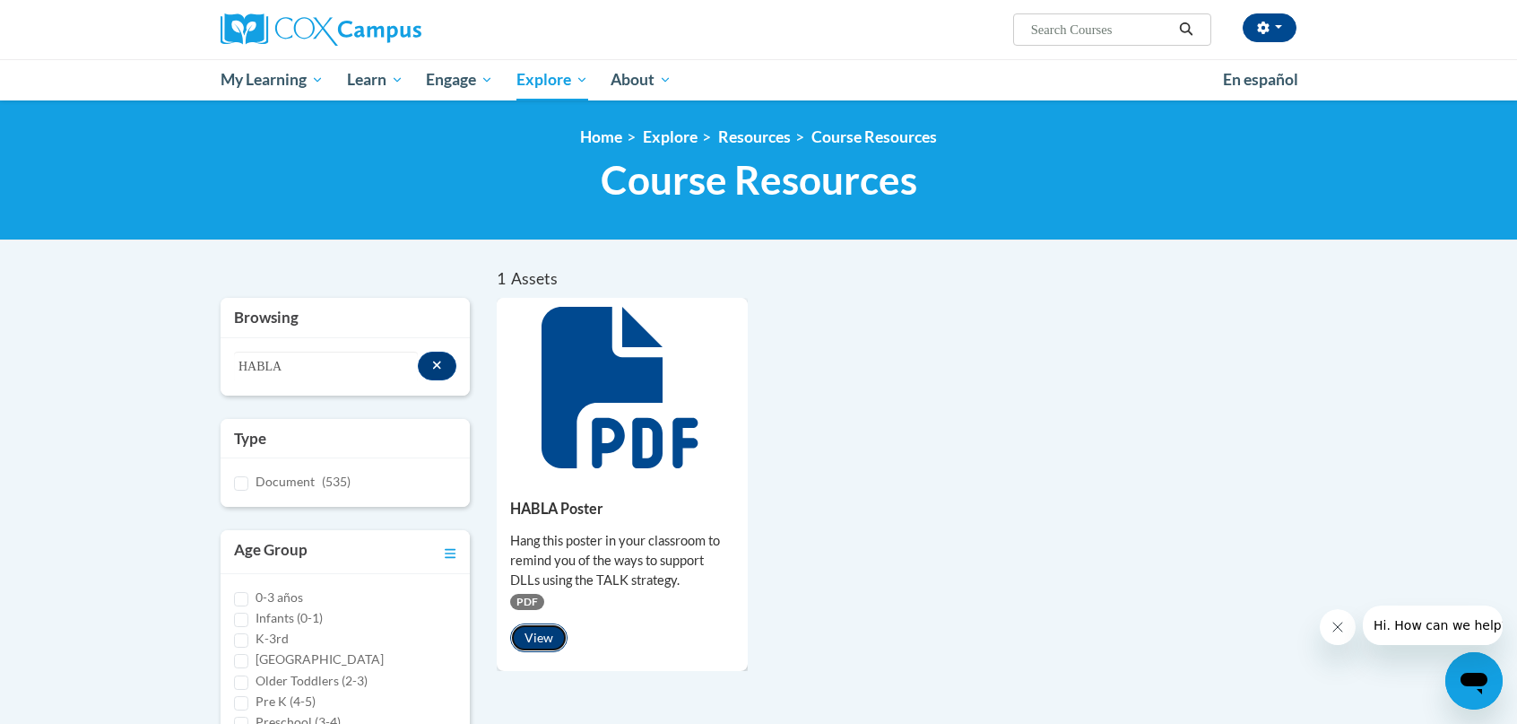
click at [532, 641] on button "View" at bounding box center [538, 637] width 57 height 29
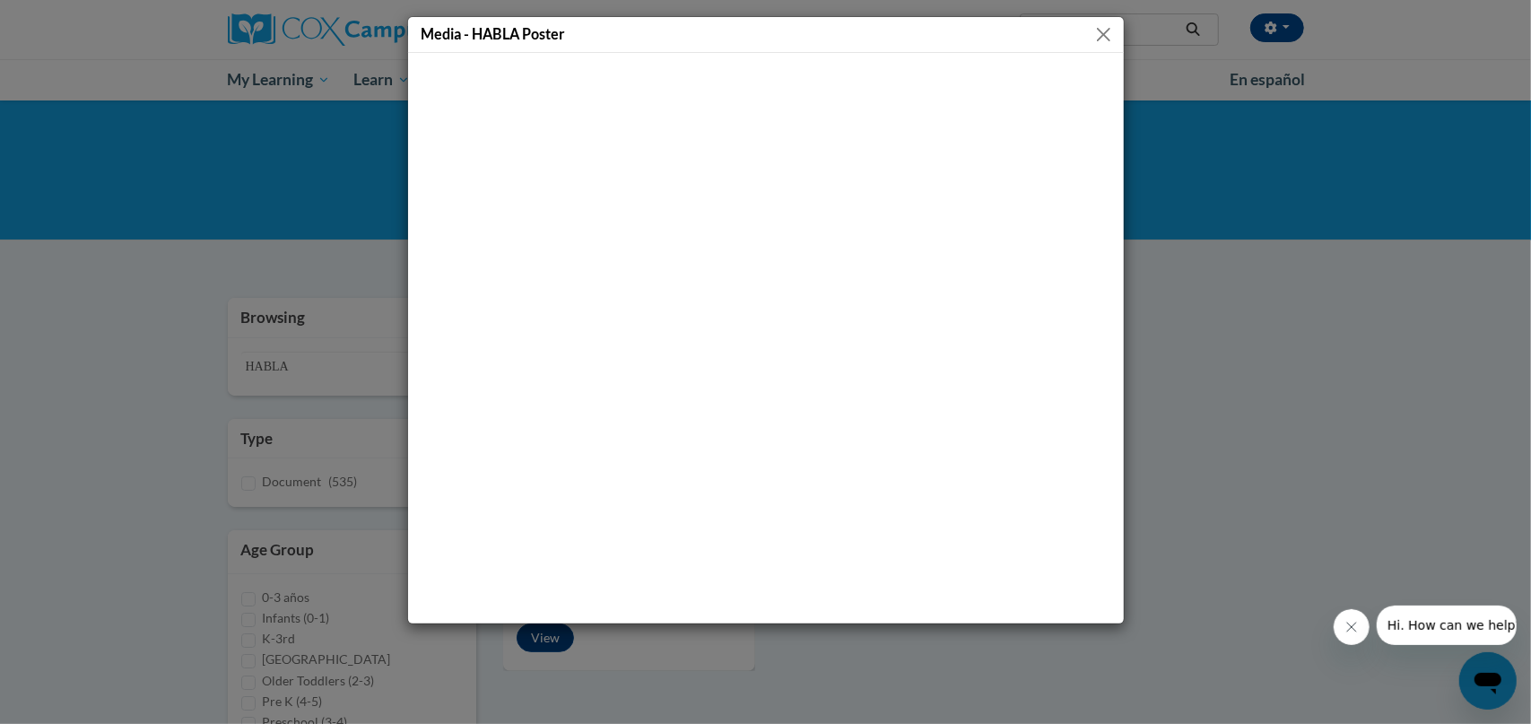
click at [1103, 35] on button "Close" at bounding box center [1103, 34] width 22 height 22
